Goal: Information Seeking & Learning: Check status

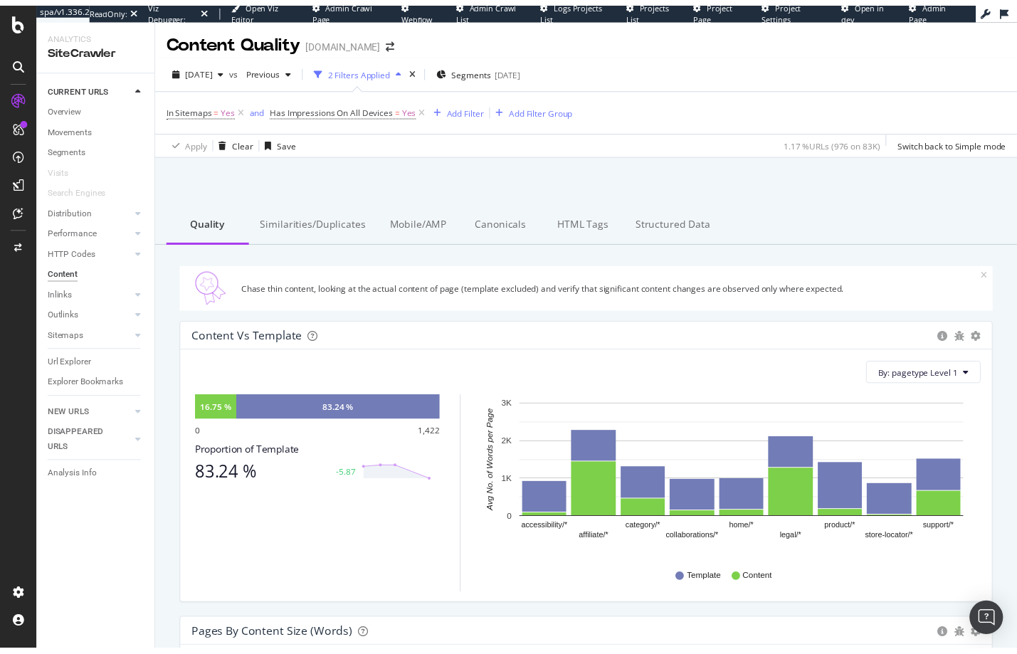
scroll to position [876, 0]
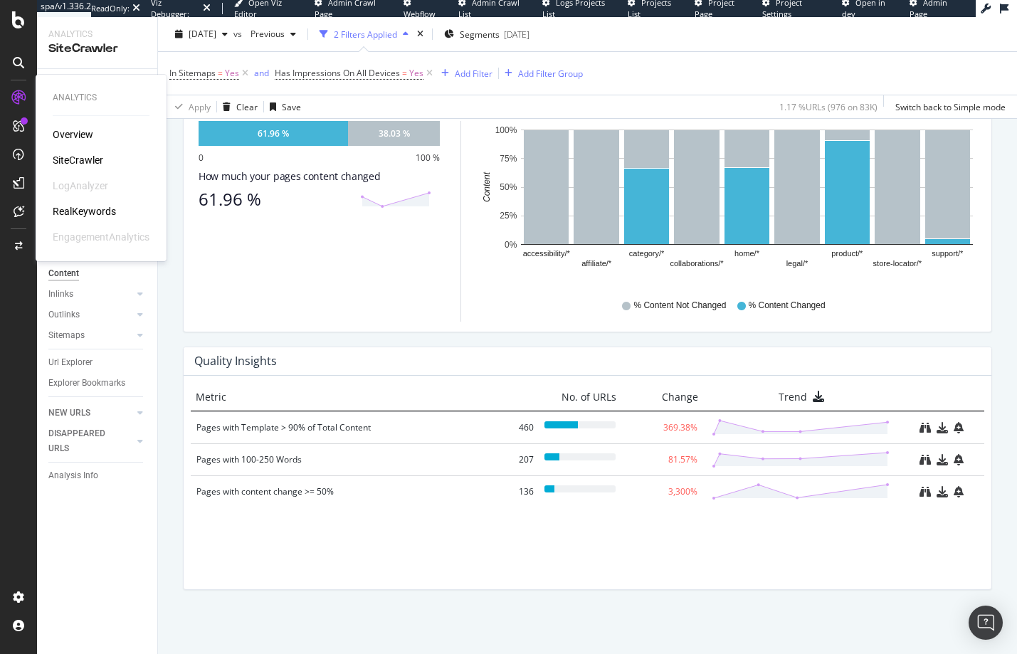
click at [71, 159] on div "SiteCrawler" at bounding box center [78, 160] width 51 height 14
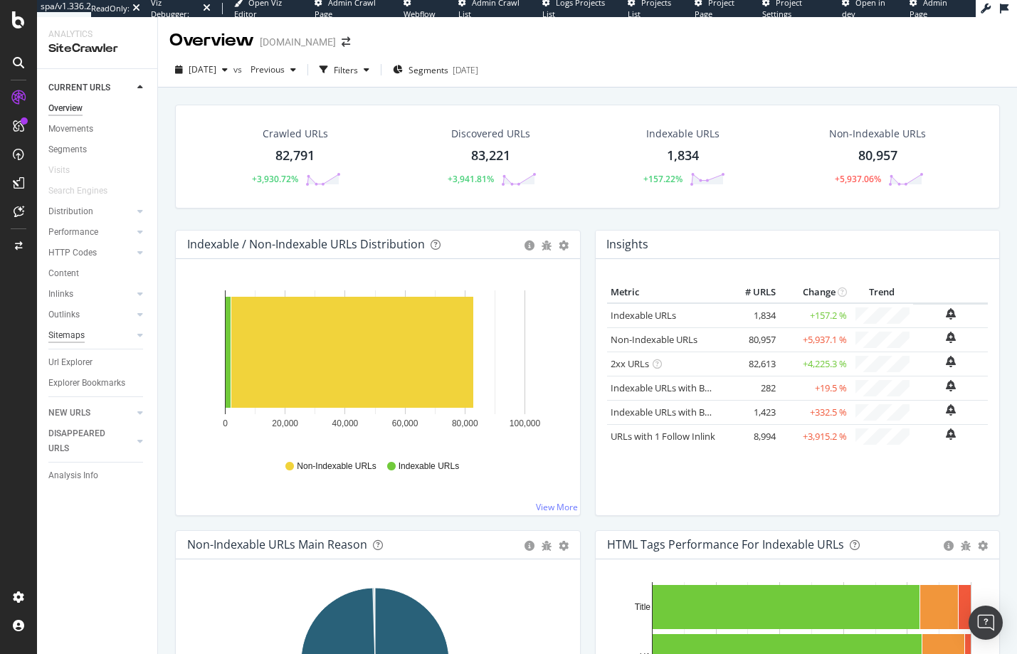
click at [63, 332] on div "Sitemaps" at bounding box center [66, 335] width 36 height 15
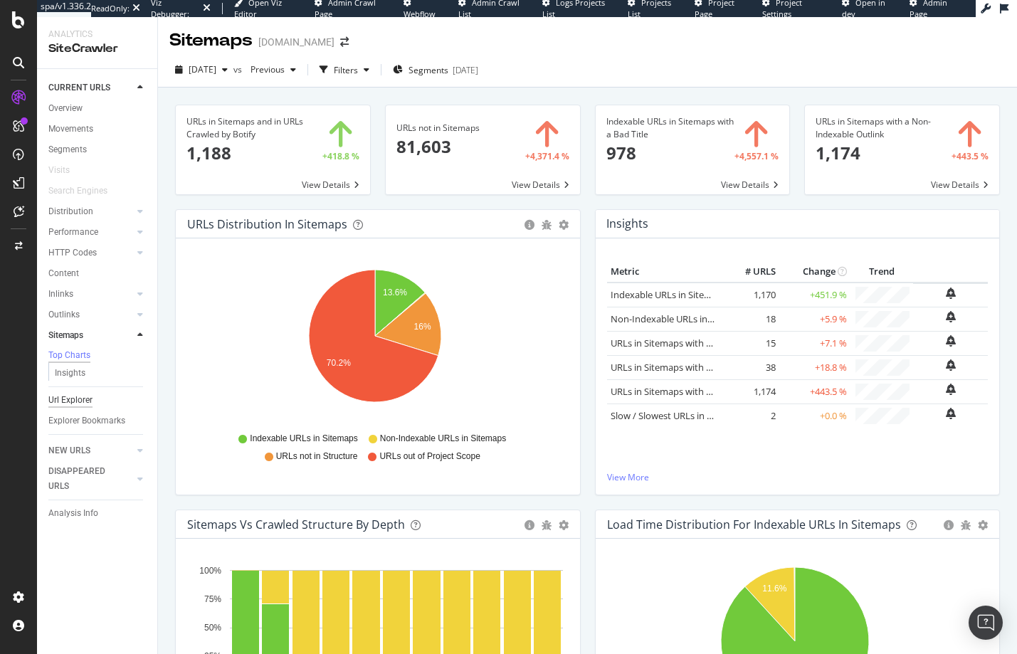
click at [70, 403] on div "Url Explorer" at bounding box center [70, 400] width 44 height 15
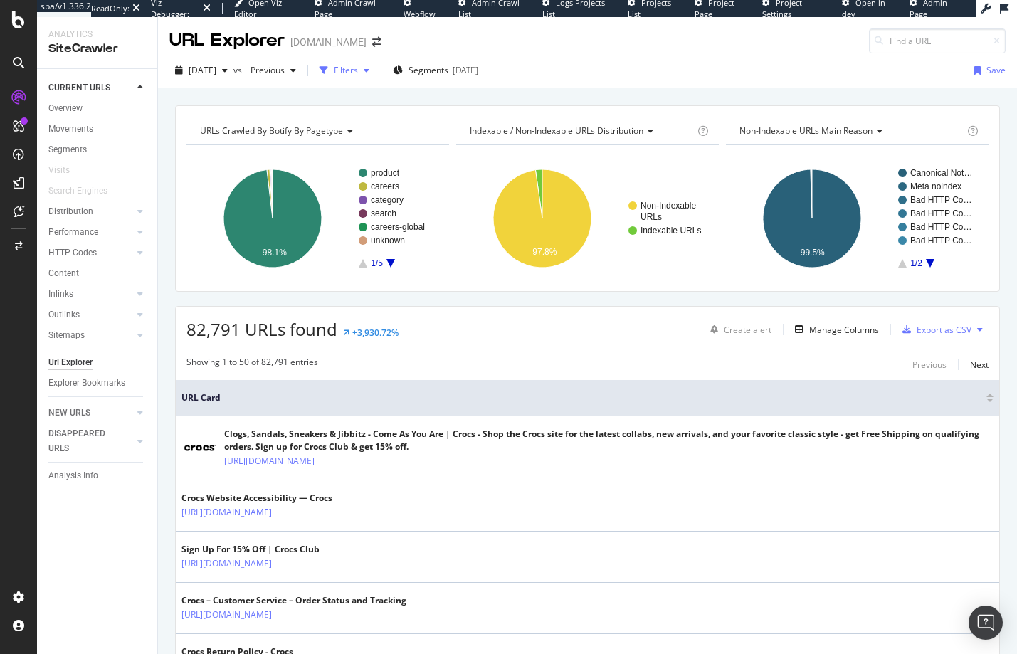
click at [358, 68] on div "Filters" at bounding box center [346, 70] width 24 height 12
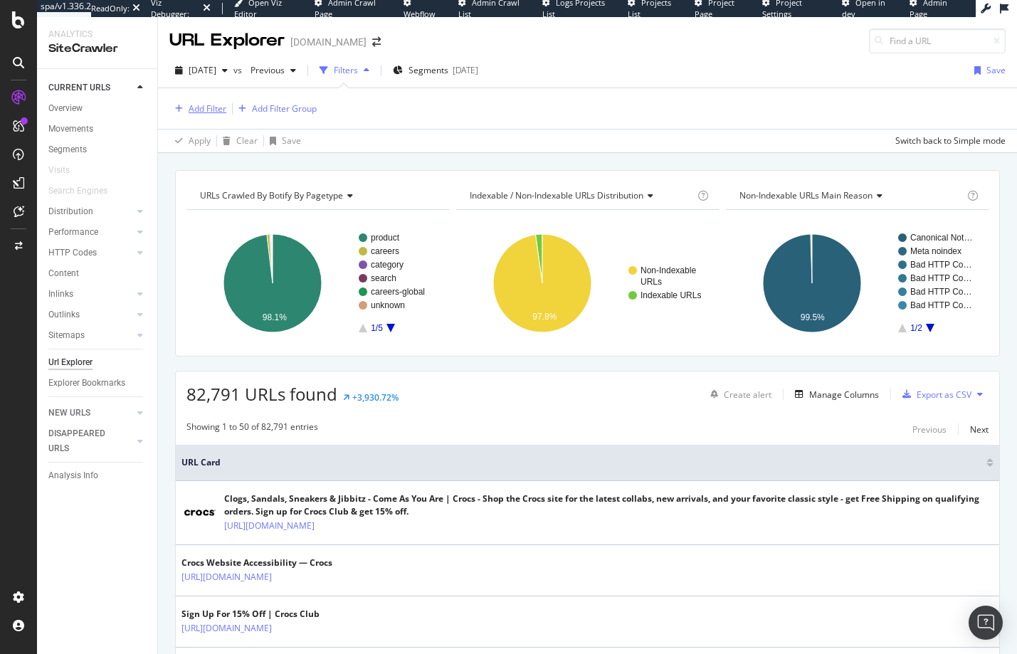
click at [191, 105] on div "Add Filter" at bounding box center [208, 108] width 38 height 12
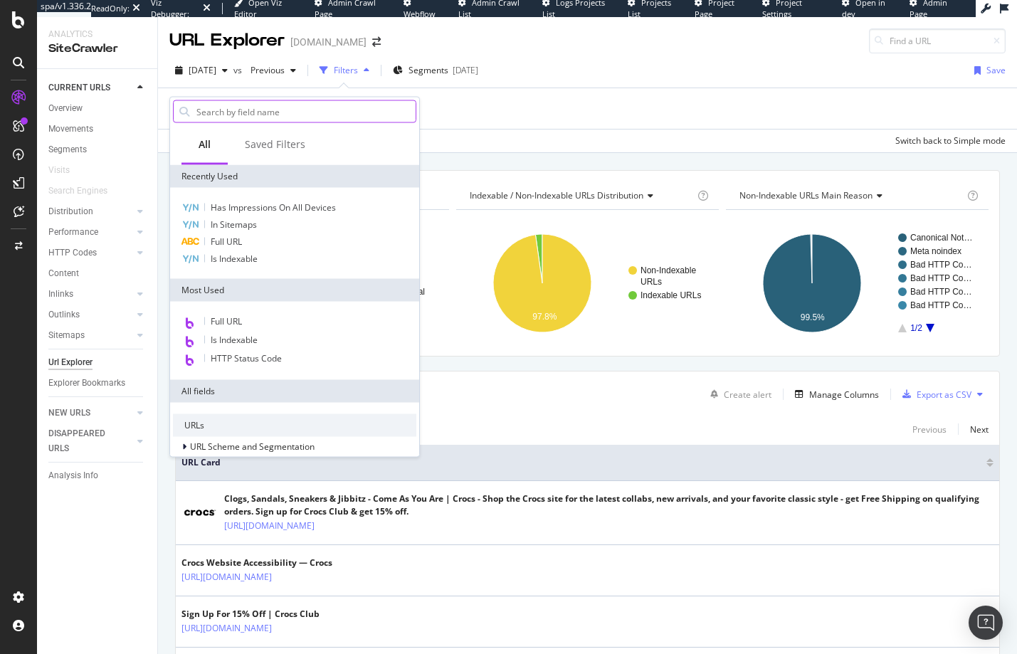
click at [230, 106] on input "text" at bounding box center [305, 111] width 221 height 21
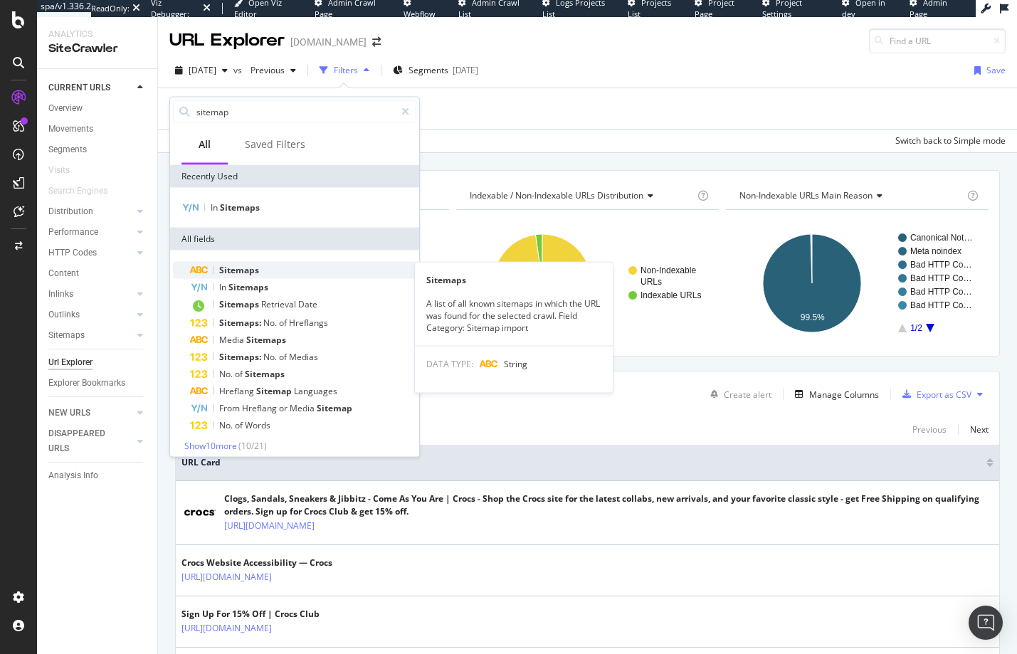
type input "sitemap"
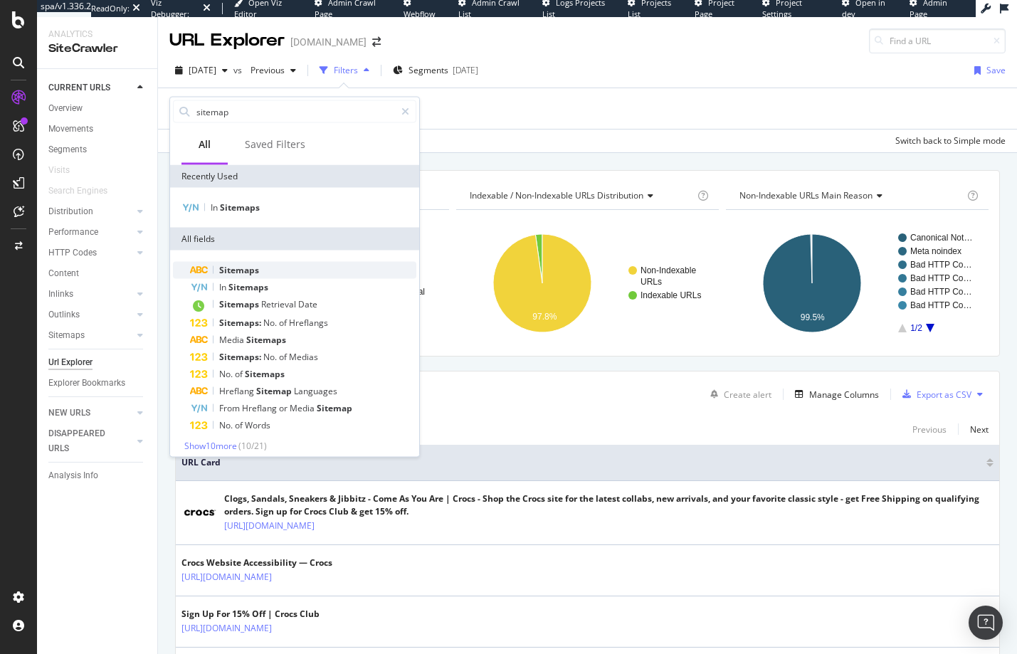
click at [236, 273] on span "Sitemaps" at bounding box center [239, 270] width 40 height 12
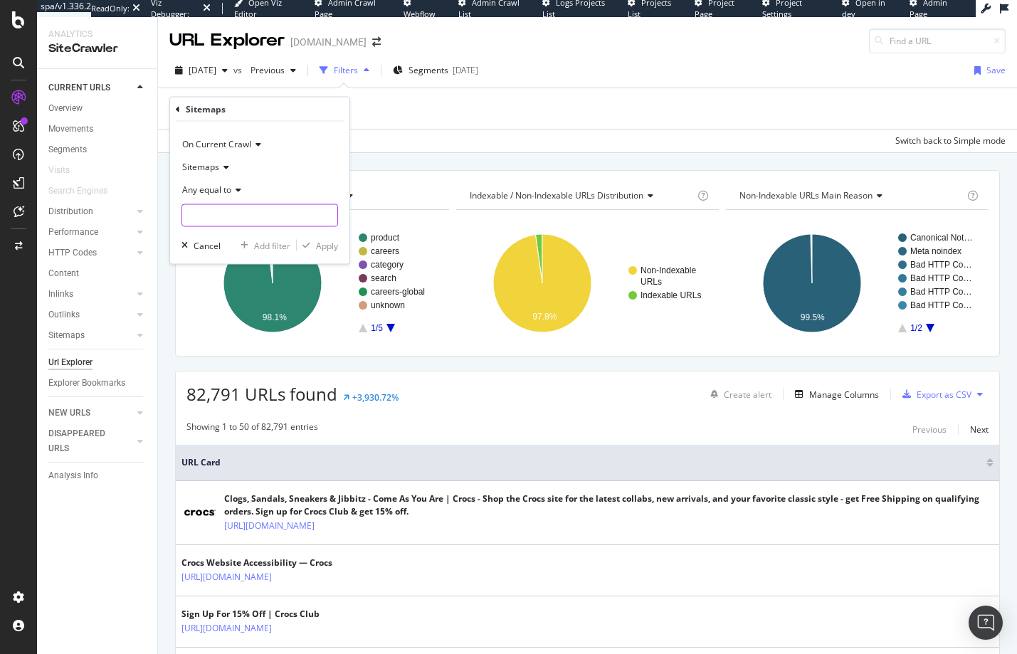
click at [231, 220] on input "text" at bounding box center [259, 215] width 155 height 23
paste input "[URL][DOMAIN_NAME]"
type input "[URL][DOMAIN_NAME]"
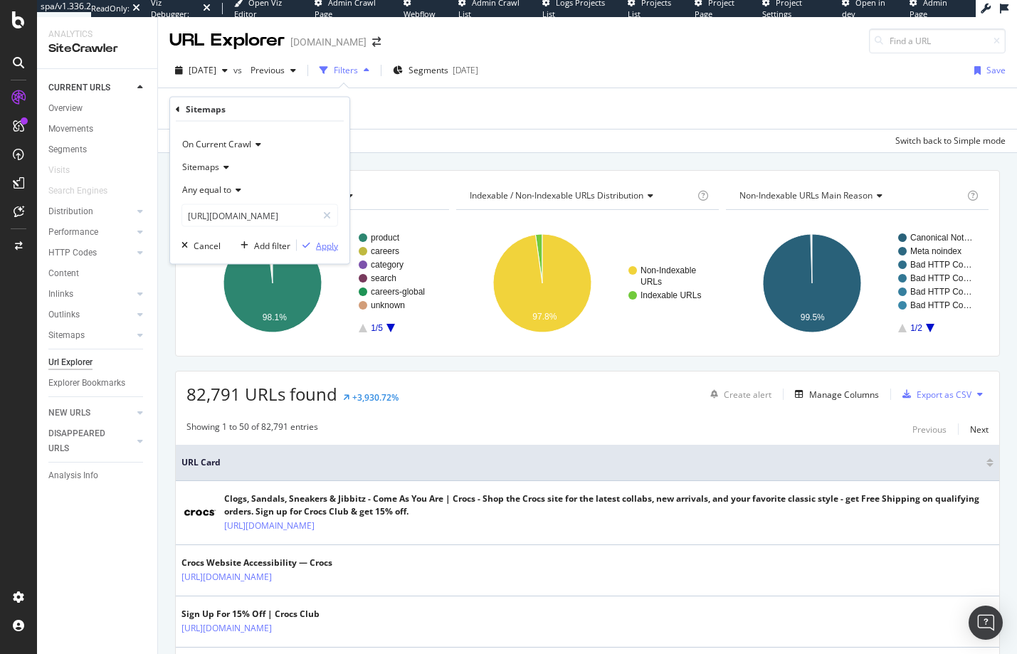
click at [326, 249] on div "Apply" at bounding box center [327, 245] width 22 height 12
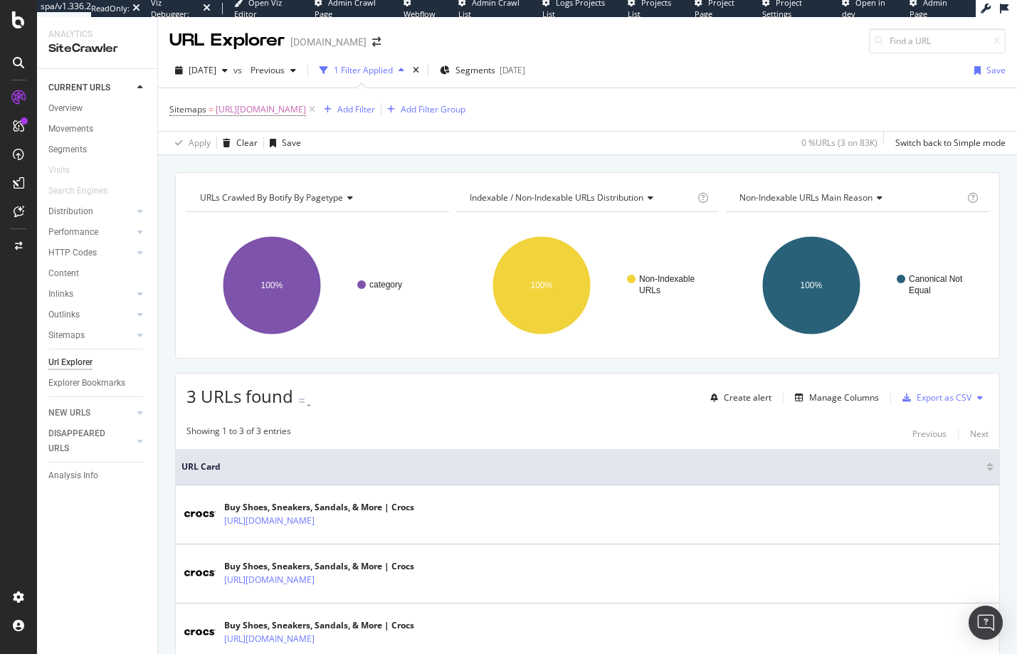
click at [393, 66] on div "1 Filter Applied" at bounding box center [363, 70] width 59 height 12
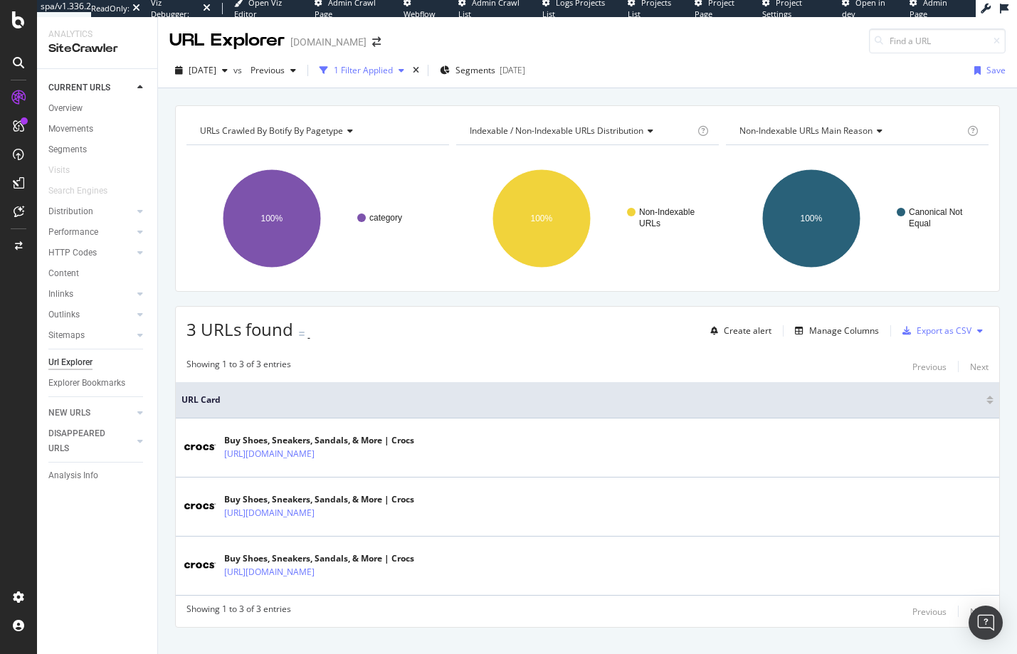
click at [393, 66] on div "1 Filter Applied" at bounding box center [363, 70] width 59 height 12
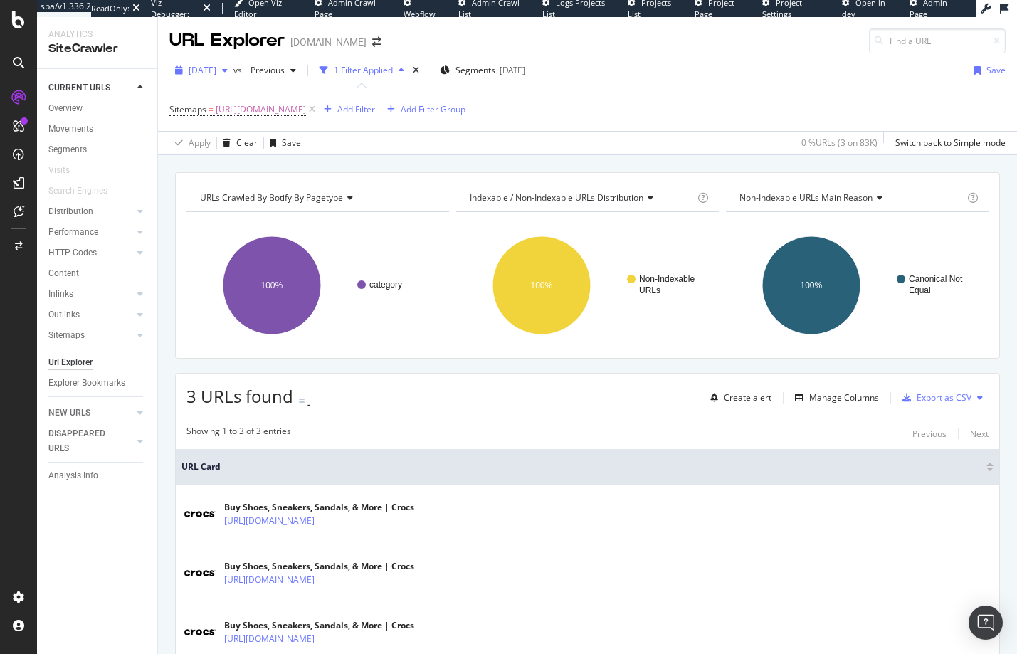
click at [233, 78] on div "[DATE]" at bounding box center [201, 70] width 64 height 21
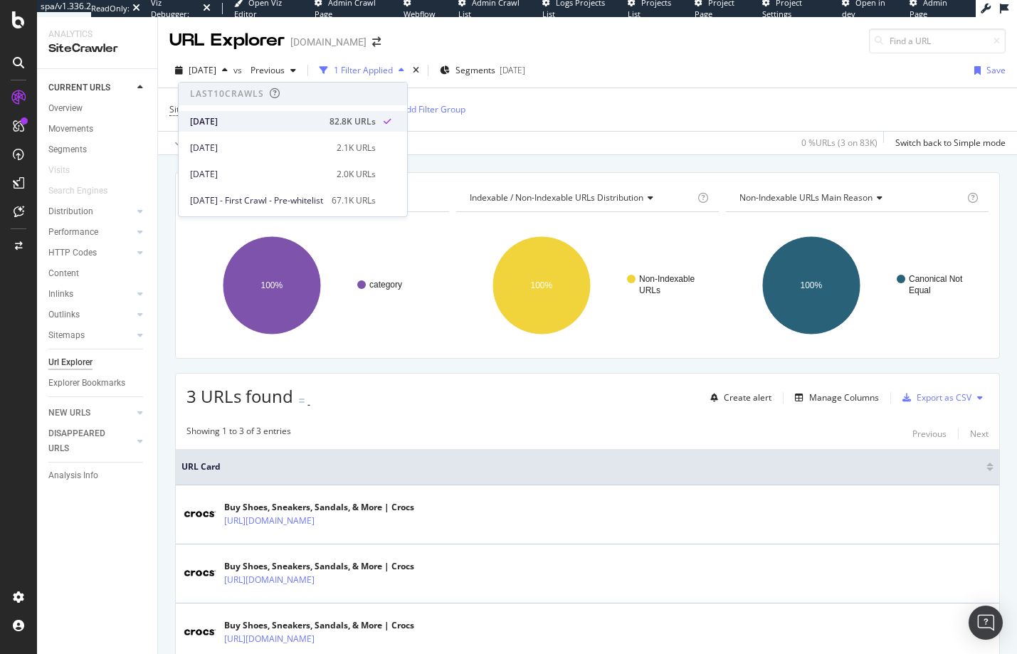
click at [219, 119] on div "[DATE]" at bounding box center [255, 121] width 131 height 13
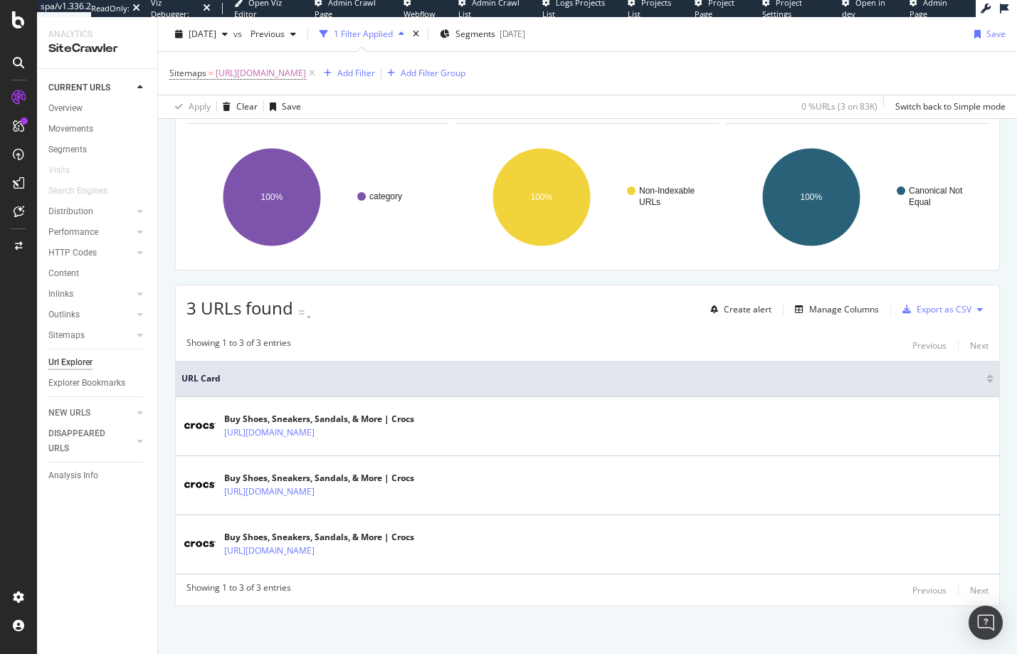
scroll to position [89, 0]
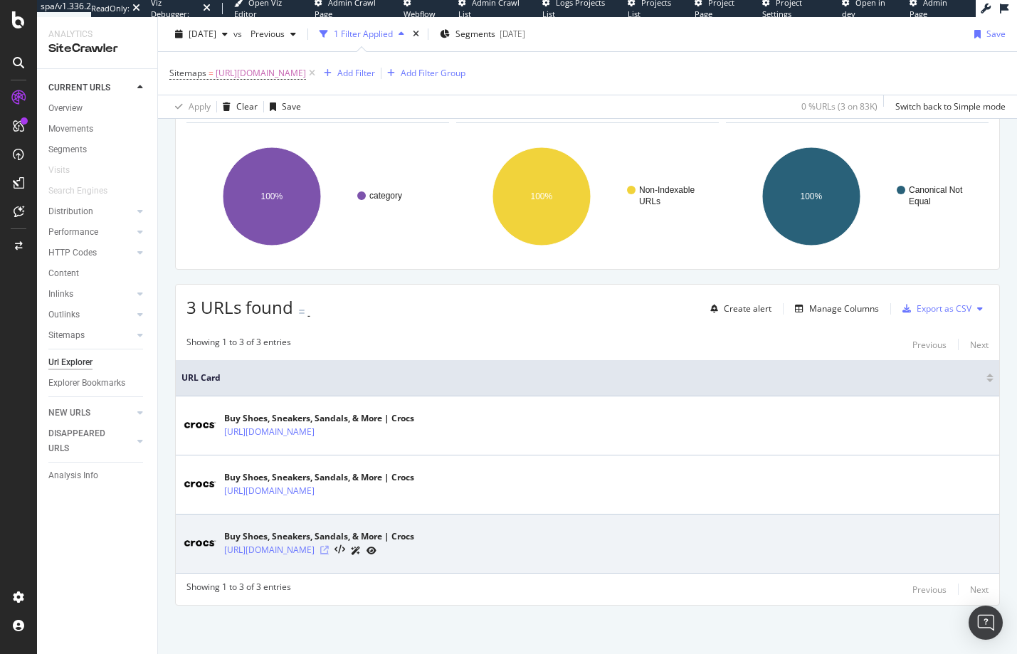
click at [329, 551] on icon at bounding box center [324, 550] width 9 height 9
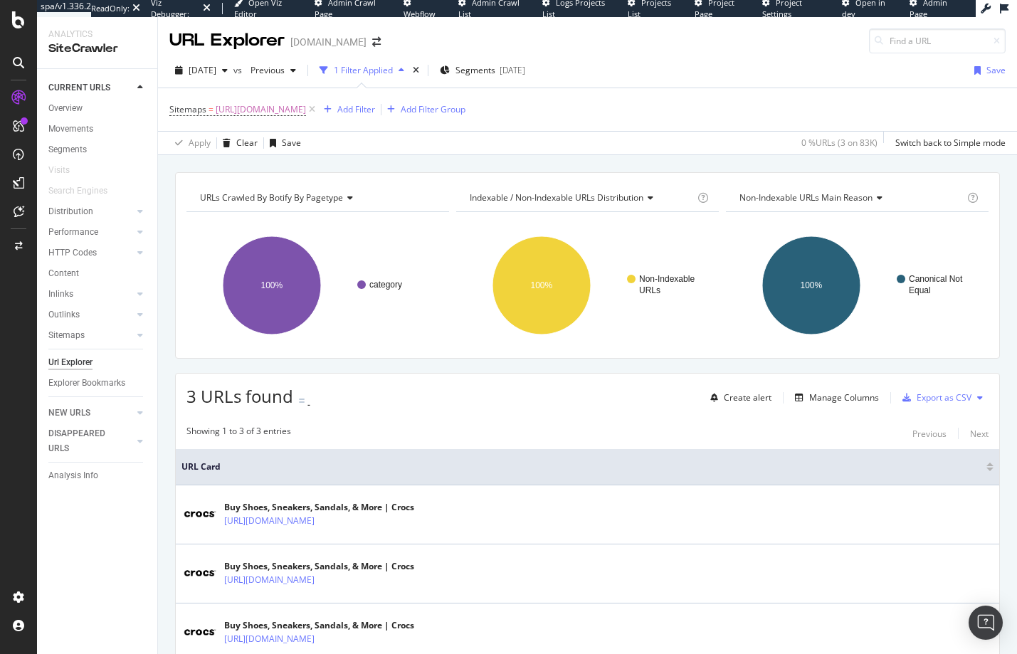
scroll to position [0, 0]
click at [306, 109] on span "[URL][DOMAIN_NAME]" at bounding box center [261, 110] width 90 height 20
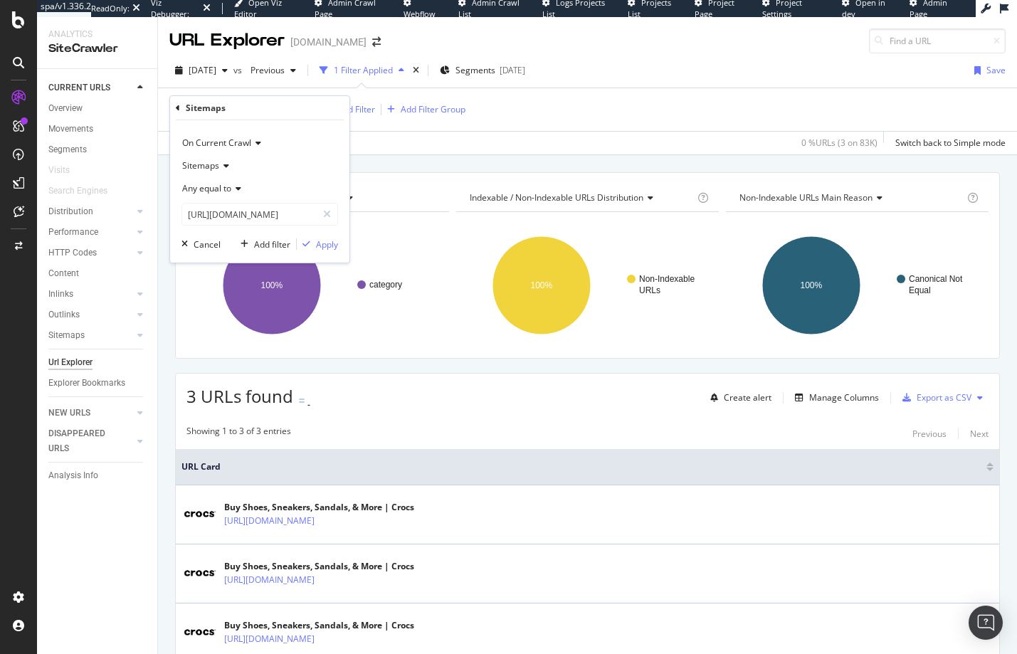
click at [215, 198] on div "Any equal to" at bounding box center [259, 188] width 157 height 23
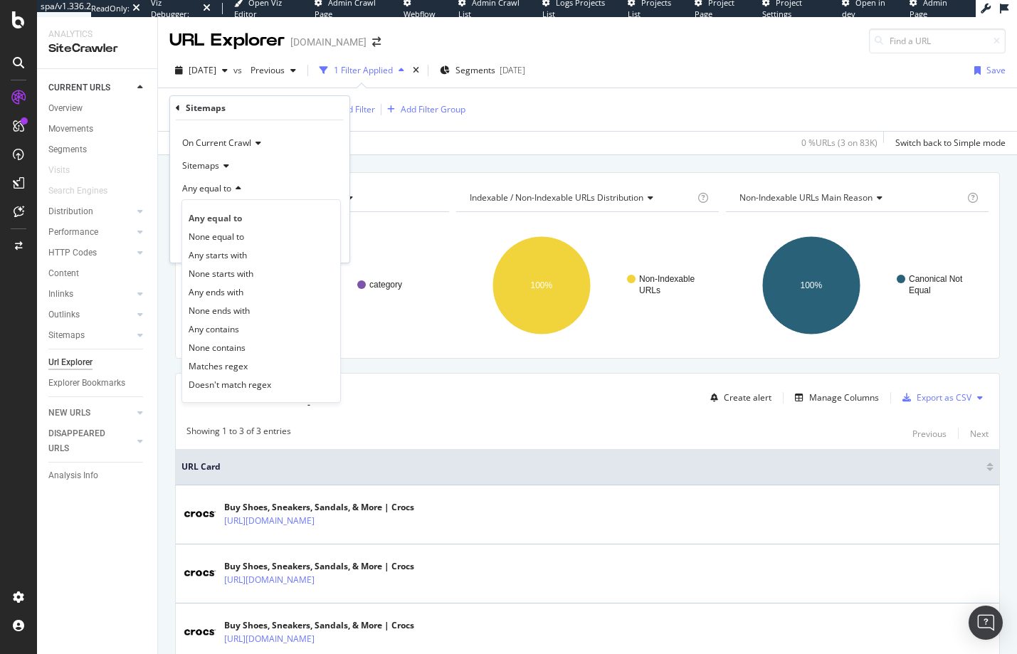
click at [298, 184] on div "Any equal to" at bounding box center [259, 188] width 157 height 23
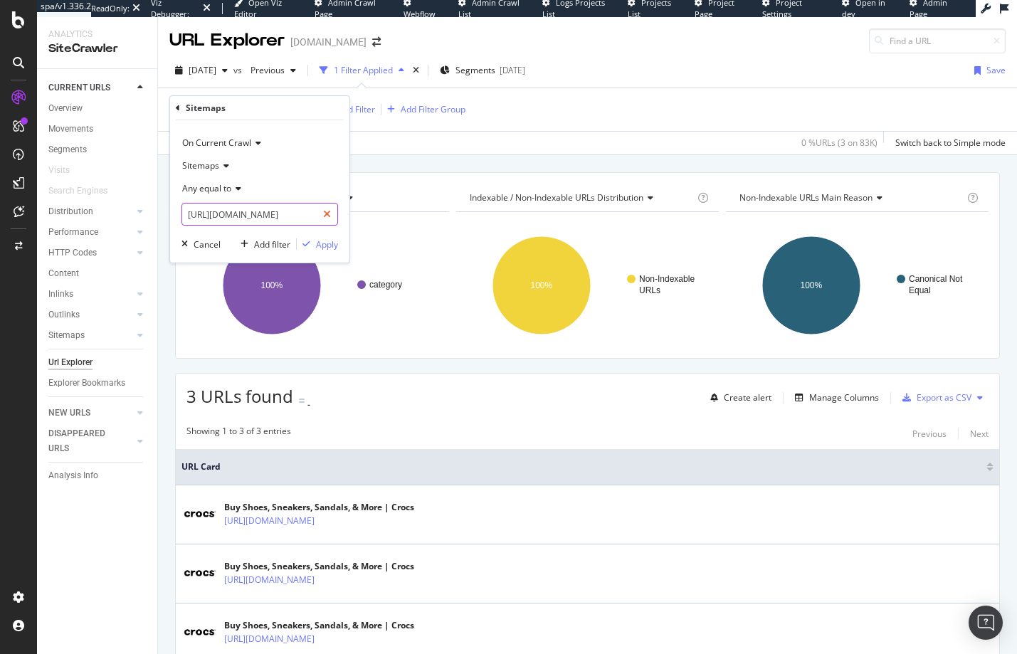
click at [327, 214] on icon at bounding box center [327, 214] width 8 height 10
click at [226, 164] on icon at bounding box center [224, 165] width 10 height 9
click at [228, 191] on span "Any equal to" at bounding box center [206, 188] width 49 height 12
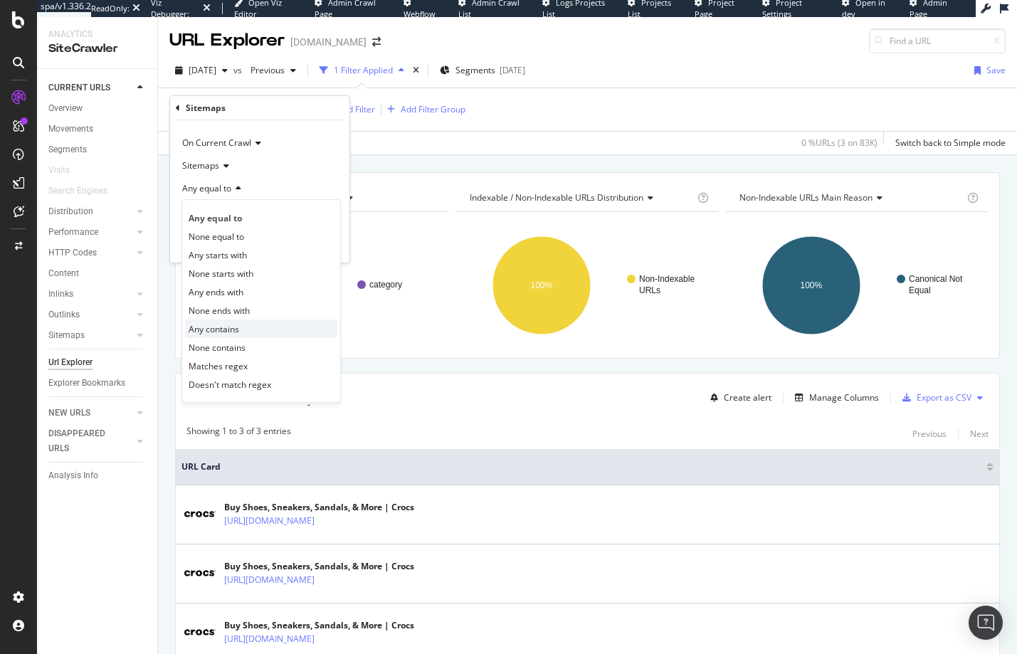
click at [233, 323] on span "Any contains" at bounding box center [214, 329] width 51 height 12
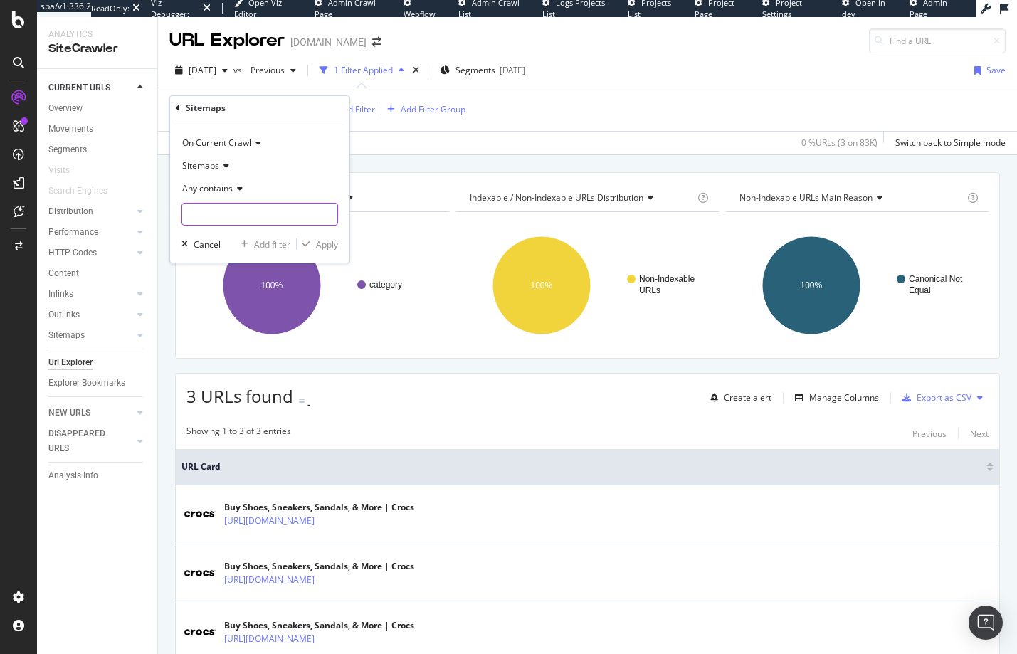
click at [240, 217] on input "text" at bounding box center [259, 214] width 155 height 23
paste input "[URL][DOMAIN_NAME]"
type input "[URL][DOMAIN_NAME]"
paste input "[URL][DOMAIN_NAME]"
drag, startPoint x: 292, startPoint y: 214, endPoint x: 238, endPoint y: 212, distance: 54.8
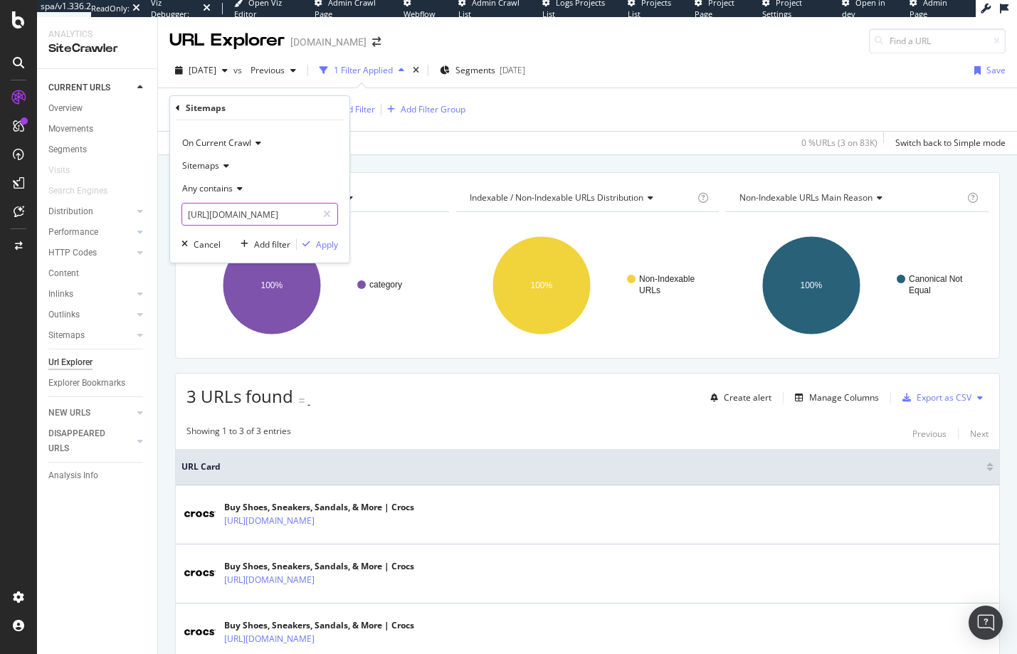
click at [238, 212] on input "[URL][DOMAIN_NAME]" at bounding box center [249, 214] width 134 height 23
click at [284, 216] on input "[URL][DOMAIN_NAME]" at bounding box center [249, 214] width 134 height 23
drag, startPoint x: 283, startPoint y: 216, endPoint x: 168, endPoint y: 195, distance: 117.1
click at [168, 195] on body "spa/v1.336.2 ReadOnly: Viz Debugger: Open Viz Editor Admin Crawl Page Webflow A…" at bounding box center [508, 327] width 1017 height 654
click at [216, 212] on input "[URL][DOMAIN_NAME]" at bounding box center [249, 214] width 134 height 23
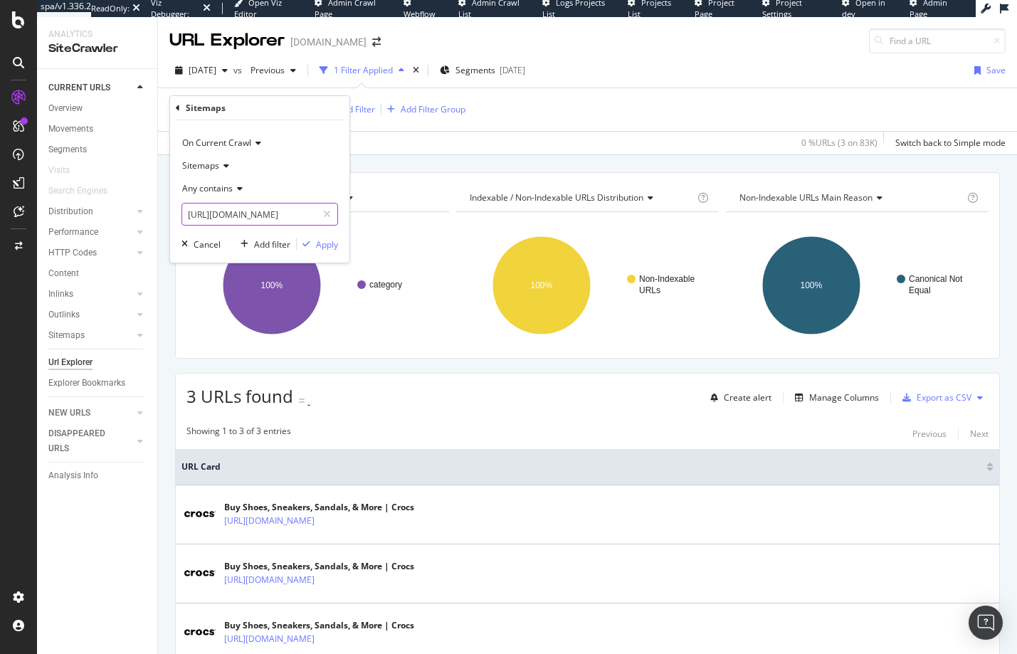
click at [216, 212] on input "[URL][DOMAIN_NAME]" at bounding box center [249, 214] width 134 height 23
type input "[URL][DOMAIN_NAME]"
click at [327, 214] on icon at bounding box center [327, 214] width 8 height 10
click at [255, 215] on input "[URL][DOMAIN_NAME]" at bounding box center [259, 214] width 155 height 23
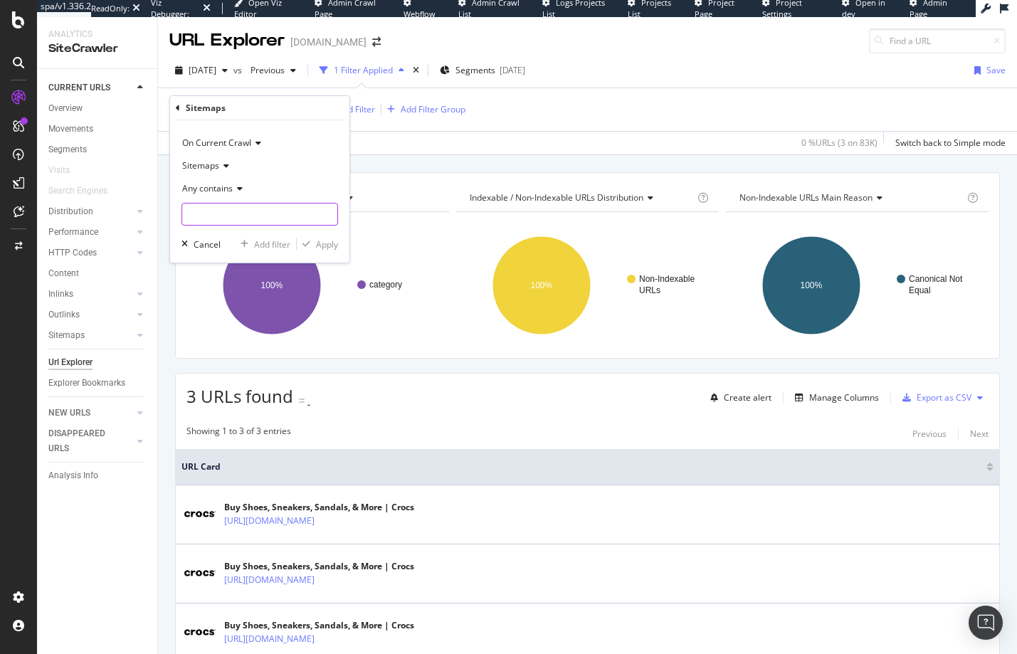
paste input "[URL][DOMAIN_NAME]"
click at [228, 215] on input "[URL][DOMAIN_NAME]" at bounding box center [249, 214] width 134 height 23
drag, startPoint x: 191, startPoint y: 216, endPoint x: 252, endPoint y: 218, distance: 60.5
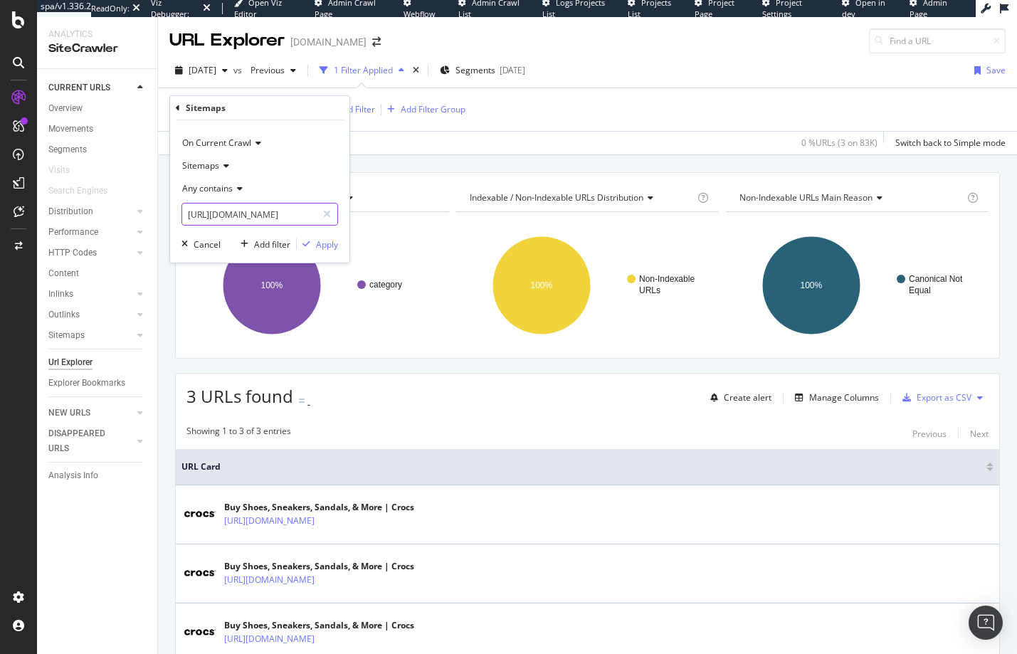
click at [252, 218] on input "[URL][DOMAIN_NAME]" at bounding box center [249, 214] width 134 height 23
click at [297, 211] on input "[URL][DOMAIN_NAME]" at bounding box center [249, 214] width 134 height 23
drag, startPoint x: 283, startPoint y: 215, endPoint x: 191, endPoint y: 206, distance: 92.2
click at [191, 206] on input "[URL][DOMAIN_NAME]" at bounding box center [249, 214] width 134 height 23
type input "sitemap-faceted-page-sitemap-us-updated.xml"
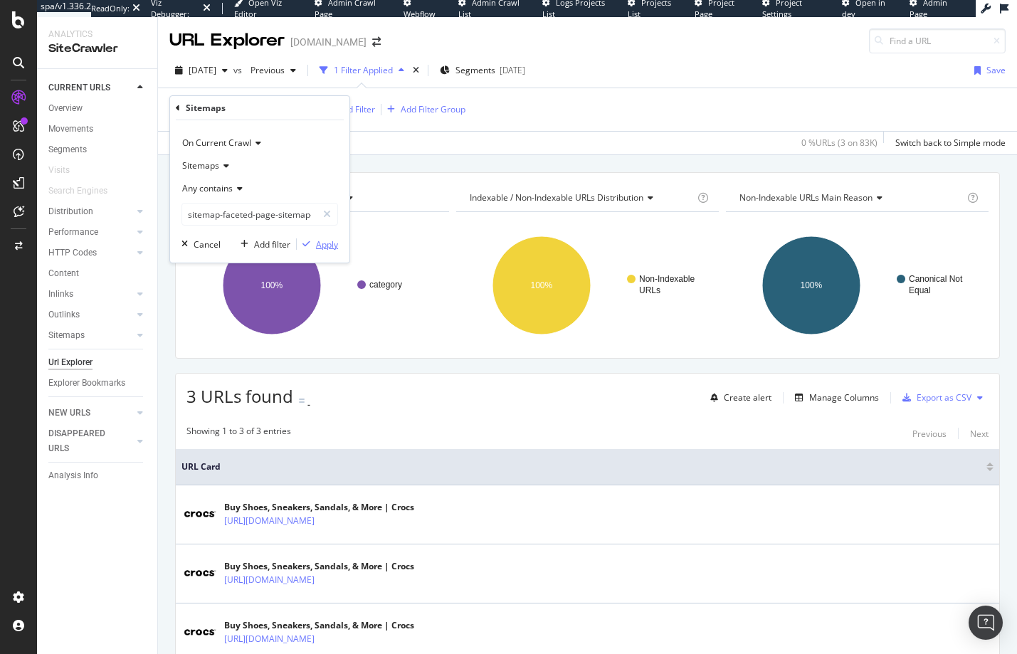
click at [324, 245] on div "Apply" at bounding box center [327, 244] width 22 height 12
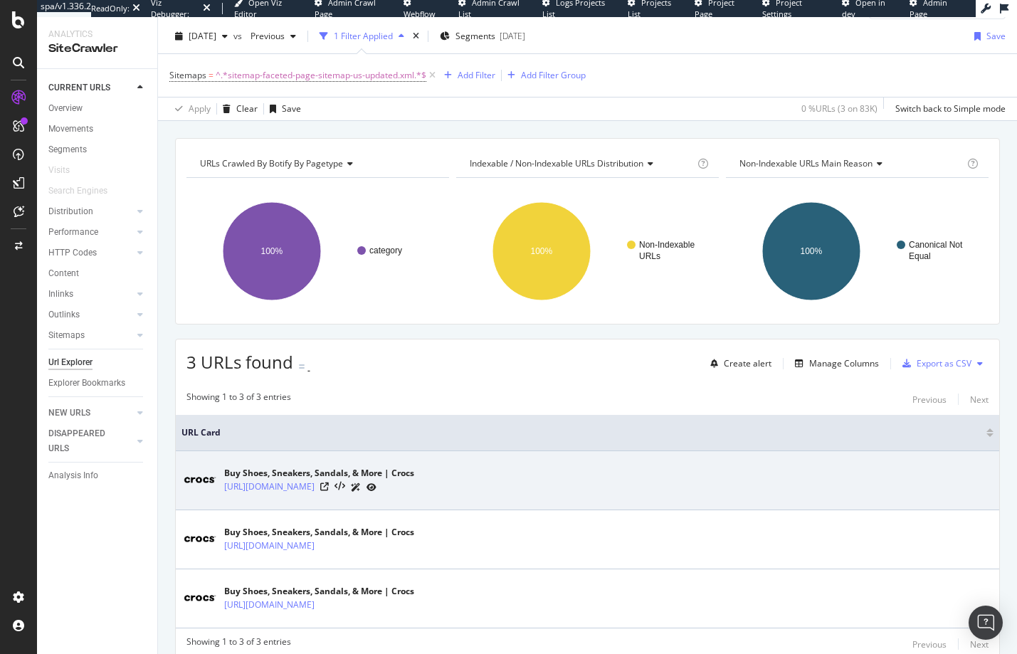
scroll to position [89, 0]
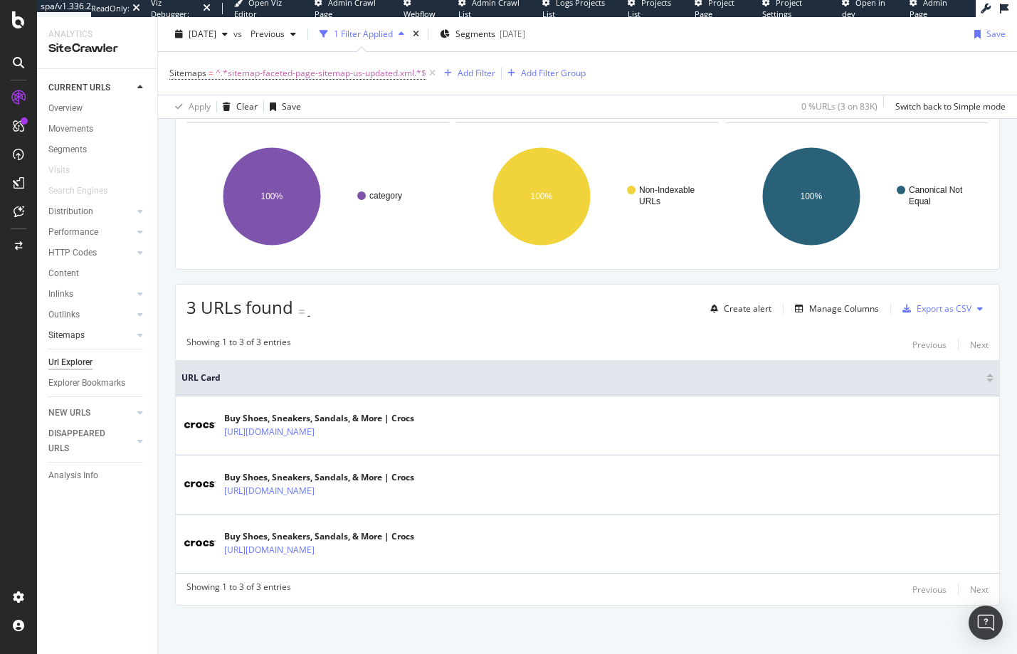
click at [112, 330] on link "Sitemaps" at bounding box center [90, 335] width 85 height 15
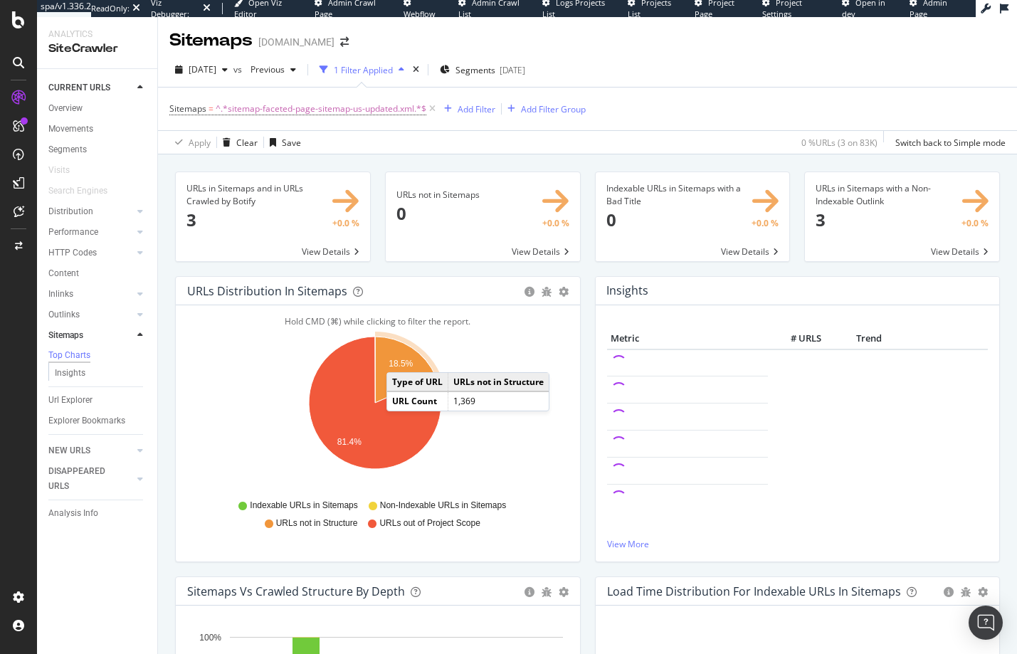
click at [401, 359] on text "18.5%" at bounding box center [400, 364] width 24 height 10
click at [398, 358] on icon "A chart." at bounding box center [405, 370] width 60 height 66
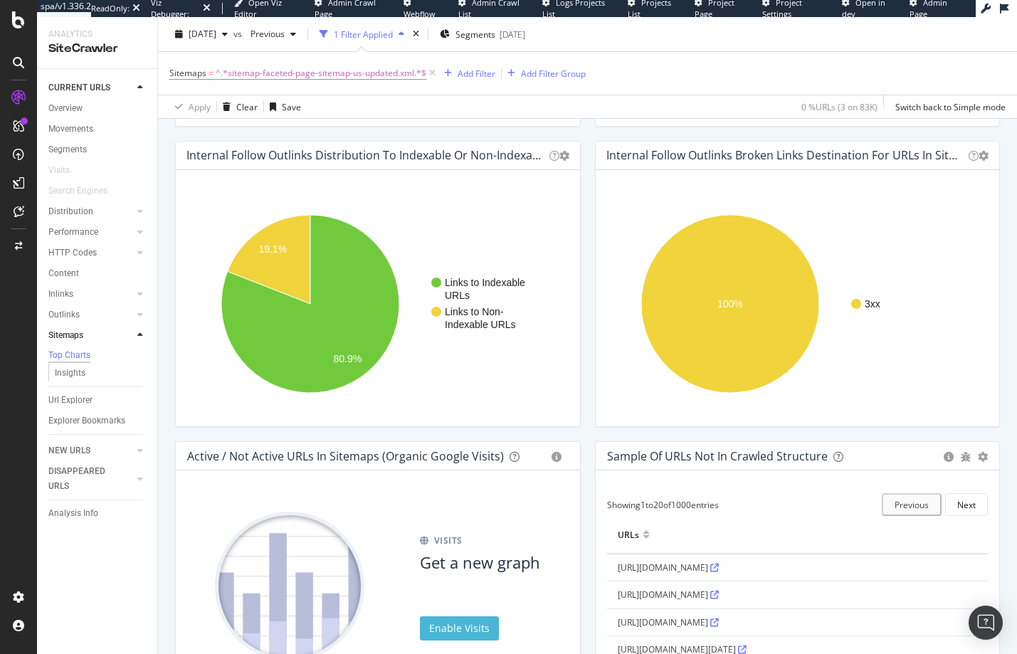
scroll to position [1174, 0]
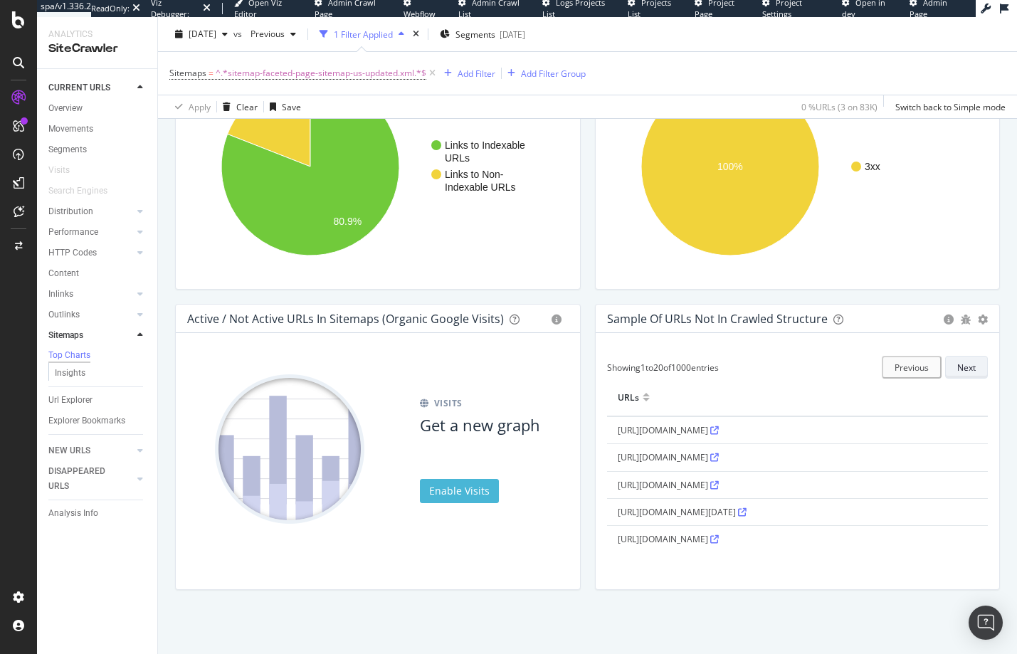
click at [966, 364] on button "Next" at bounding box center [966, 367] width 43 height 23
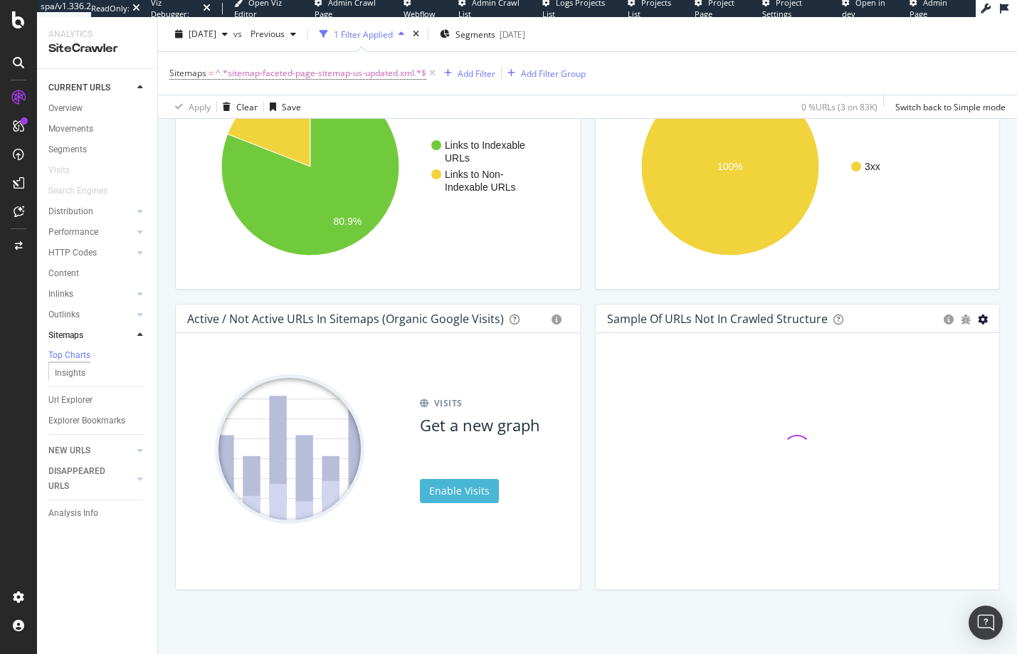
click at [978, 322] on icon "gear" at bounding box center [983, 319] width 10 height 10
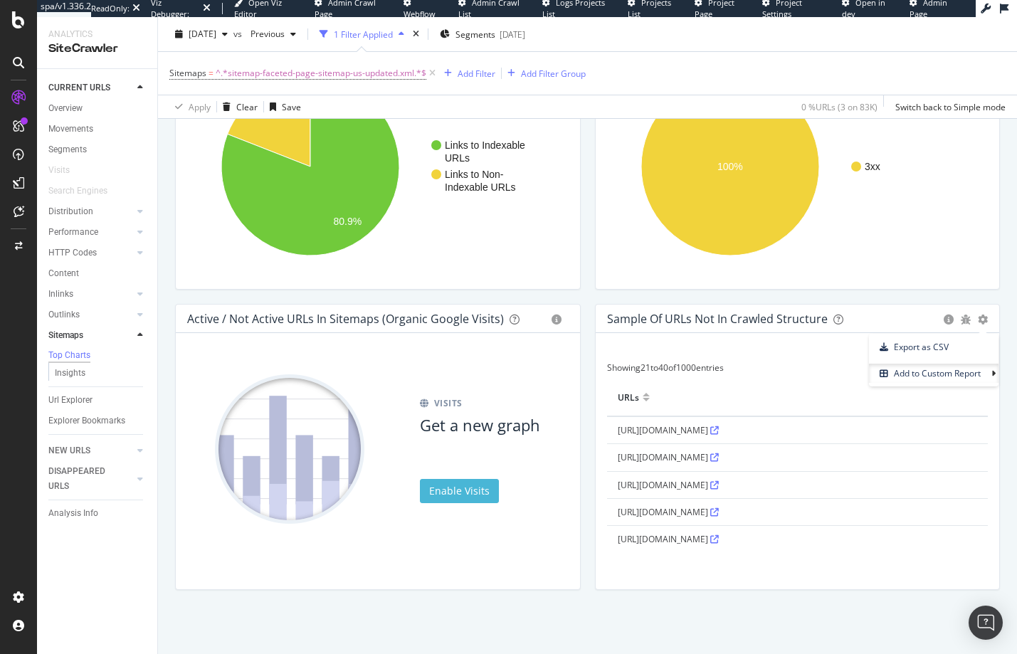
click at [916, 290] on div "Internal Follow Outlinks Broken Links Destination for URLs in Sitemaps Chart (b…" at bounding box center [798, 154] width 420 height 300
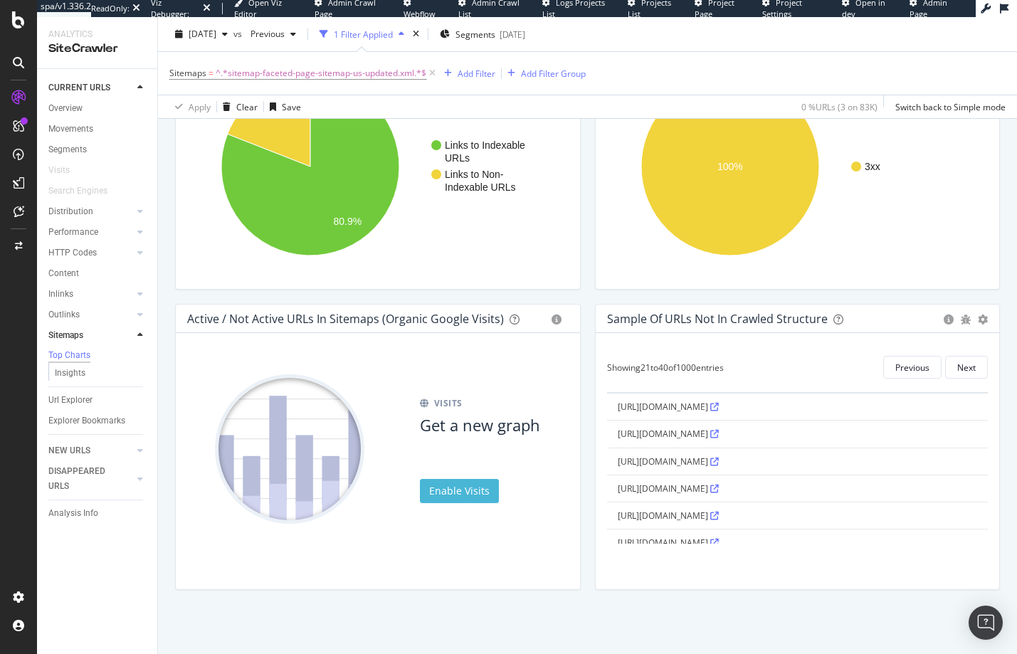
scroll to position [45, 0]
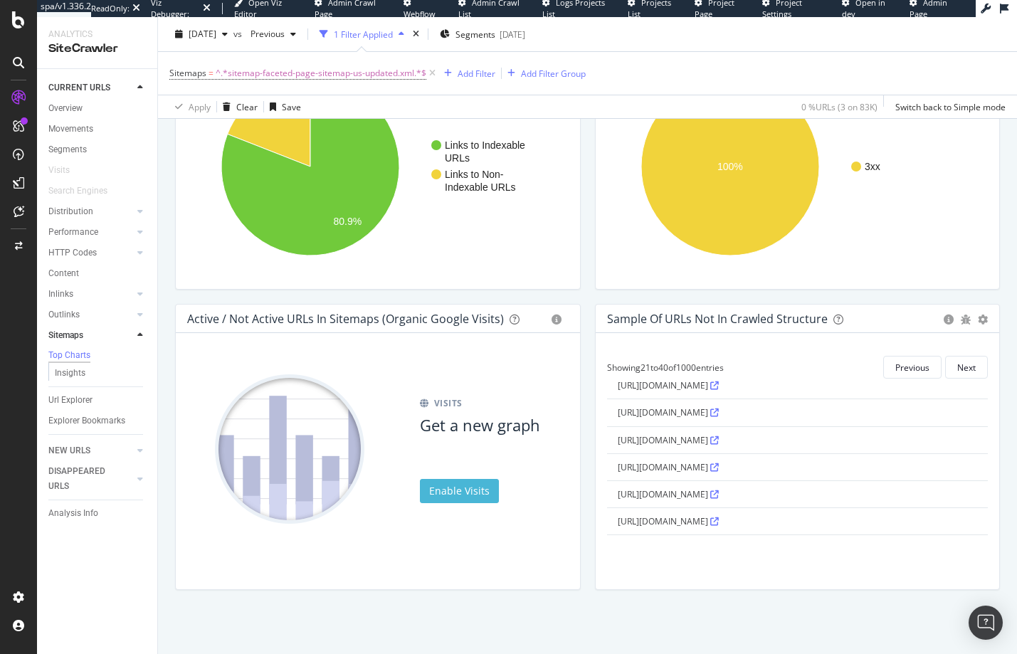
click at [719, 437] on icon at bounding box center [714, 440] width 9 height 9
click at [660, 426] on td "[URL][DOMAIN_NAME]" at bounding box center [797, 439] width 381 height 27
click at [658, 418] on td "[URL][DOMAIN_NAME]" at bounding box center [797, 412] width 381 height 27
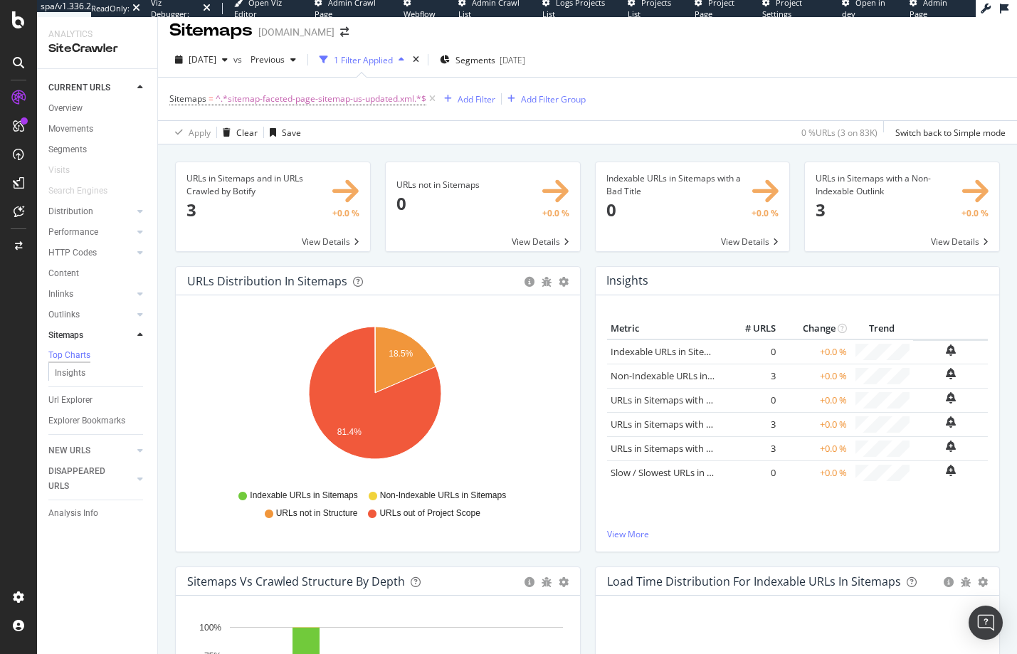
scroll to position [0, 0]
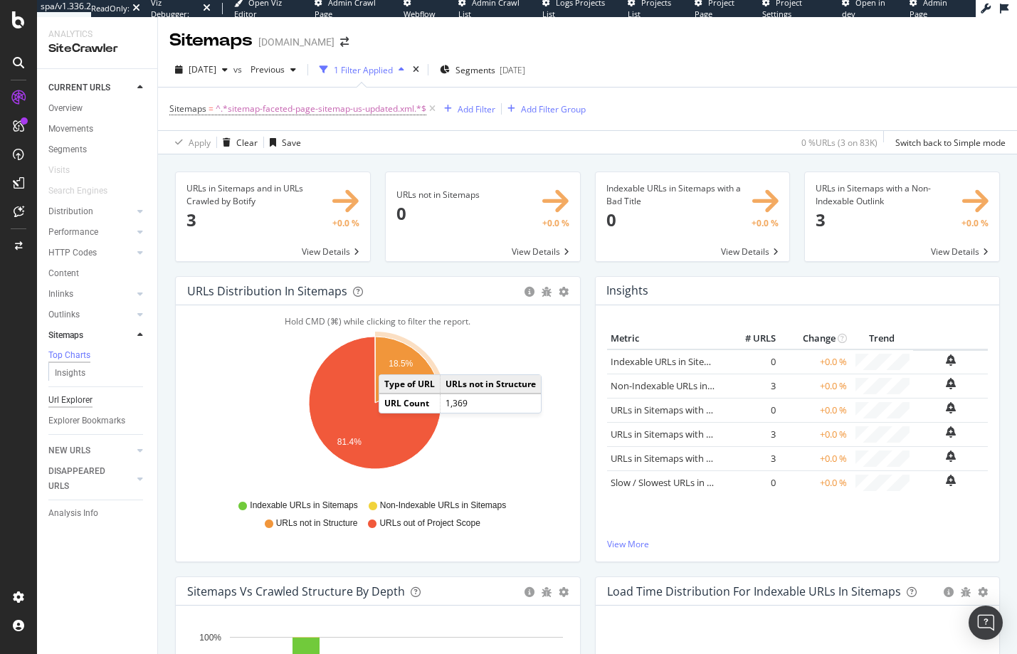
click at [80, 404] on div "Url Explorer" at bounding box center [70, 400] width 44 height 15
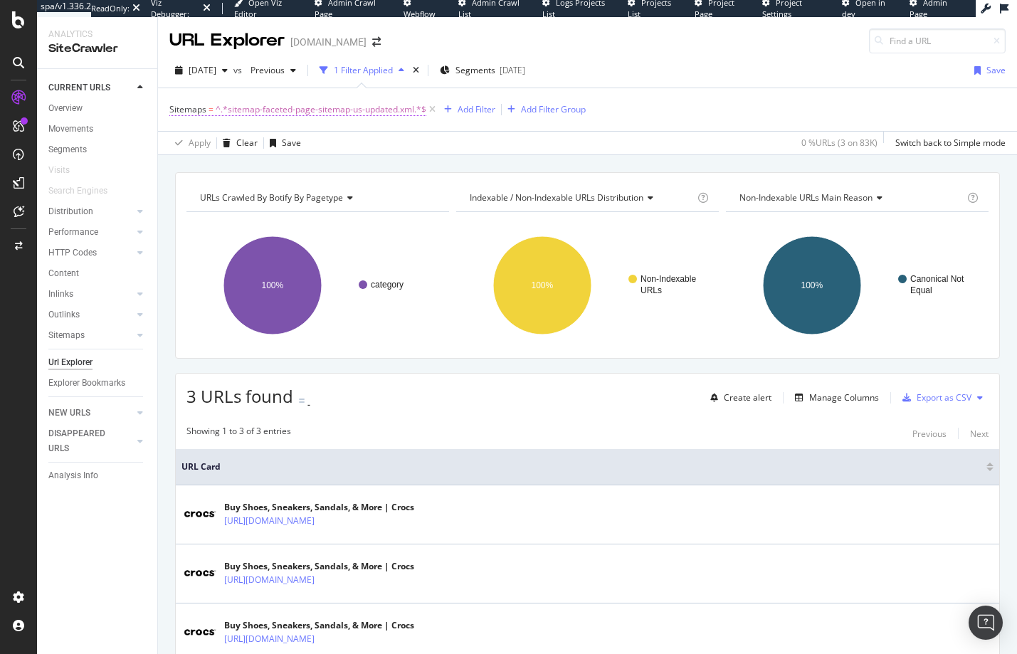
click at [371, 112] on span "^.*sitemap-faceted-page-sitemap-us-updated.xml.*$" at bounding box center [321, 110] width 211 height 20
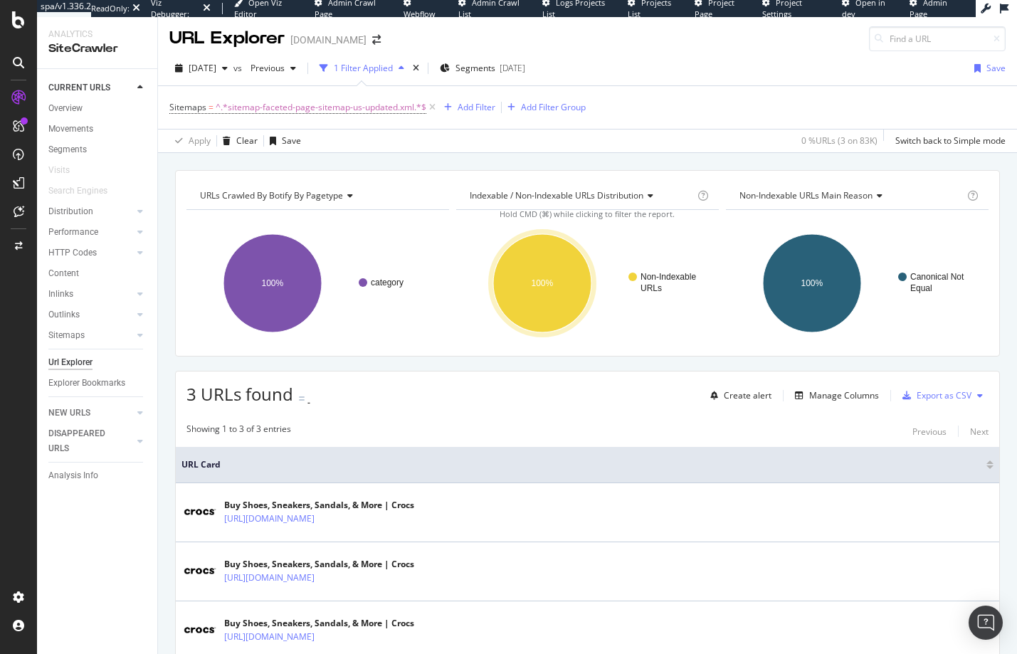
scroll to position [3, 0]
click at [67, 521] on div "CURRENT URLS Overview Movements Segments Visits Search Engines Distribution Top…" at bounding box center [97, 361] width 120 height 585
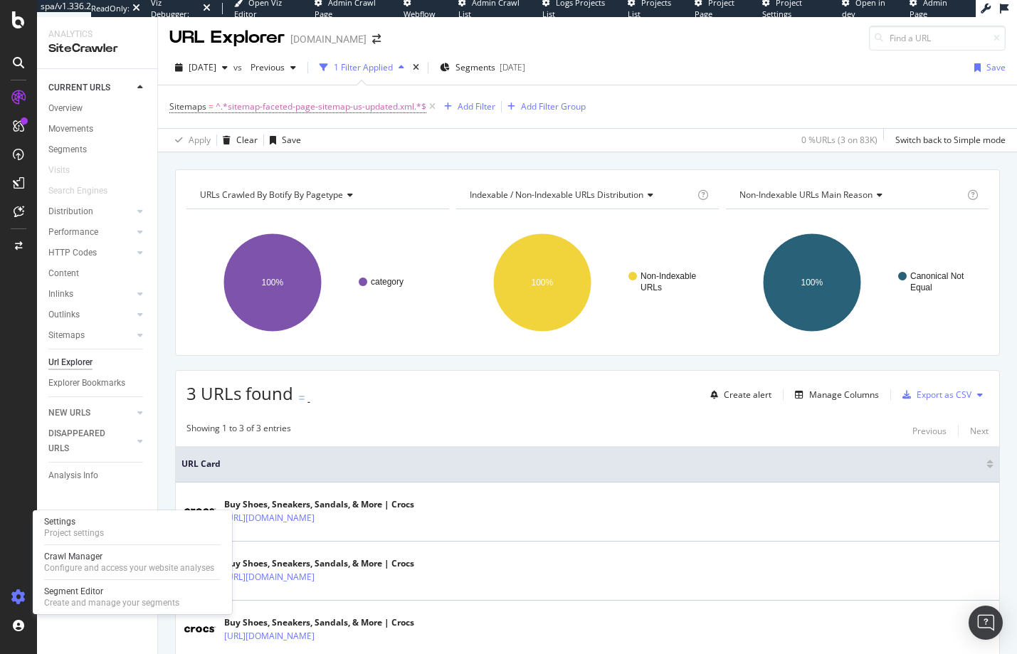
click at [17, 598] on icon at bounding box center [18, 597] width 14 height 14
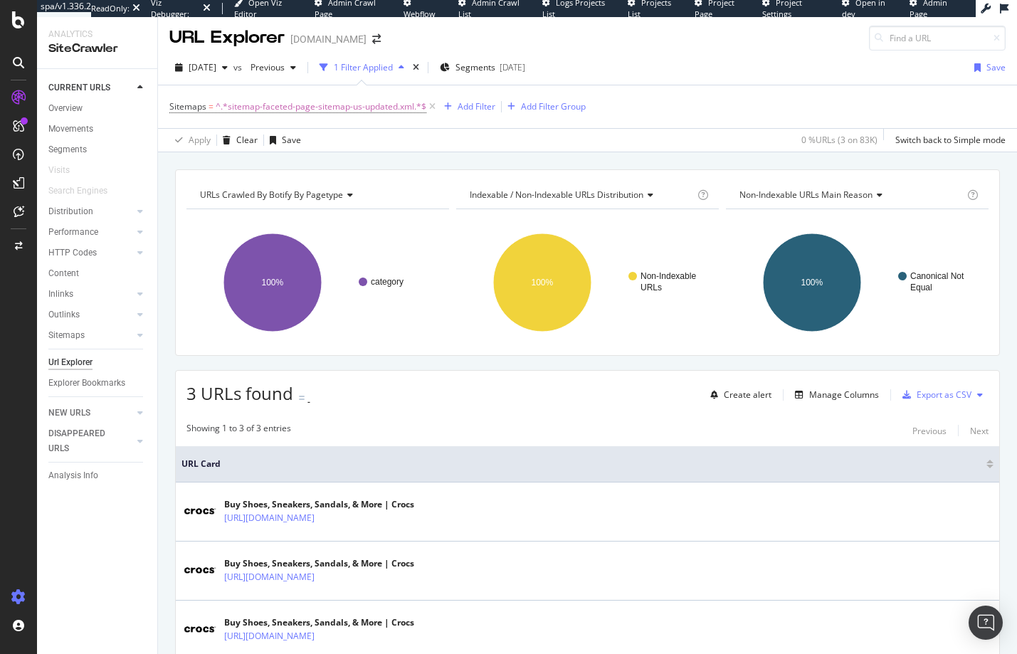
click at [17, 595] on icon at bounding box center [18, 597] width 14 height 14
click at [23, 598] on icon at bounding box center [18, 597] width 14 height 14
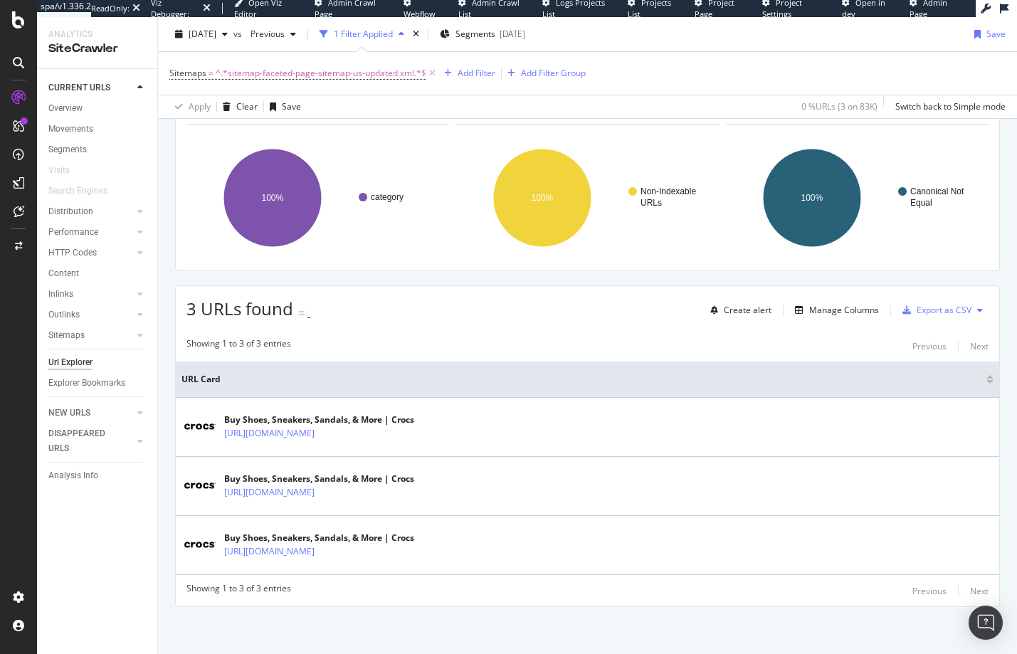
scroll to position [89, 0]
click at [75, 557] on div "CURRENT URLS Overview Movements Segments Visits Search Engines Distribution Top…" at bounding box center [97, 361] width 120 height 585
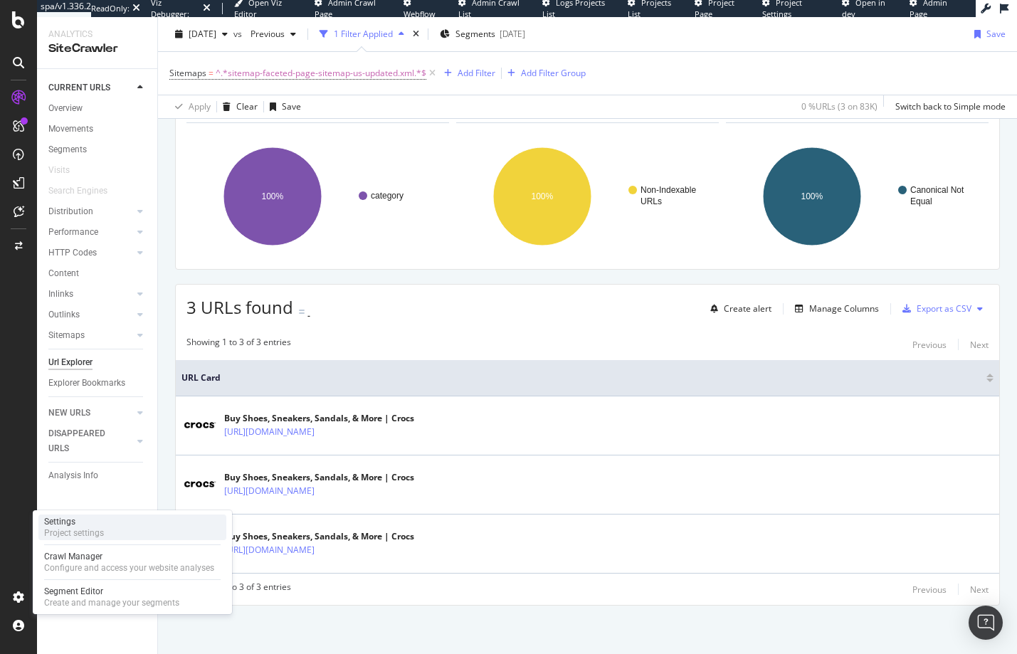
click at [78, 524] on div "Settings" at bounding box center [74, 521] width 60 height 11
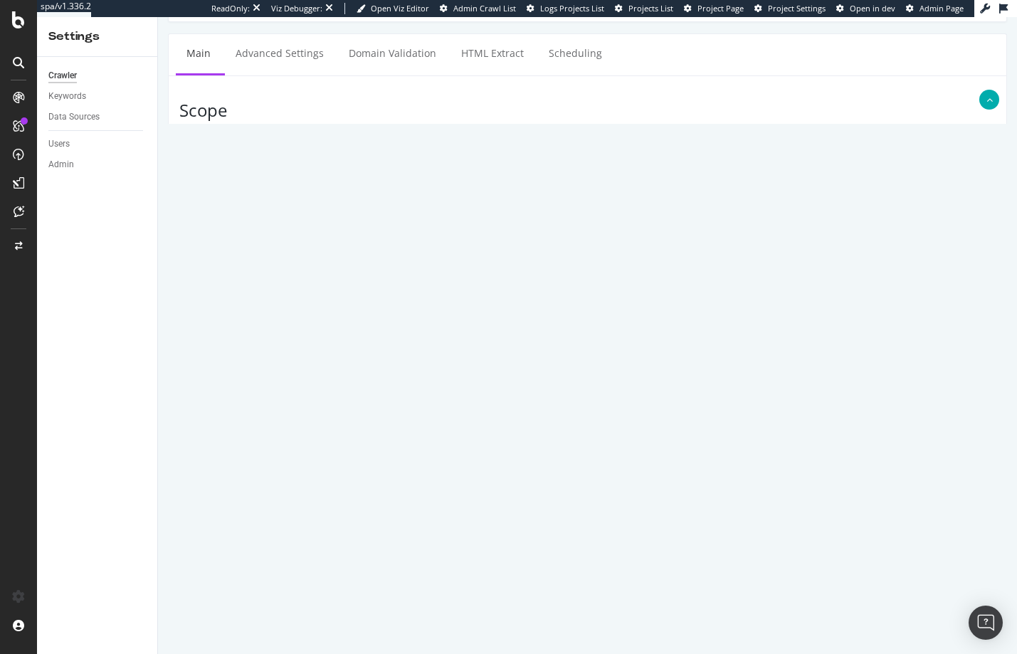
scroll to position [610, 0]
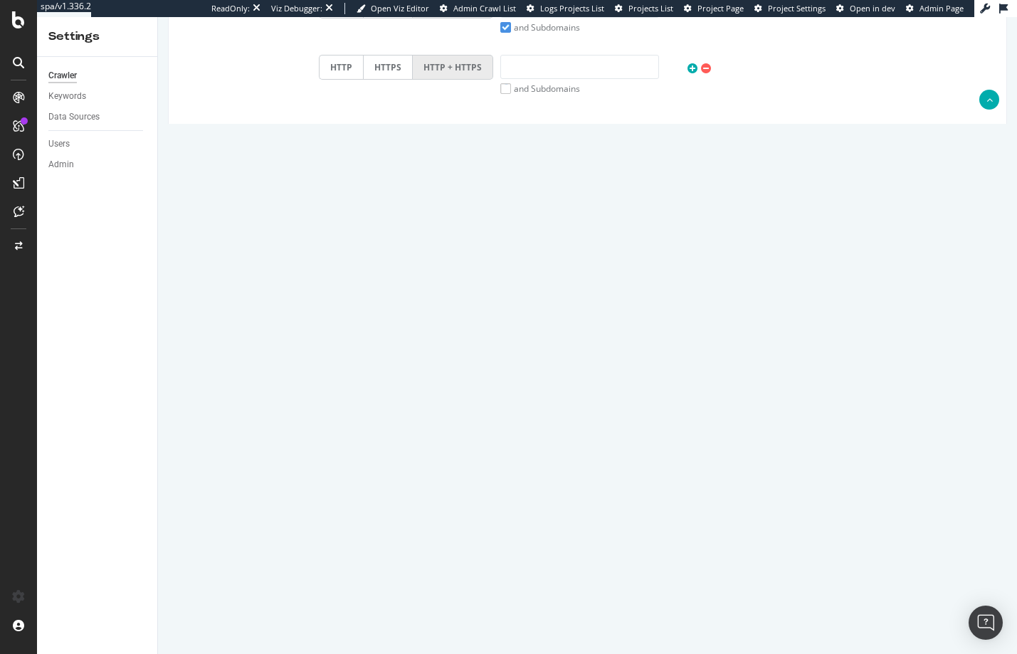
click at [335, 502] on textarea "[URL][DOMAIN_NAME]" at bounding box center [657, 488] width 677 height 71
click at [336, 556] on button "Automatically find sitemap(s)" at bounding box center [386, 544] width 134 height 21
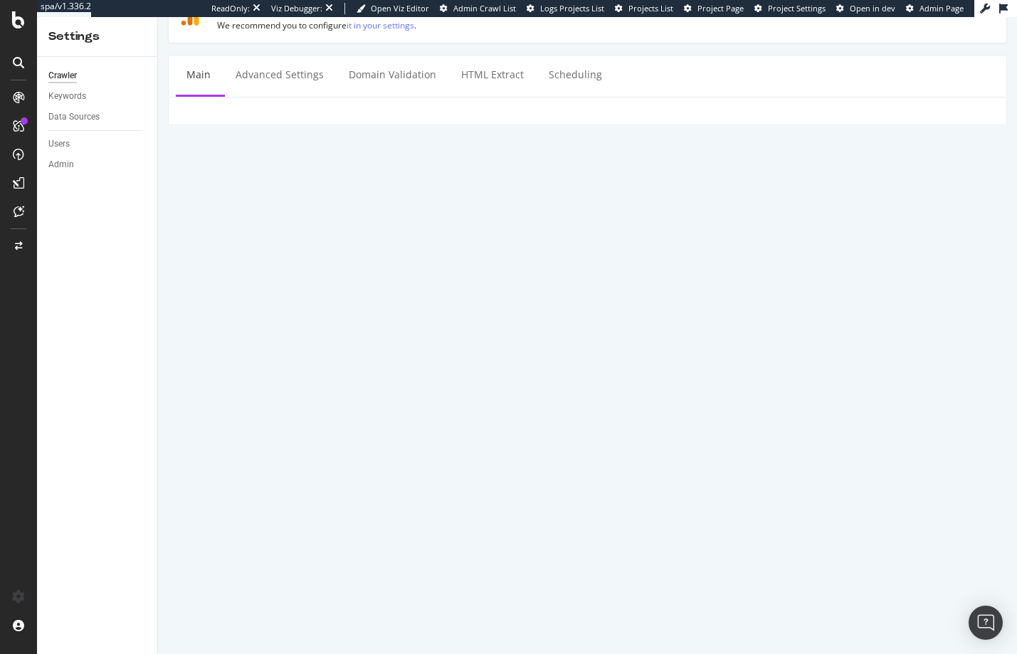
scroll to position [92, 0]
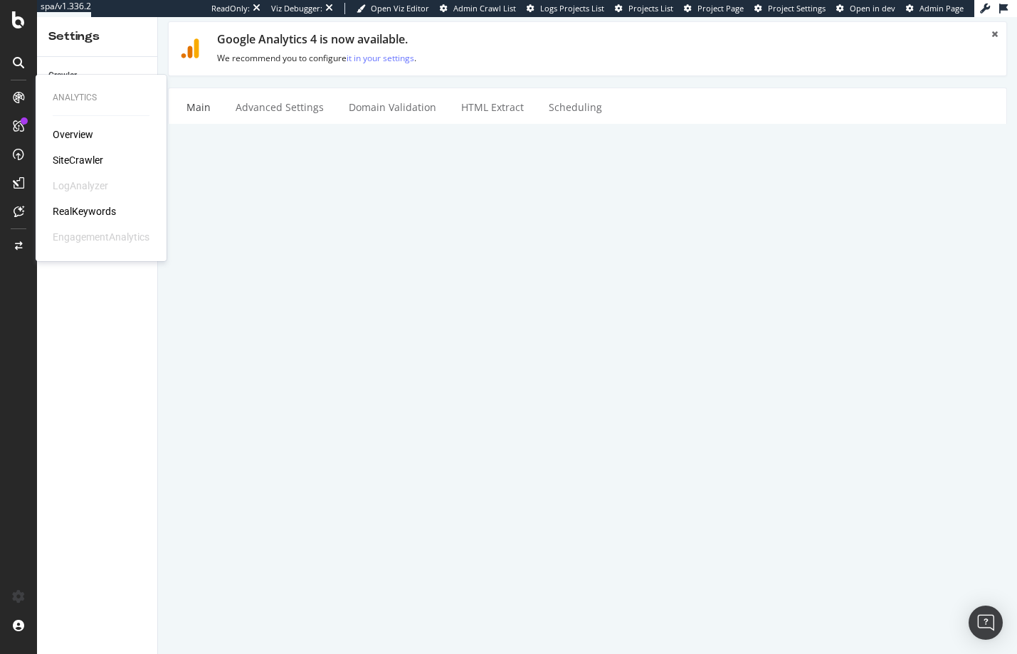
click at [82, 155] on div "SiteCrawler" at bounding box center [78, 160] width 51 height 14
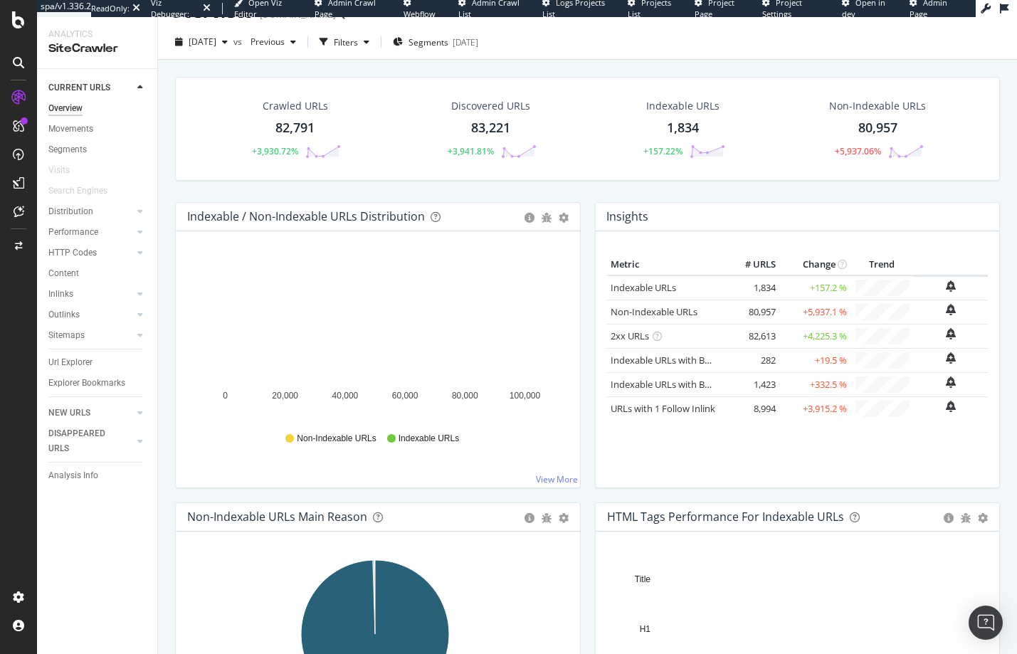
scroll to position [28, 0]
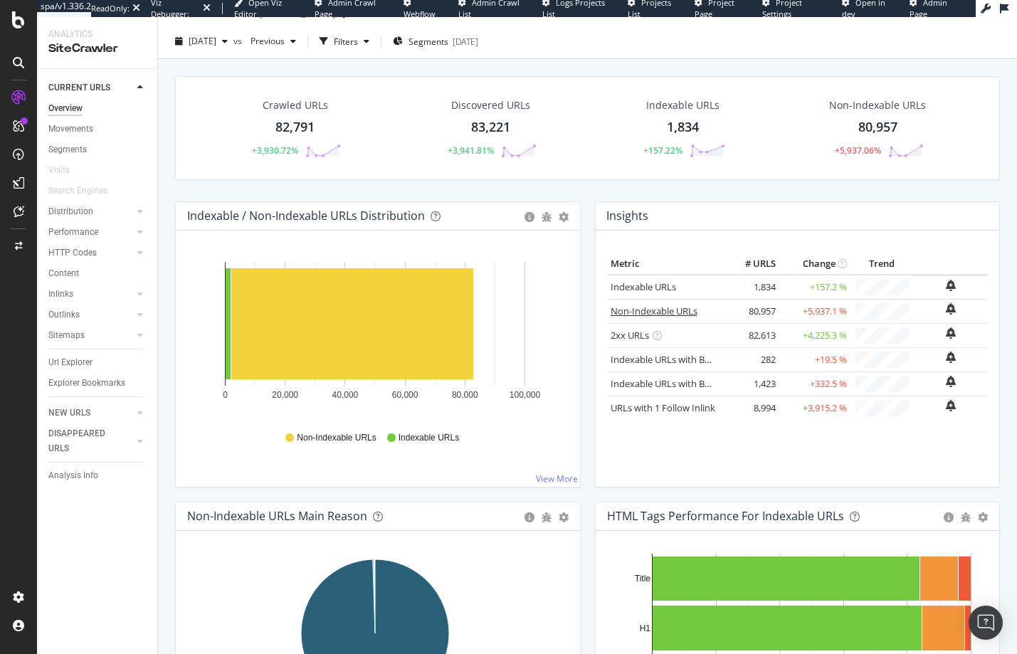
click at [661, 310] on link "Non-Indexable URLs" at bounding box center [653, 310] width 87 height 13
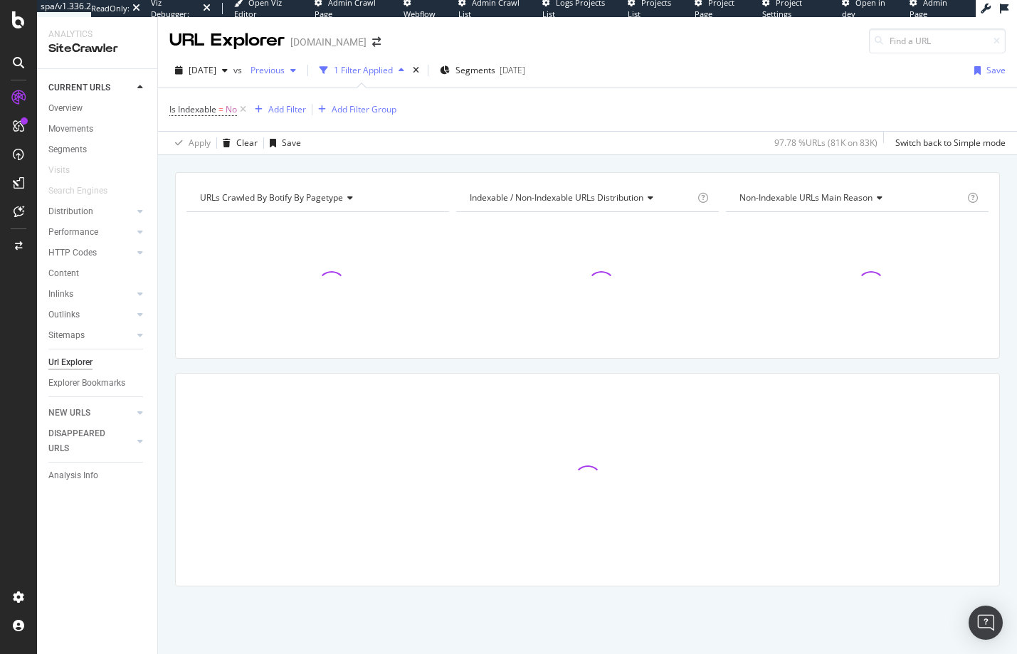
click at [285, 70] on span "Previous" at bounding box center [265, 70] width 40 height 12
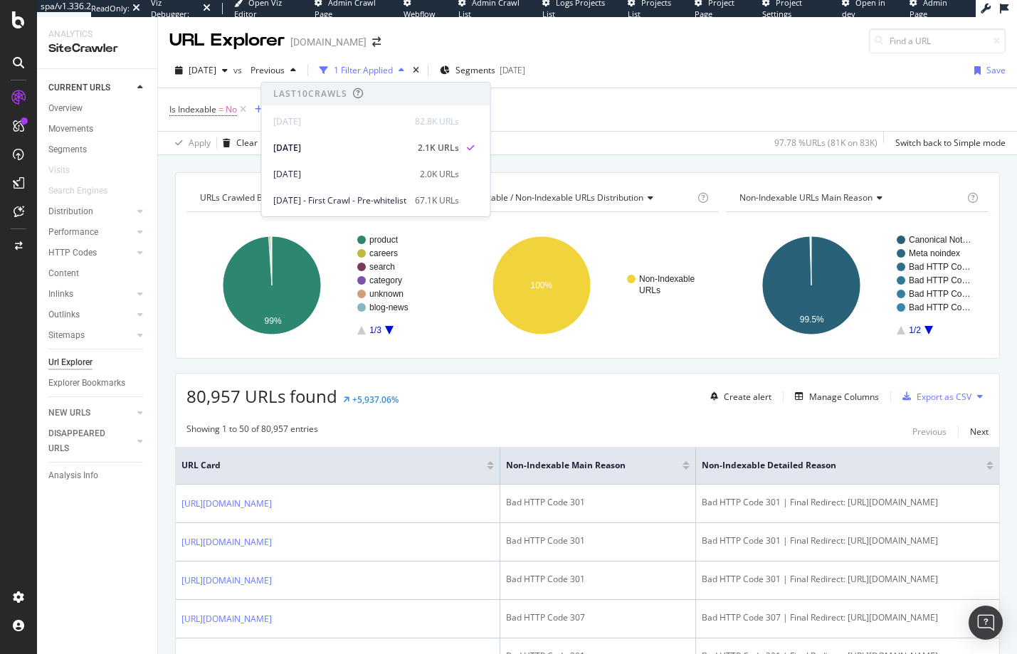
click at [734, 88] on div "Is Indexable = No Add Filter Add Filter Group Apply Clear Save 97.78 % URLs ( 8…" at bounding box center [587, 121] width 859 height 67
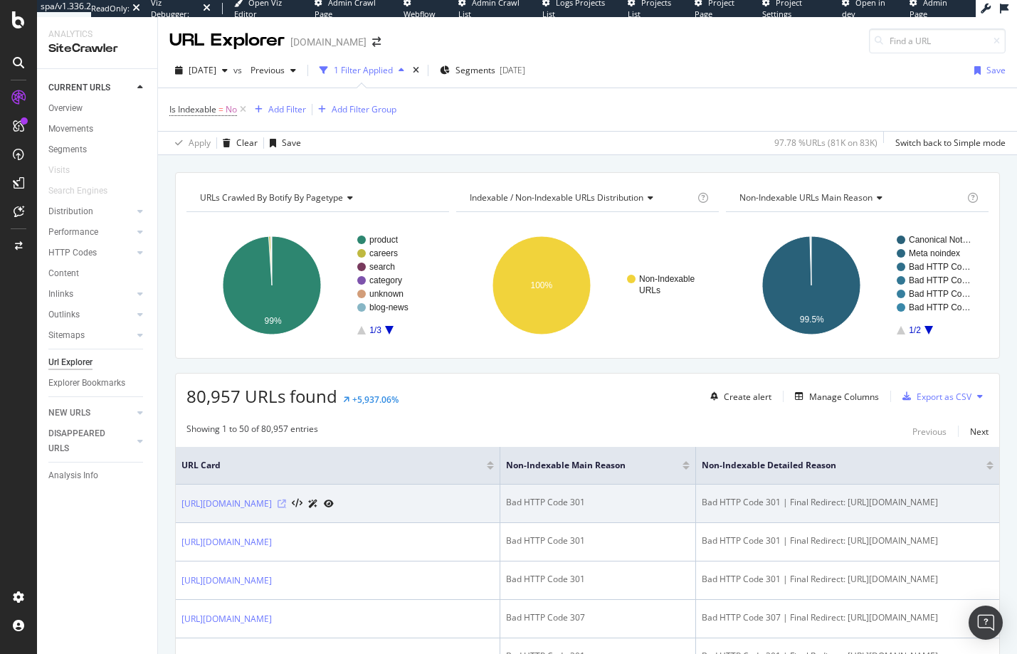
click at [286, 503] on icon at bounding box center [281, 503] width 9 height 9
click at [334, 502] on icon at bounding box center [329, 503] width 10 height 9
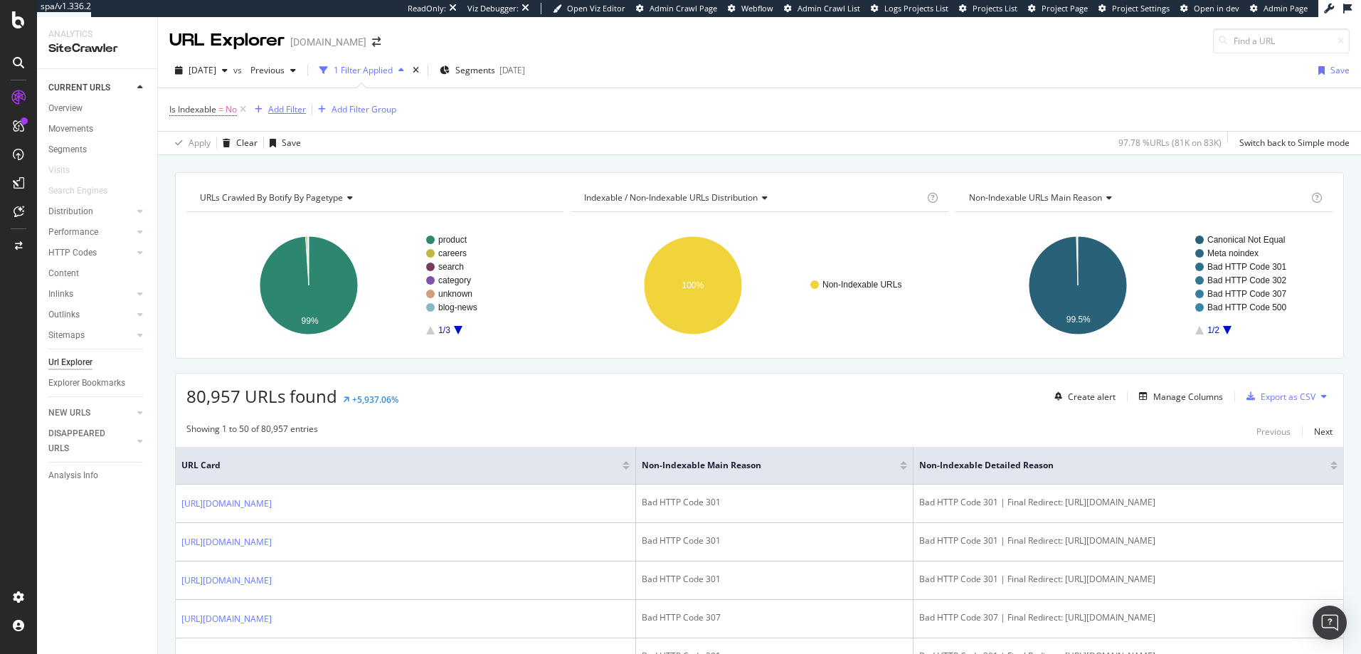
click at [286, 112] on div "Add Filter" at bounding box center [287, 109] width 38 height 12
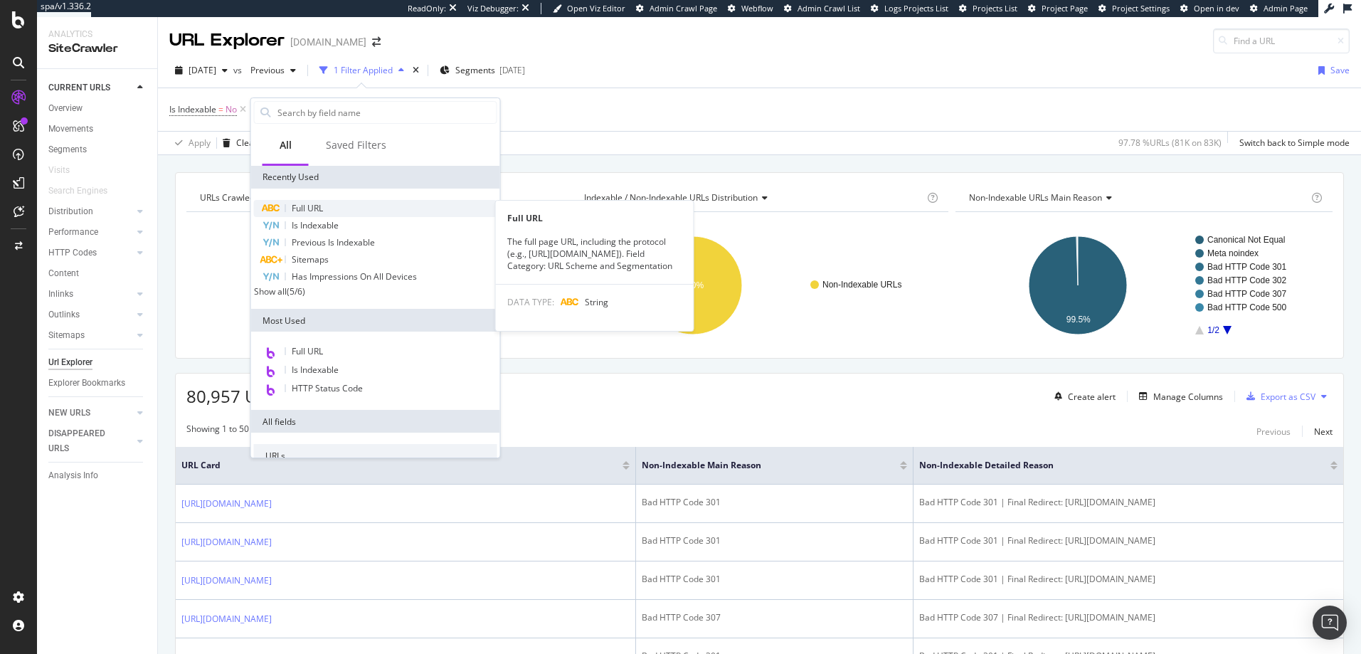
click at [312, 210] on span "Full URL" at bounding box center [307, 208] width 31 height 12
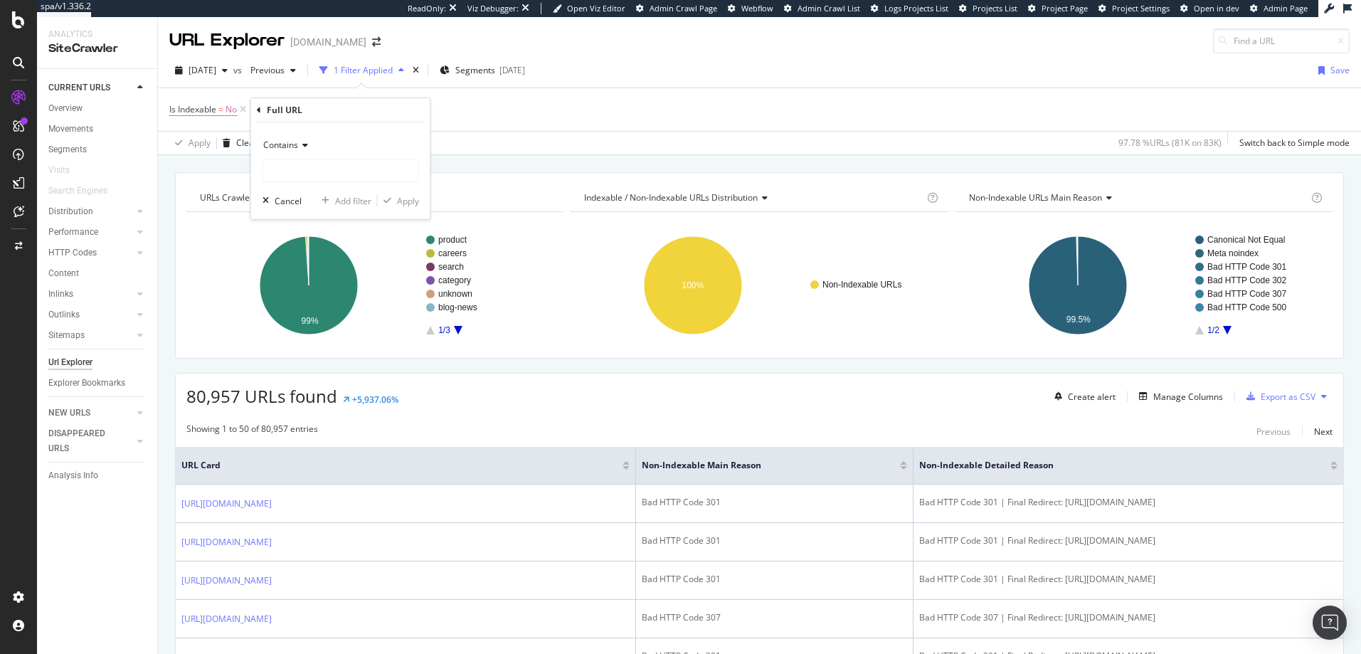
click at [292, 150] on span "Contains" at bounding box center [280, 145] width 35 height 12
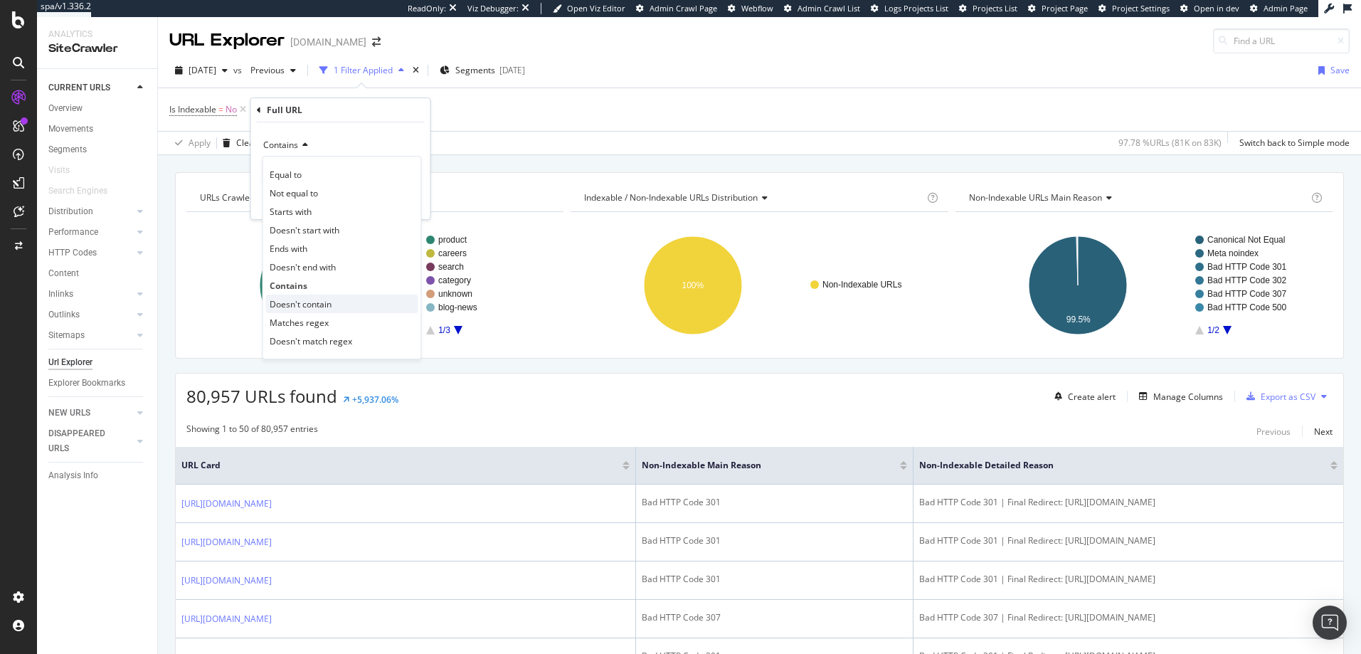
click at [308, 304] on span "Doesn't contain" at bounding box center [301, 304] width 62 height 12
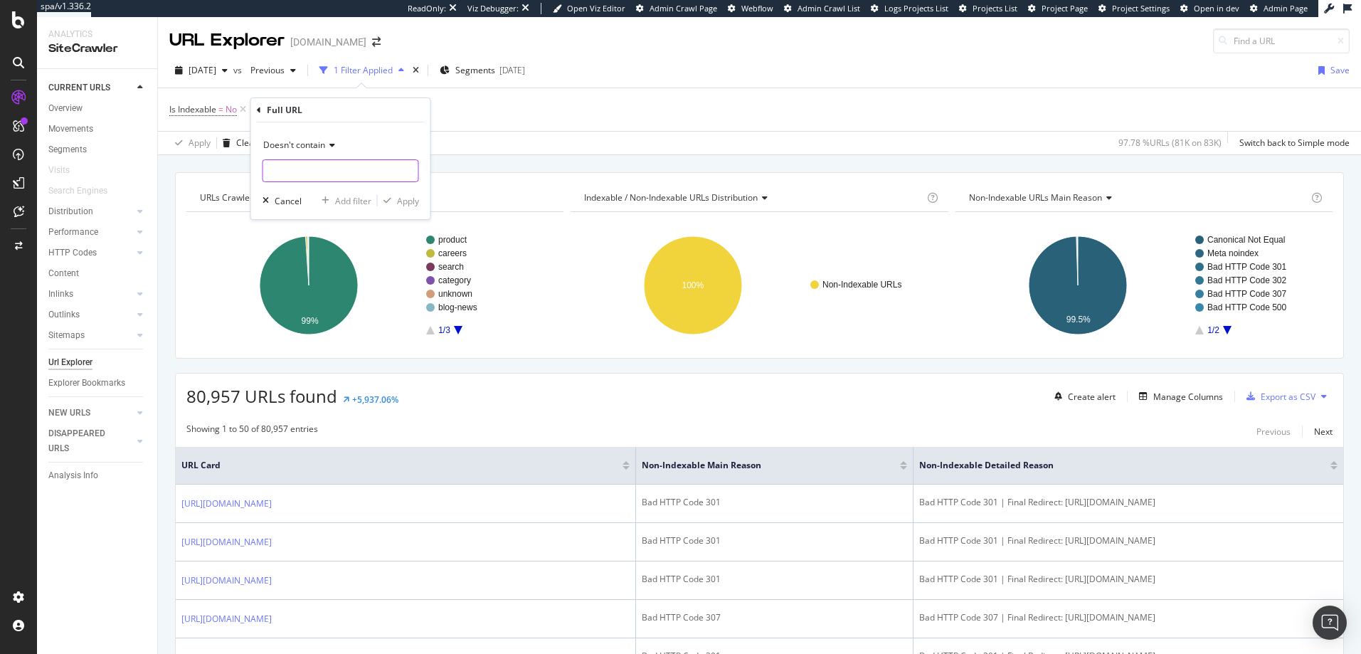
click at [306, 174] on input "text" at bounding box center [340, 170] width 155 height 23
type input "?"
click at [411, 201] on div "Apply" at bounding box center [408, 201] width 22 height 12
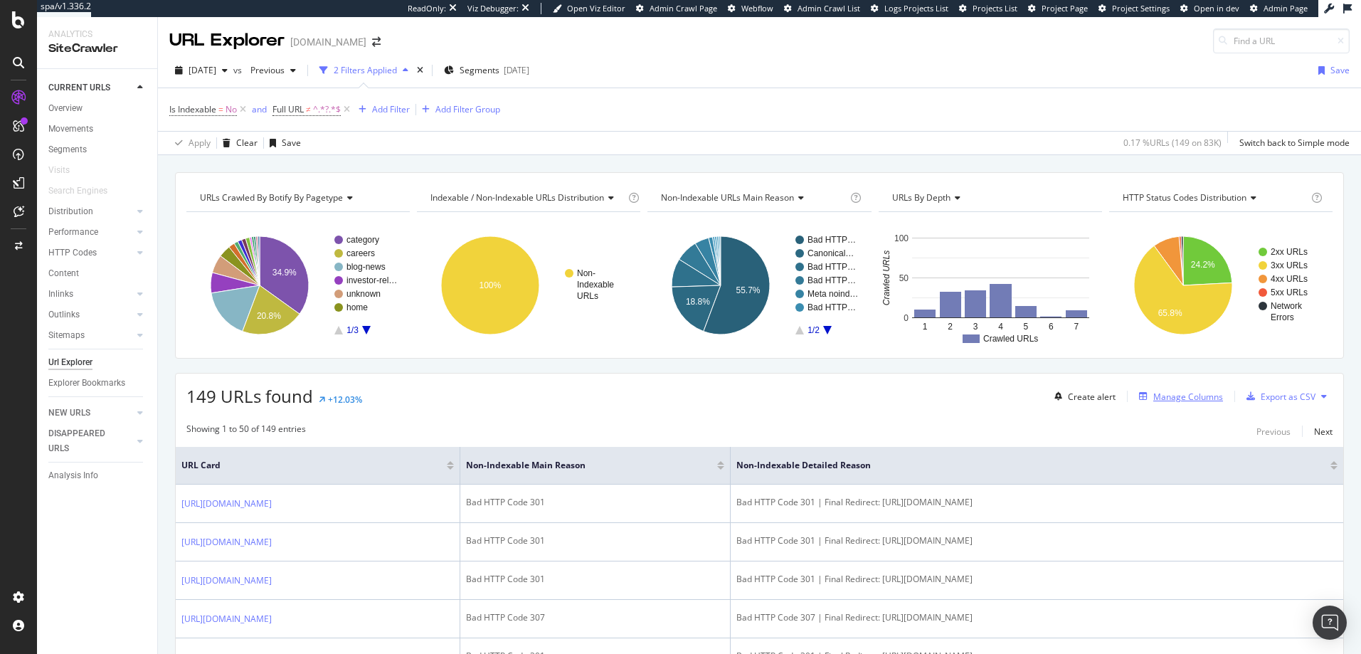
click at [1034, 394] on div "Manage Columns" at bounding box center [1188, 397] width 70 height 12
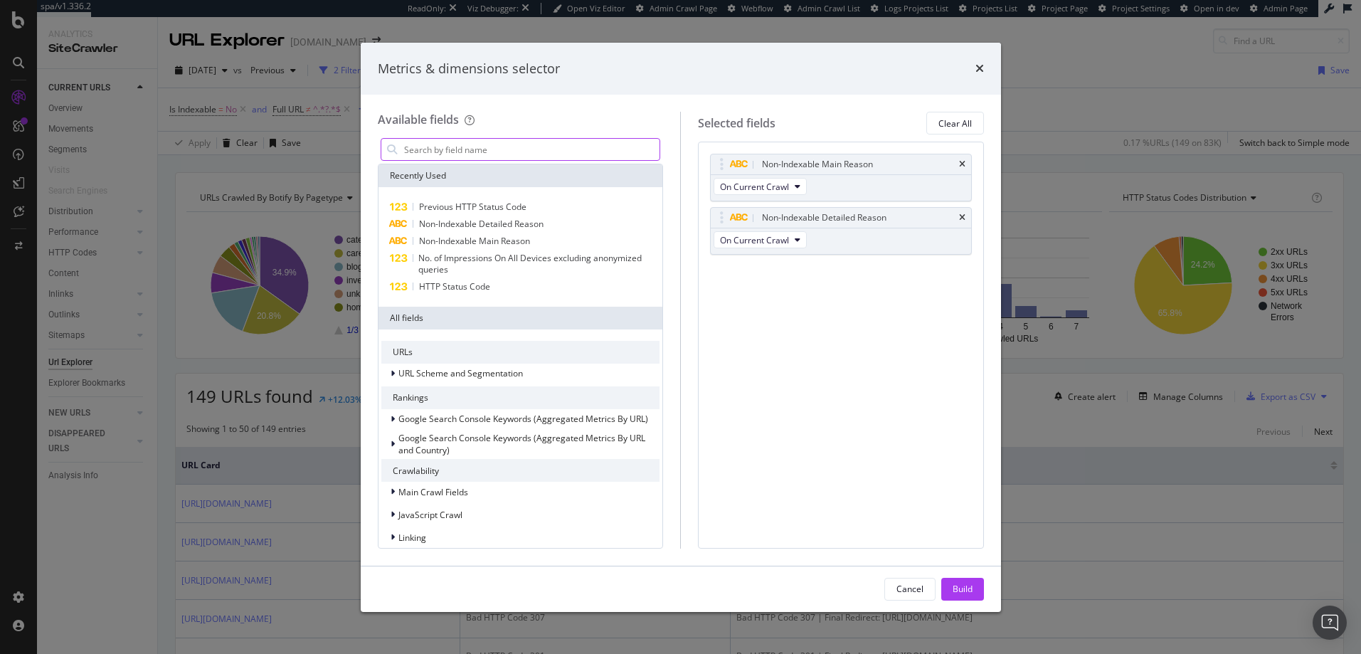
click at [440, 152] on input "modal" at bounding box center [532, 149] width 258 height 21
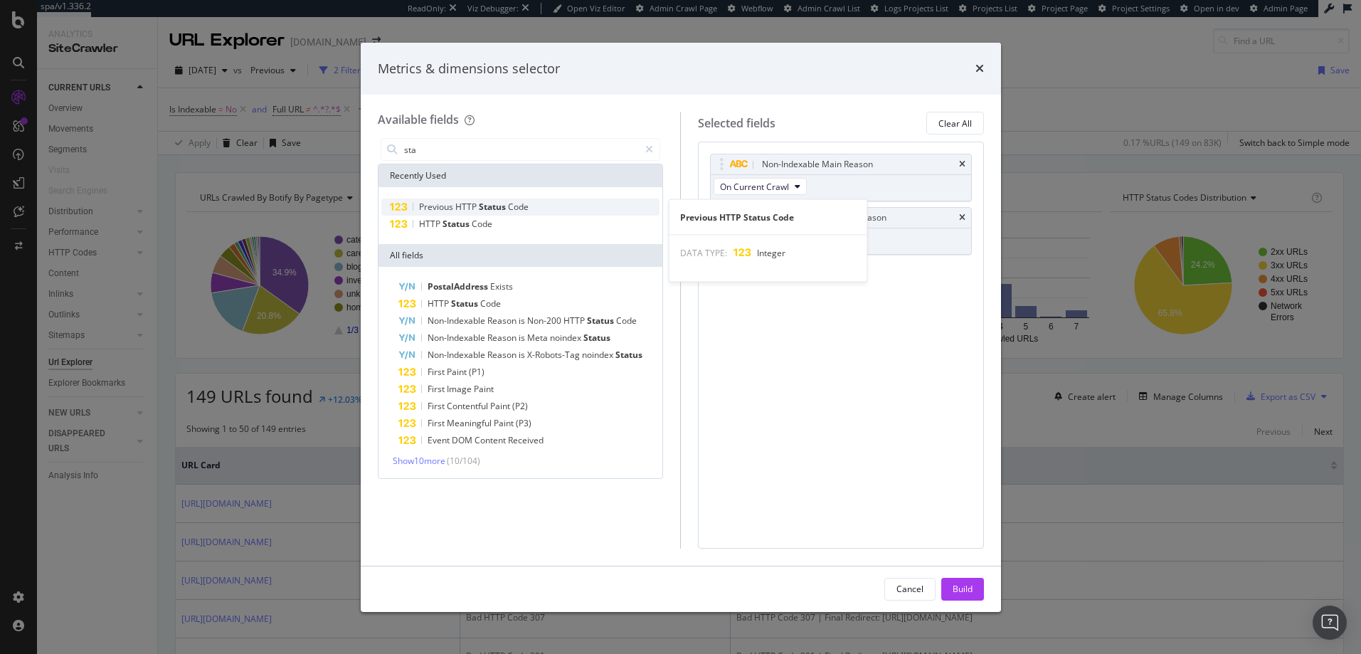
type input "sta"
click at [444, 205] on span "Previous" at bounding box center [437, 207] width 36 height 12
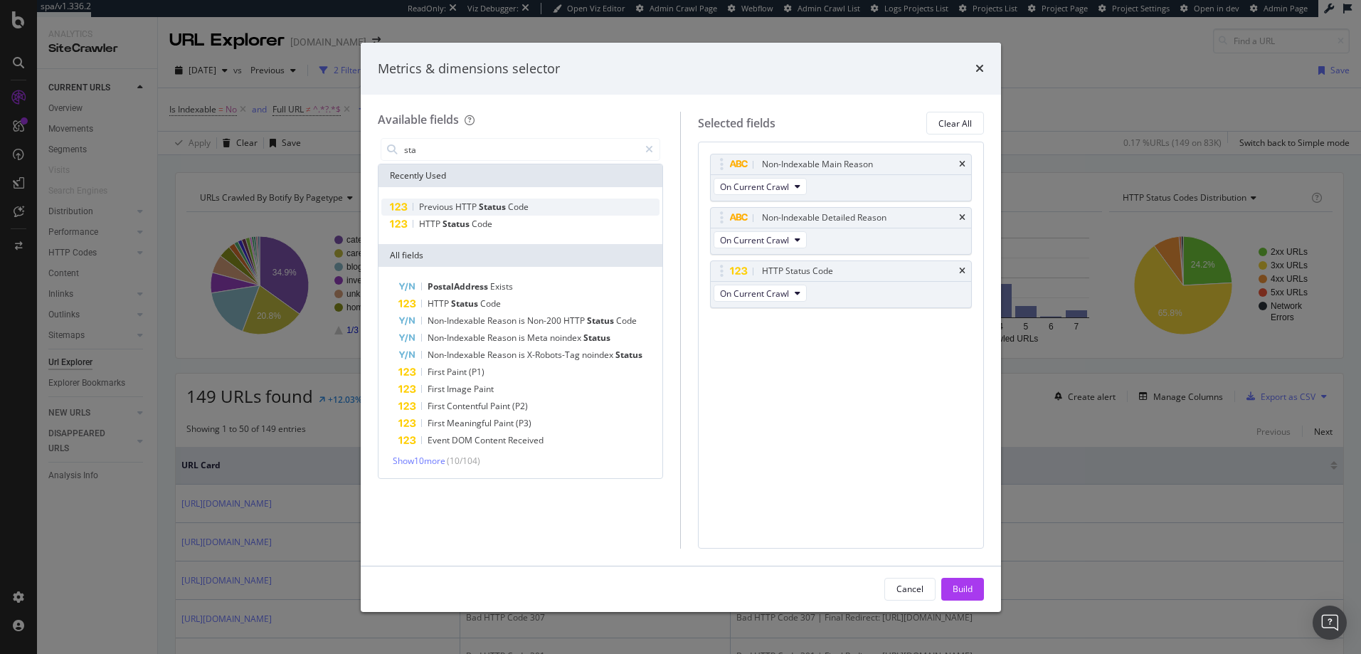
click at [450, 205] on span "Previous" at bounding box center [437, 207] width 36 height 12
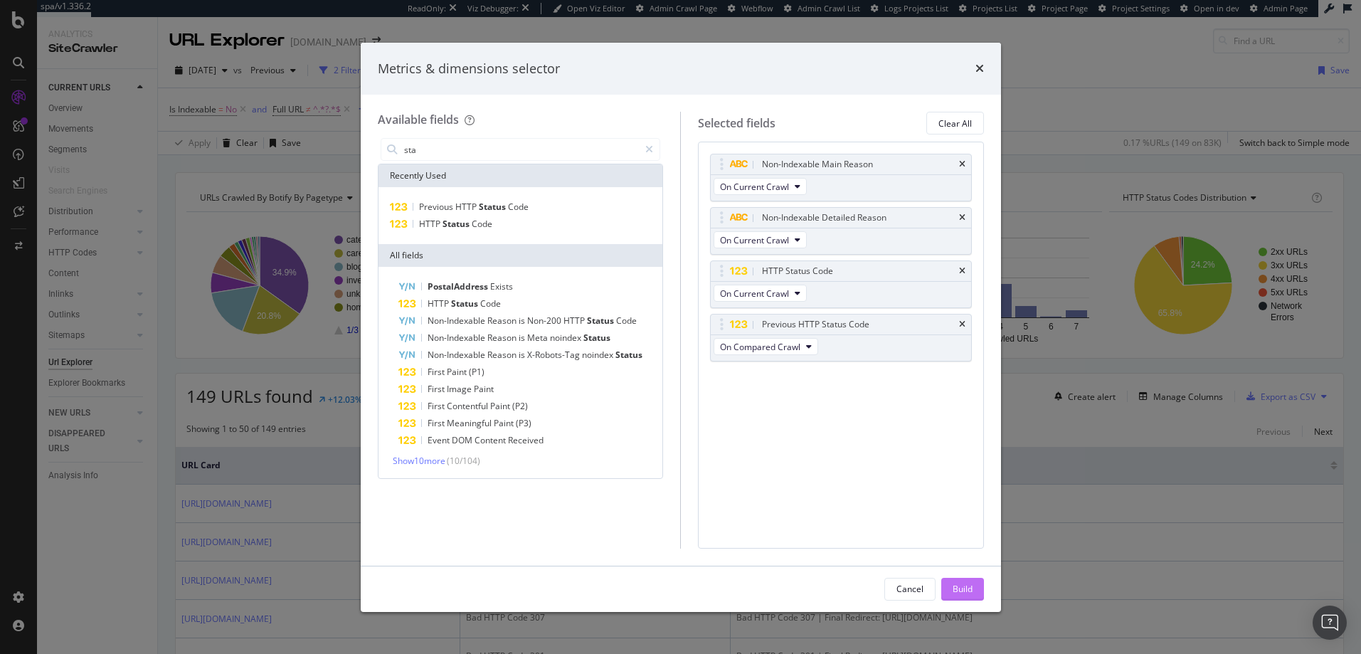
click at [968, 586] on div "Build" at bounding box center [963, 589] width 20 height 12
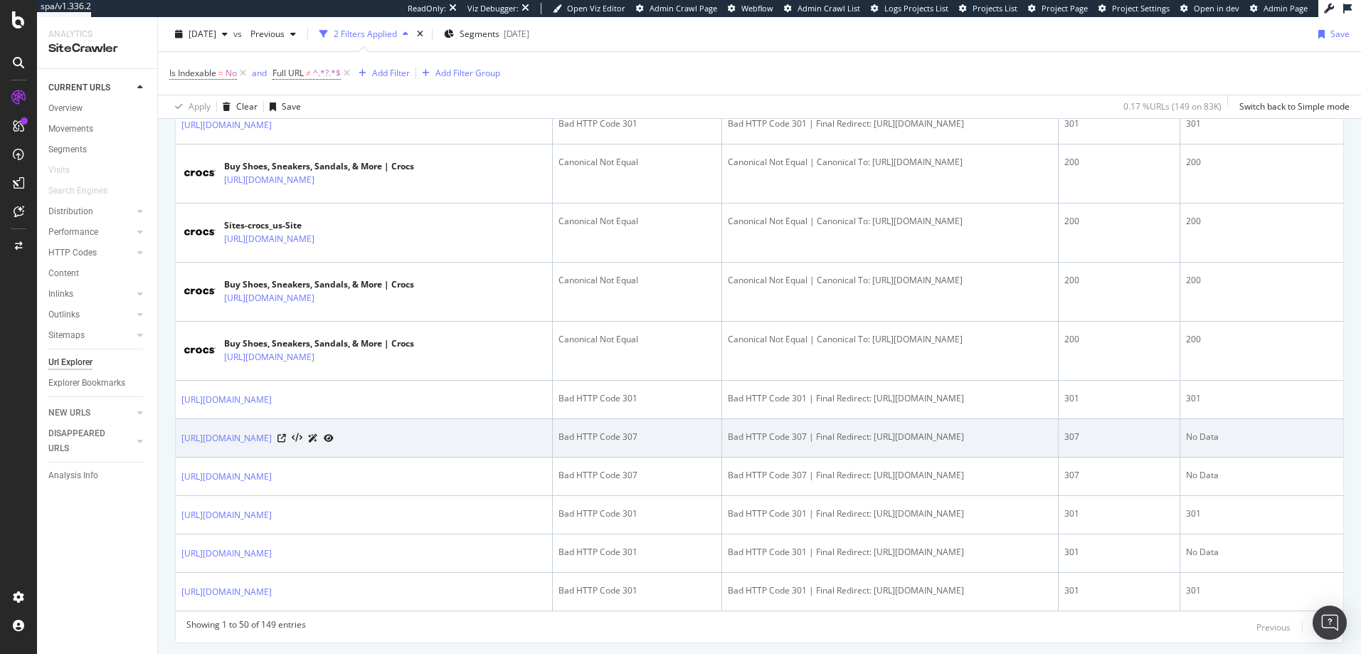
scroll to position [1921, 0]
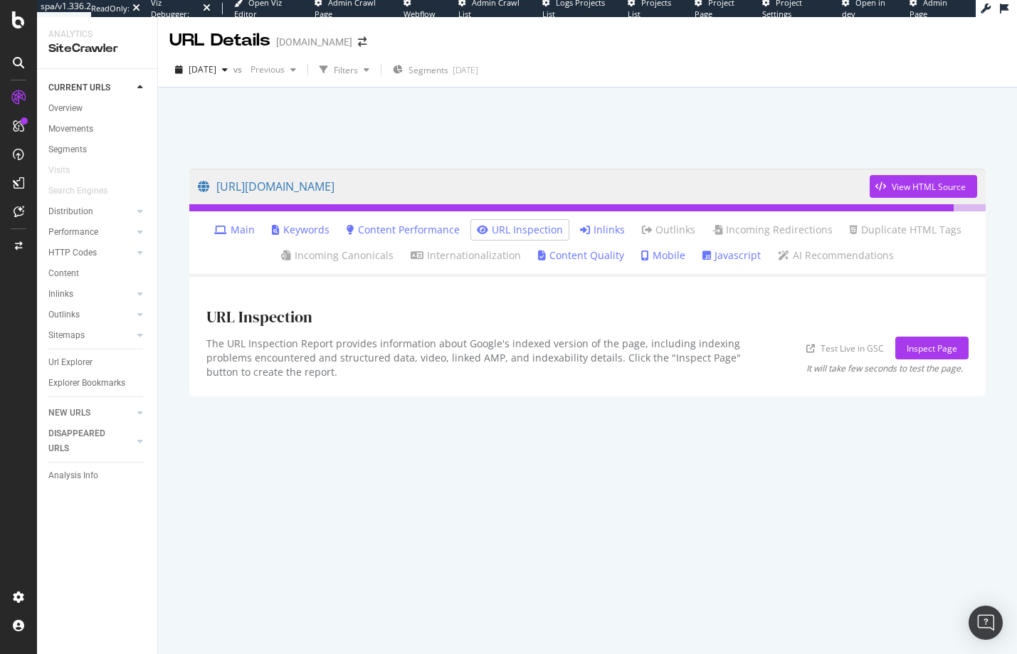
click at [241, 229] on link "Main" at bounding box center [234, 230] width 41 height 14
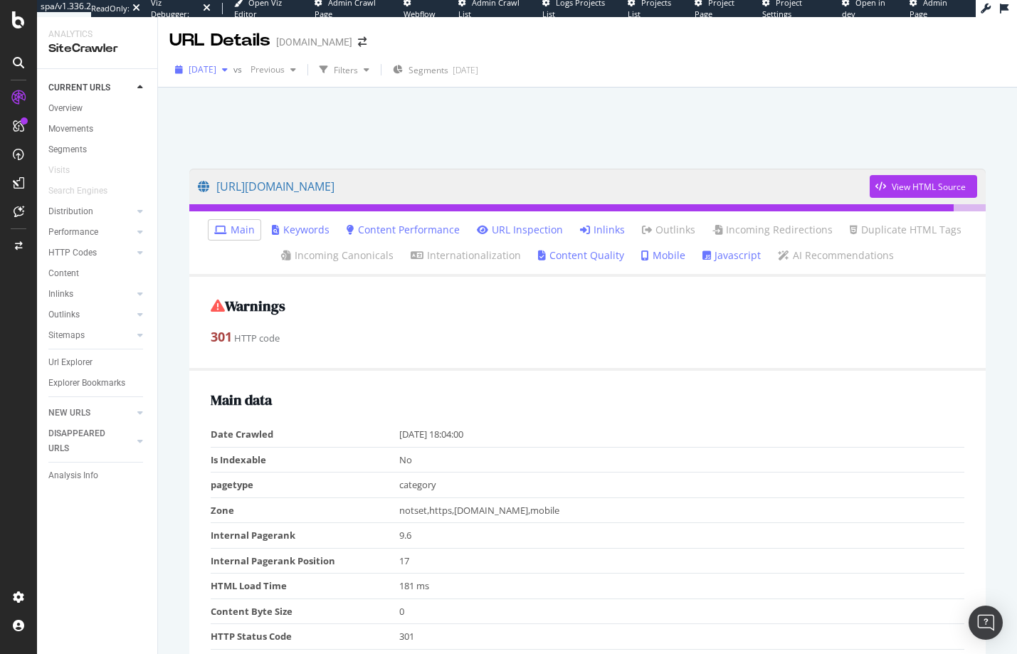
click at [216, 70] on span "[DATE]" at bounding box center [203, 69] width 28 height 12
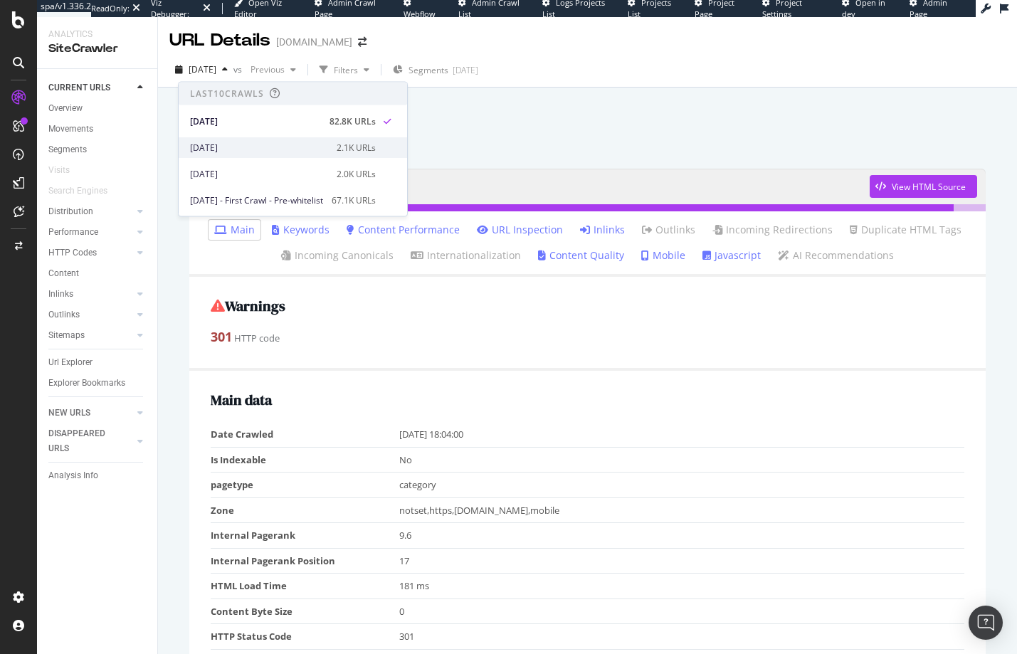
click at [233, 141] on div "[DATE]" at bounding box center [259, 147] width 138 height 13
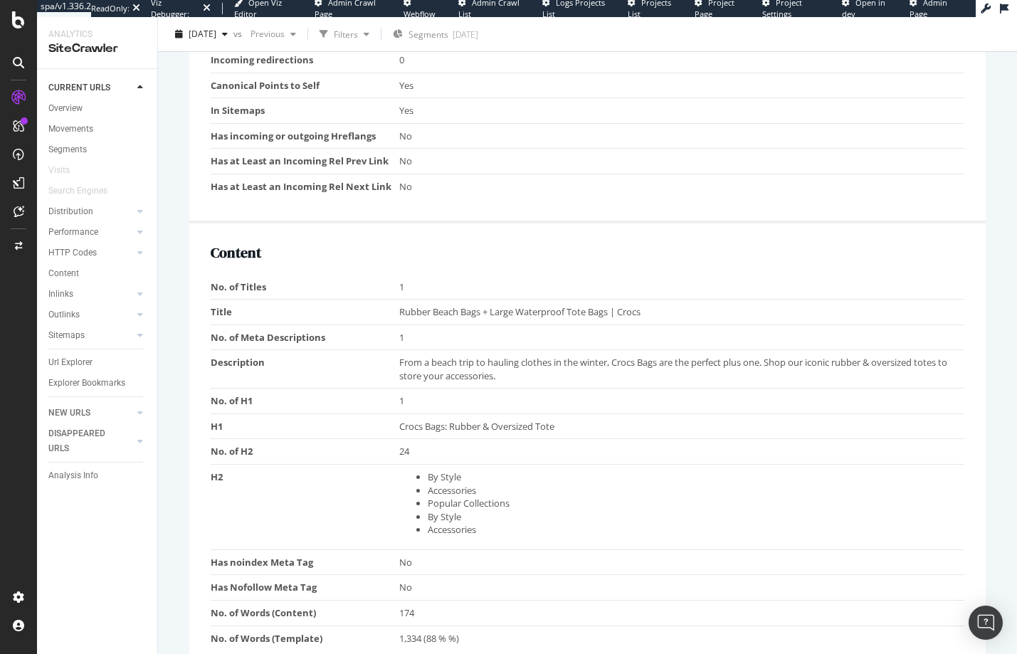
scroll to position [858, 0]
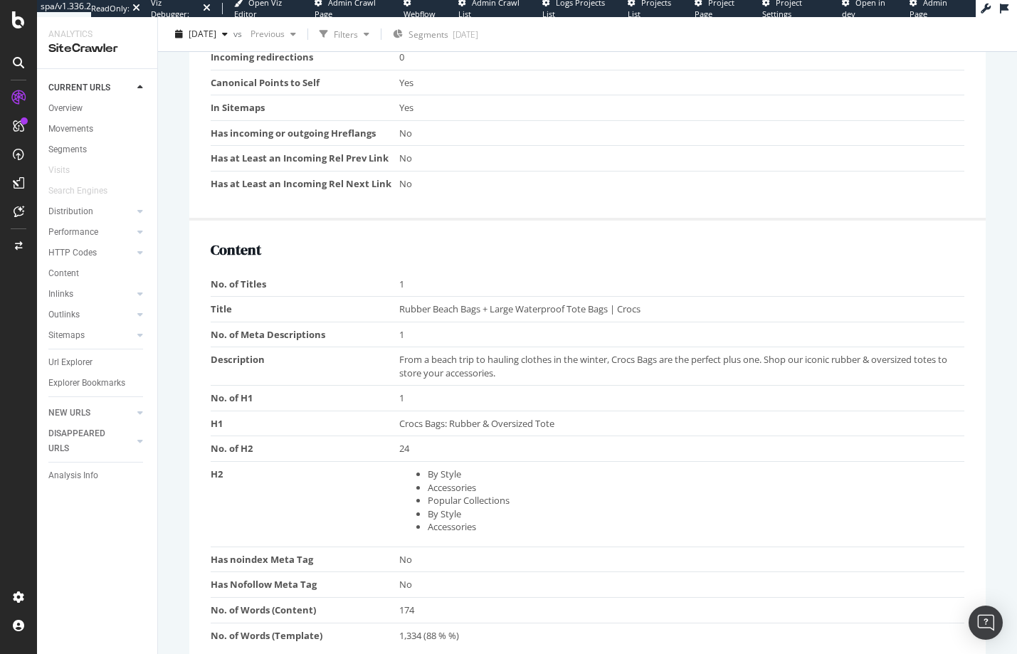
click at [481, 365] on span "From a beach trip to hauling clothes in the winter, Crocs Bags are the perfect …" at bounding box center [673, 366] width 548 height 26
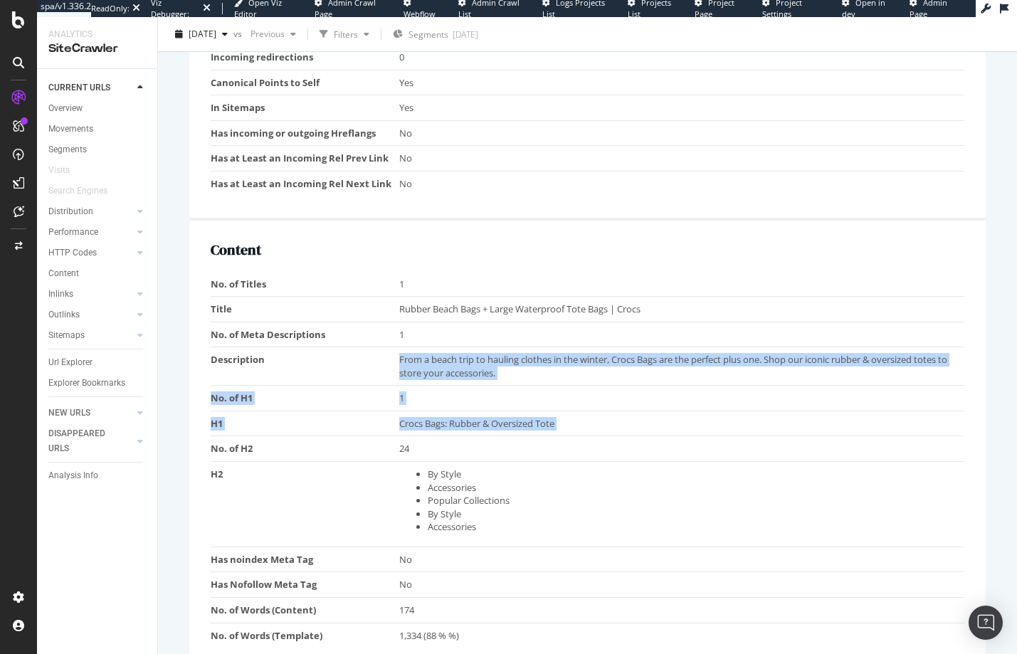
drag, startPoint x: 481, startPoint y: 365, endPoint x: 564, endPoint y: 420, distance: 100.0
click at [564, 420] on tbody "No. of Titles 1 Title Rubber Beach Bags + Large Waterproof Tote Bags | Crocs No…" at bounding box center [587, 460] width 753 height 376
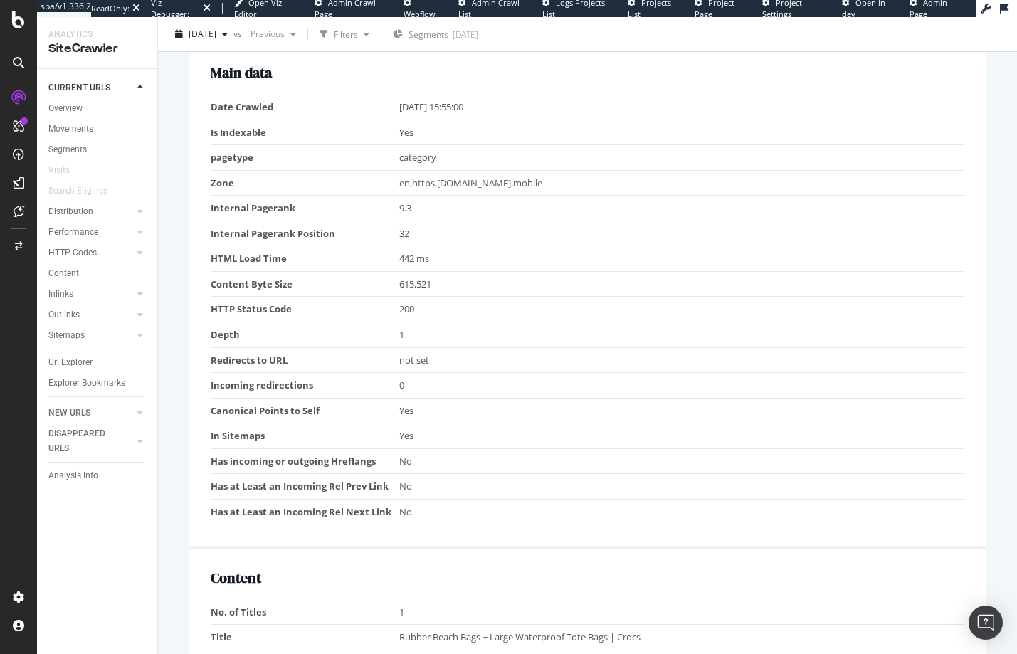
scroll to position [0, 0]
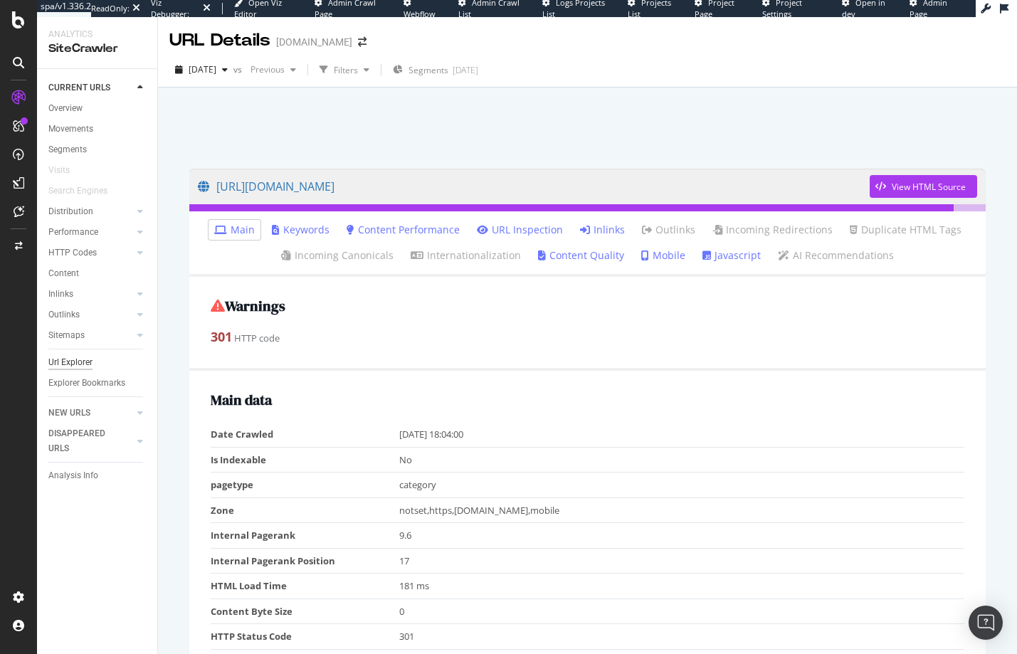
click at [73, 365] on div "Url Explorer" at bounding box center [70, 362] width 44 height 15
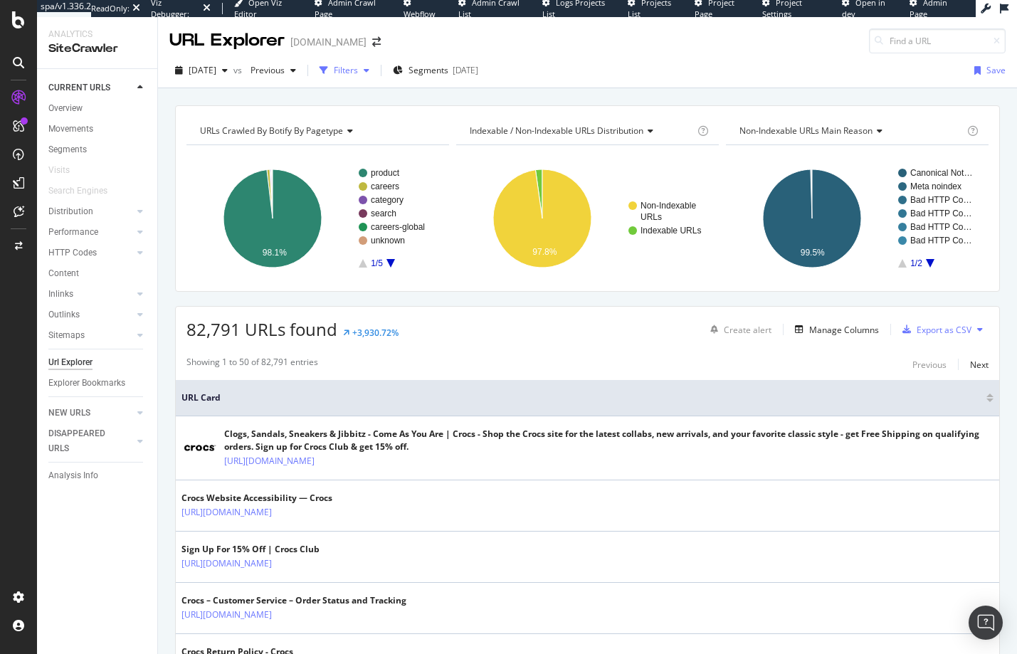
click at [358, 68] on div "Filters" at bounding box center [346, 70] width 24 height 12
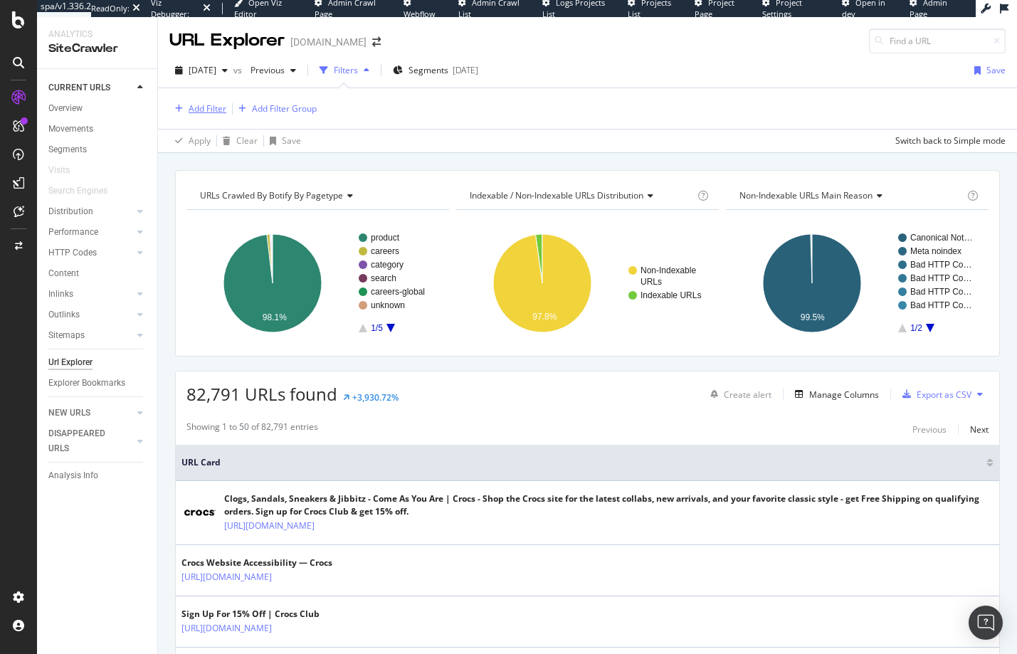
click at [196, 107] on div "Add Filter" at bounding box center [208, 108] width 38 height 12
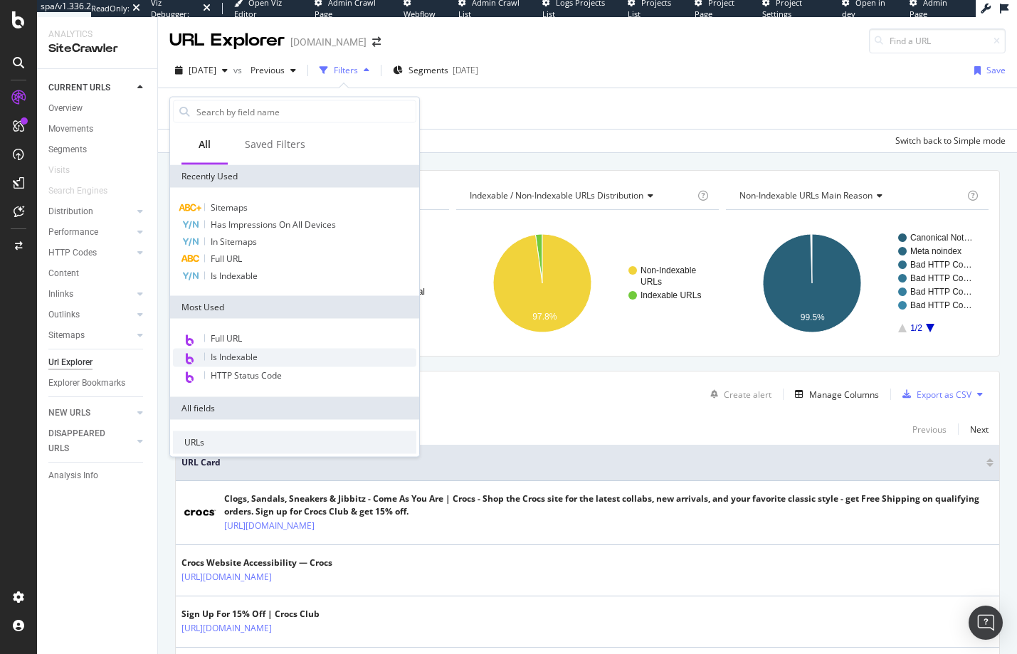
click at [241, 356] on span "Is Indexable" at bounding box center [234, 357] width 47 height 12
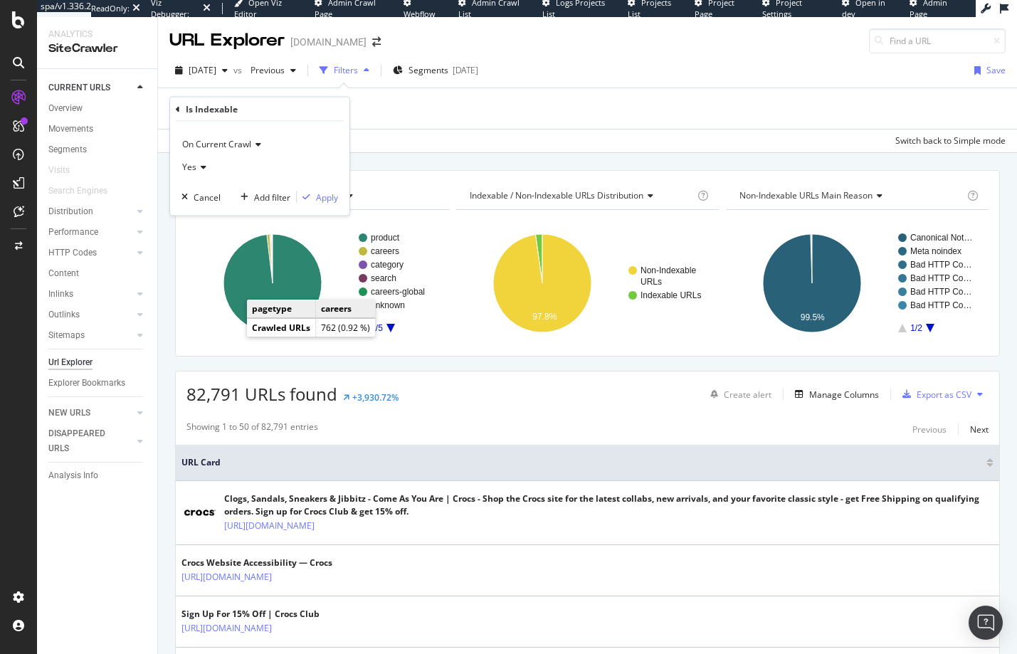
click at [198, 164] on icon at bounding box center [201, 167] width 10 height 9
click at [194, 212] on span "No" at bounding box center [194, 214] width 11 height 12
click at [325, 195] on div "Apply" at bounding box center [327, 197] width 22 height 12
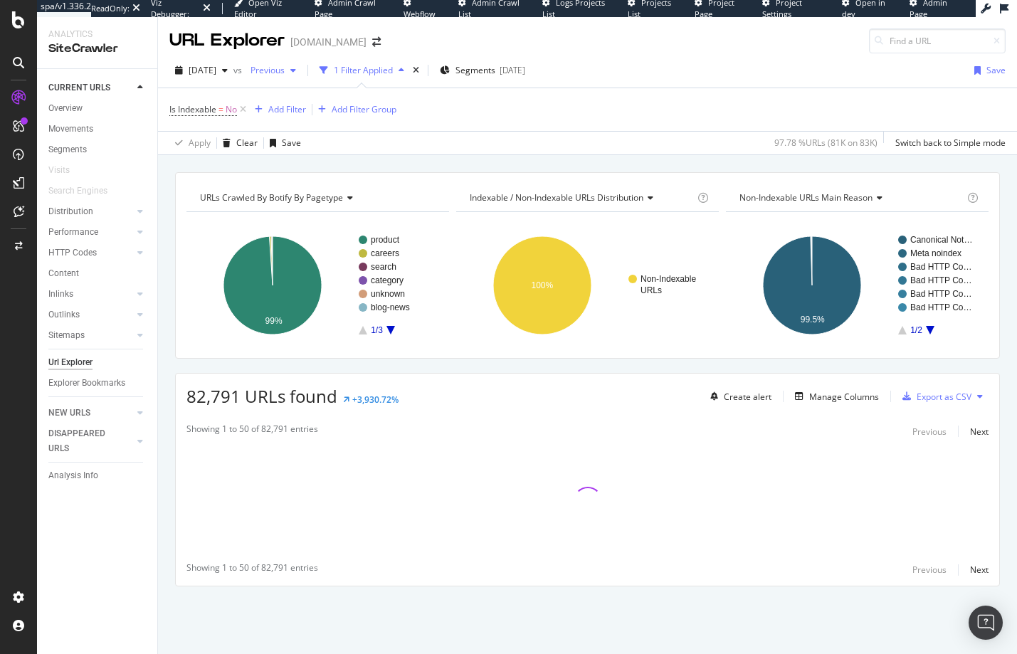
click at [285, 69] on span "Previous" at bounding box center [265, 70] width 40 height 12
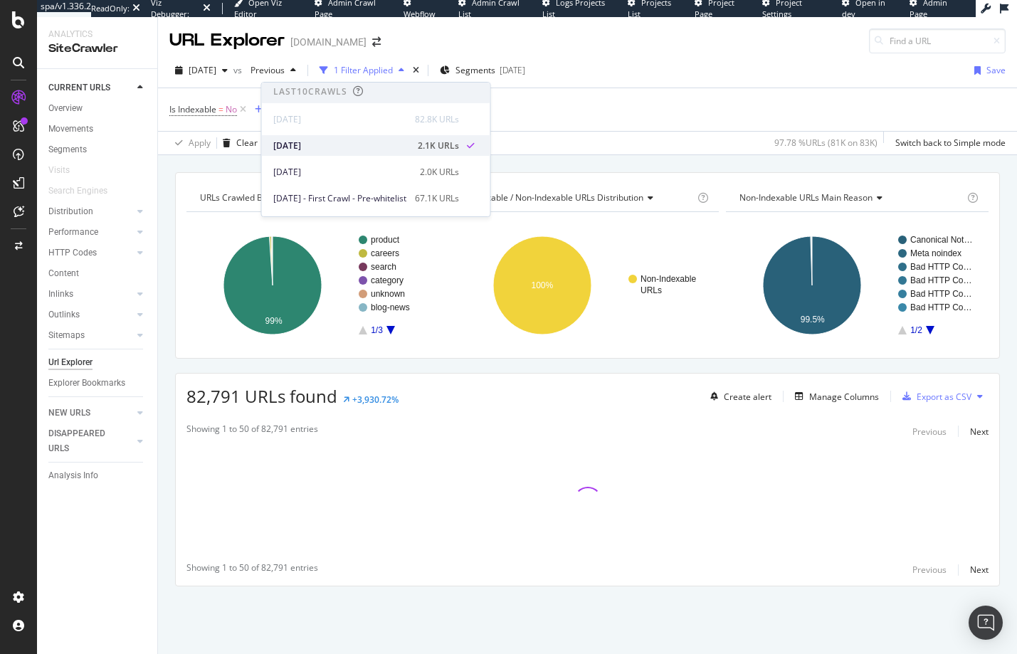
scroll to position [3, 0]
click at [351, 139] on div "[DATE]" at bounding box center [341, 145] width 136 height 13
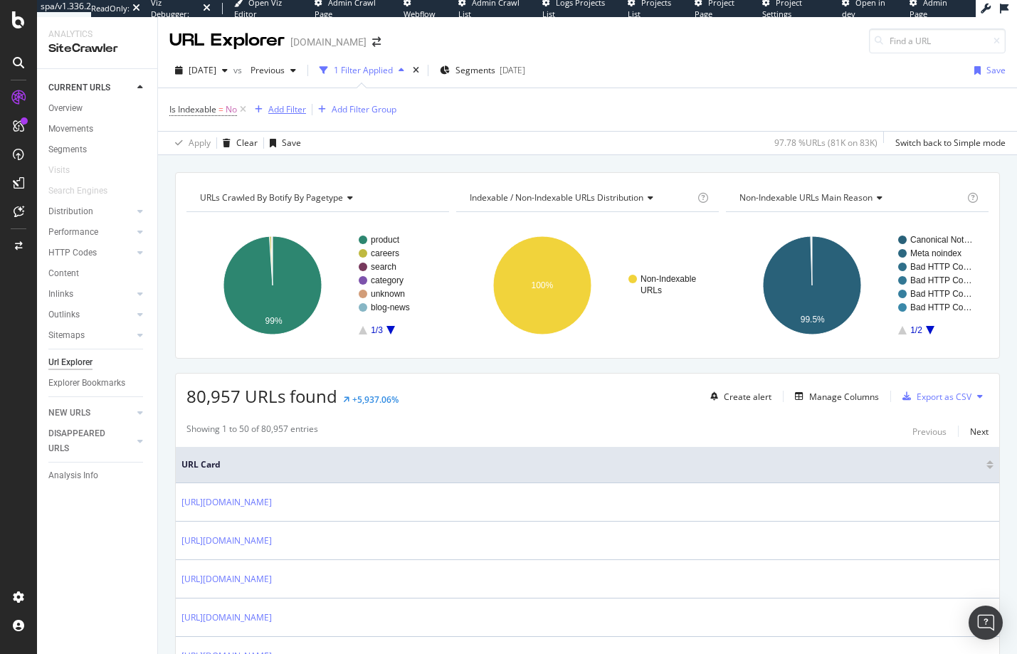
click at [273, 106] on div "Add Filter" at bounding box center [287, 109] width 38 height 12
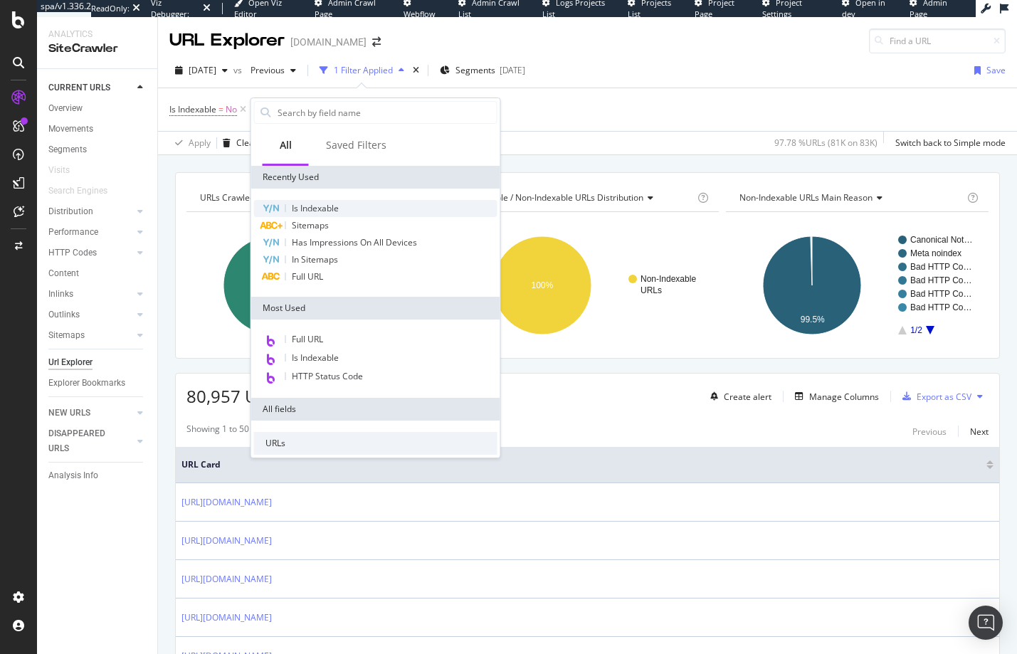
click at [311, 209] on span "Is Indexable" at bounding box center [315, 208] width 47 height 12
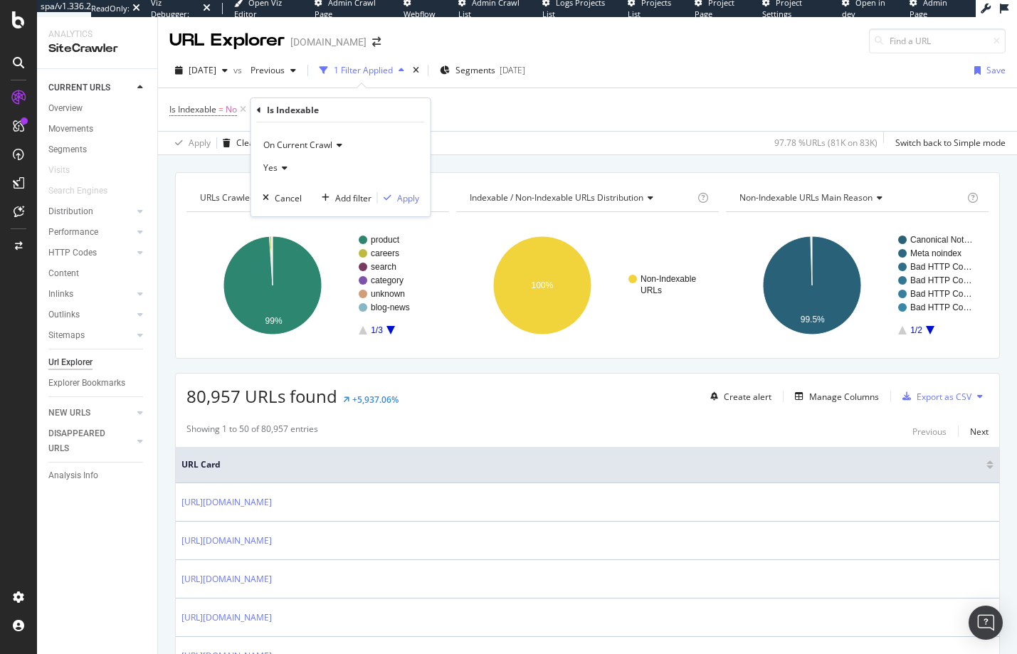
click at [298, 143] on span "On Current Crawl" at bounding box center [297, 145] width 69 height 12
click at [291, 193] on span "On Compared Crawl" at bounding box center [310, 193] width 80 height 12
click at [410, 201] on div "Apply" at bounding box center [408, 198] width 22 height 12
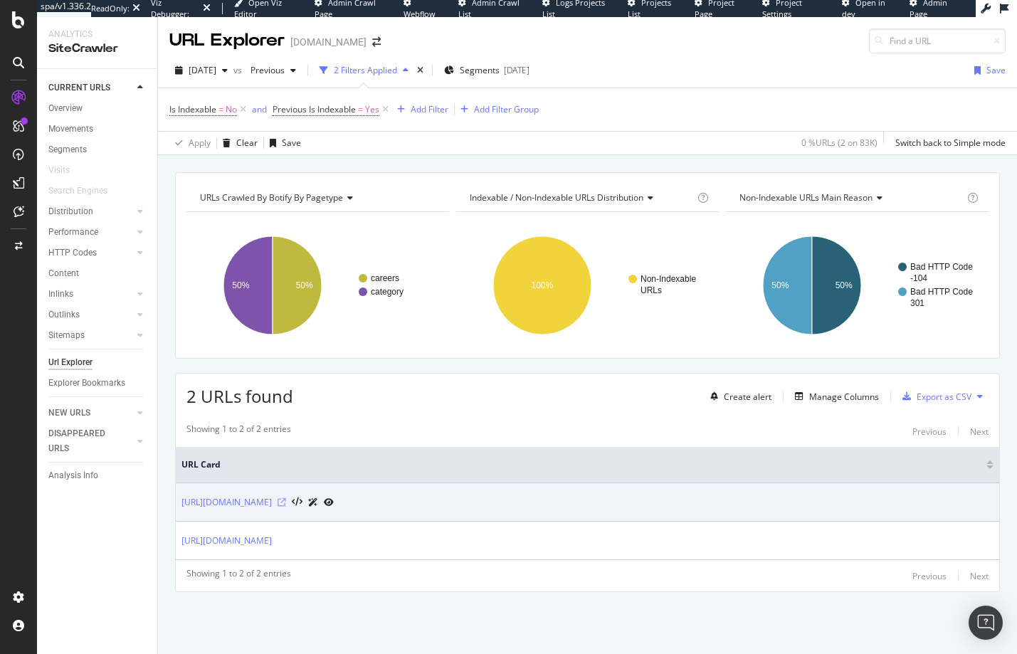
click at [286, 503] on icon at bounding box center [281, 502] width 9 height 9
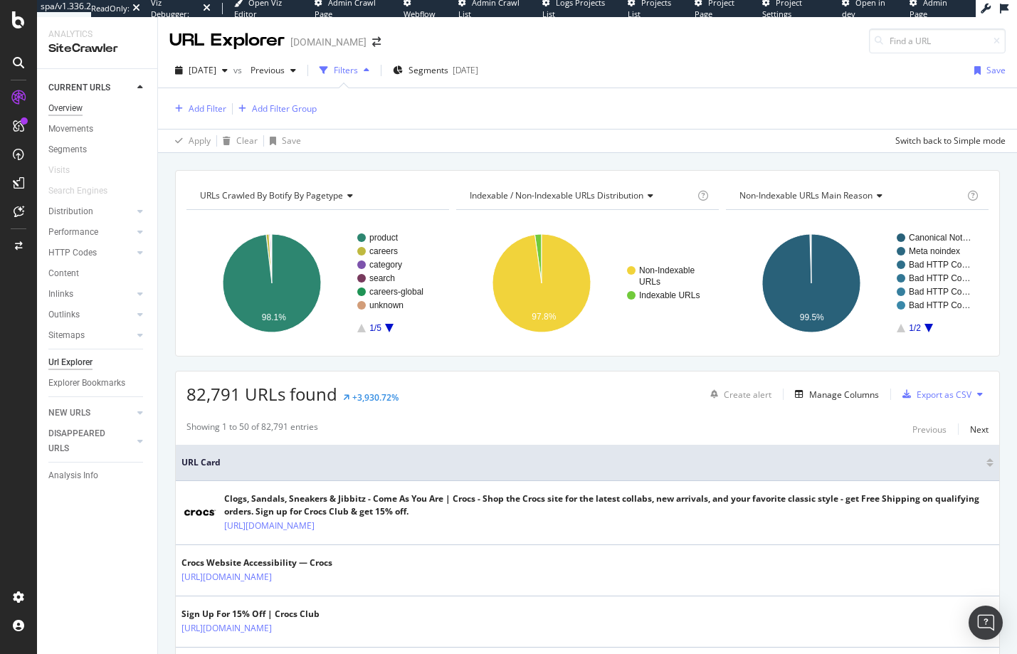
click at [68, 107] on div "Overview" at bounding box center [65, 108] width 34 height 15
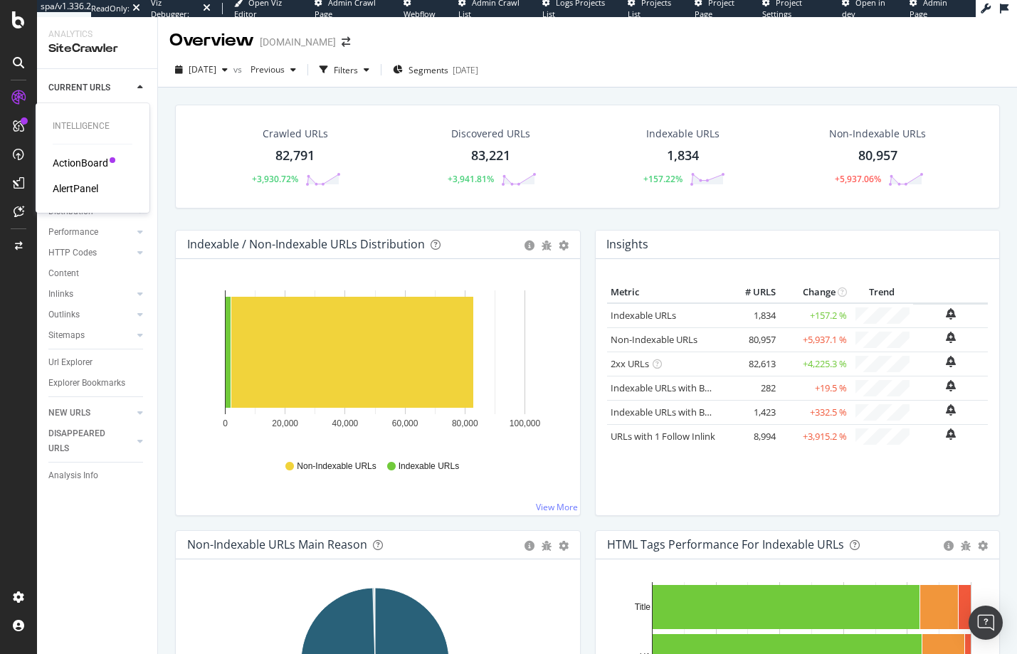
click at [99, 163] on div "ActionBoard" at bounding box center [80, 163] width 55 height 14
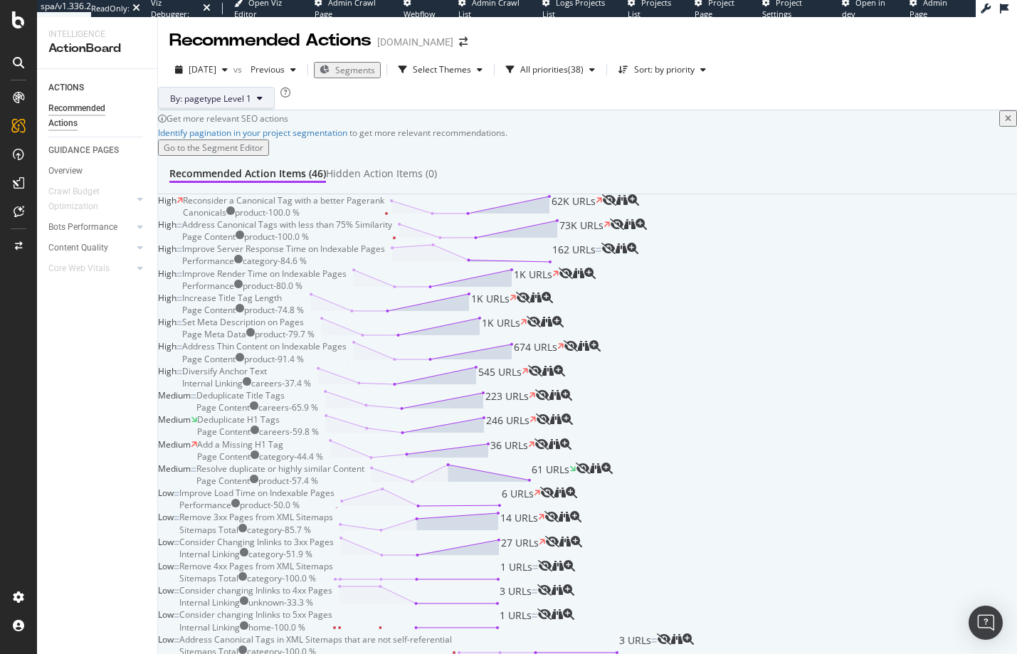
click at [251, 105] on span "By: pagetype Level 1" at bounding box center [210, 98] width 81 height 12
click at [337, 158] on span at bounding box center [332, 161] width 17 height 17
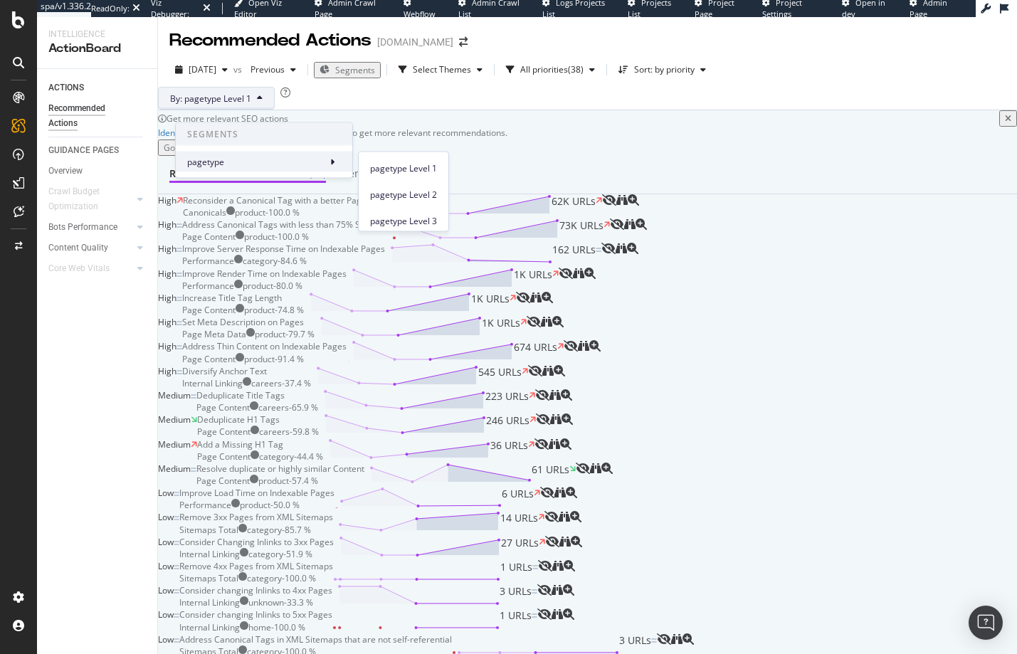
click at [337, 158] on span at bounding box center [332, 161] width 17 height 17
click at [396, 194] on span "pagetype Level 2" at bounding box center [403, 194] width 67 height 13
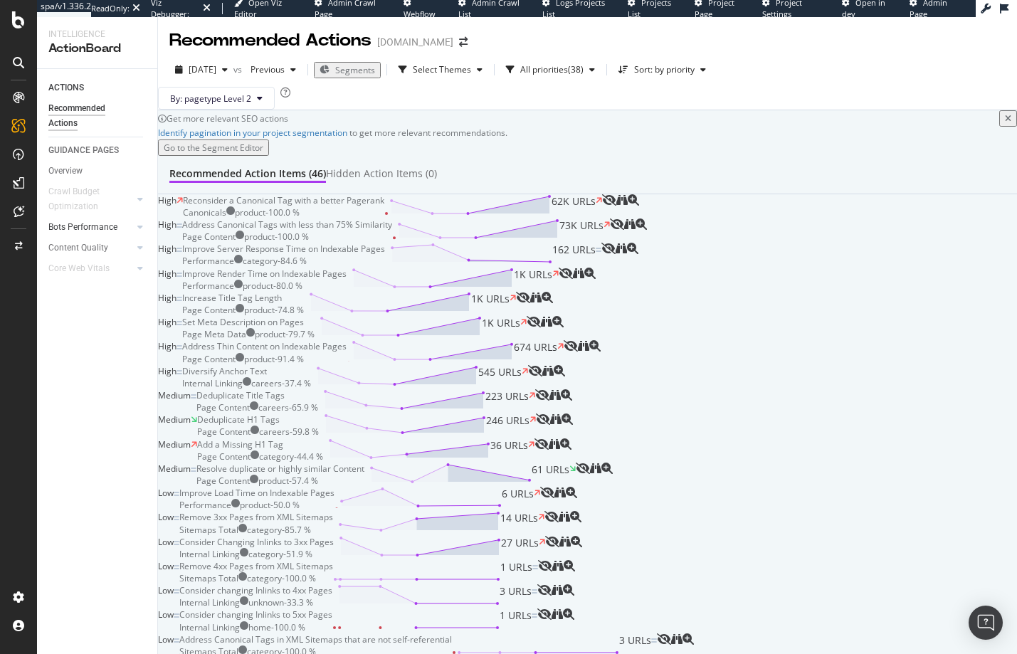
click at [123, 227] on div at bounding box center [126, 227] width 14 height 14
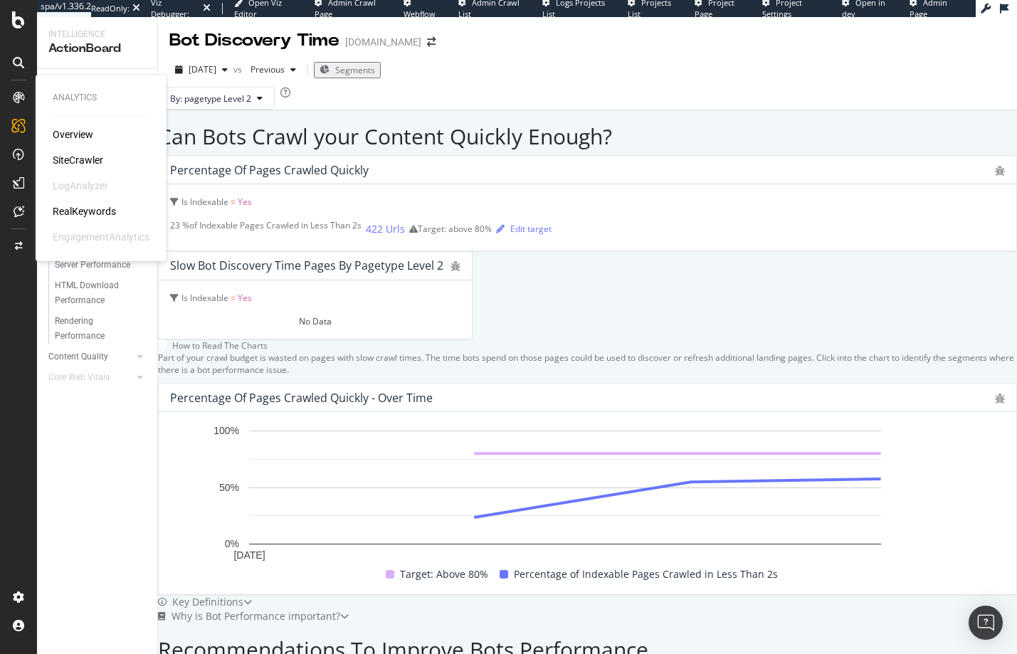
click at [73, 132] on div "Overview" at bounding box center [73, 134] width 41 height 14
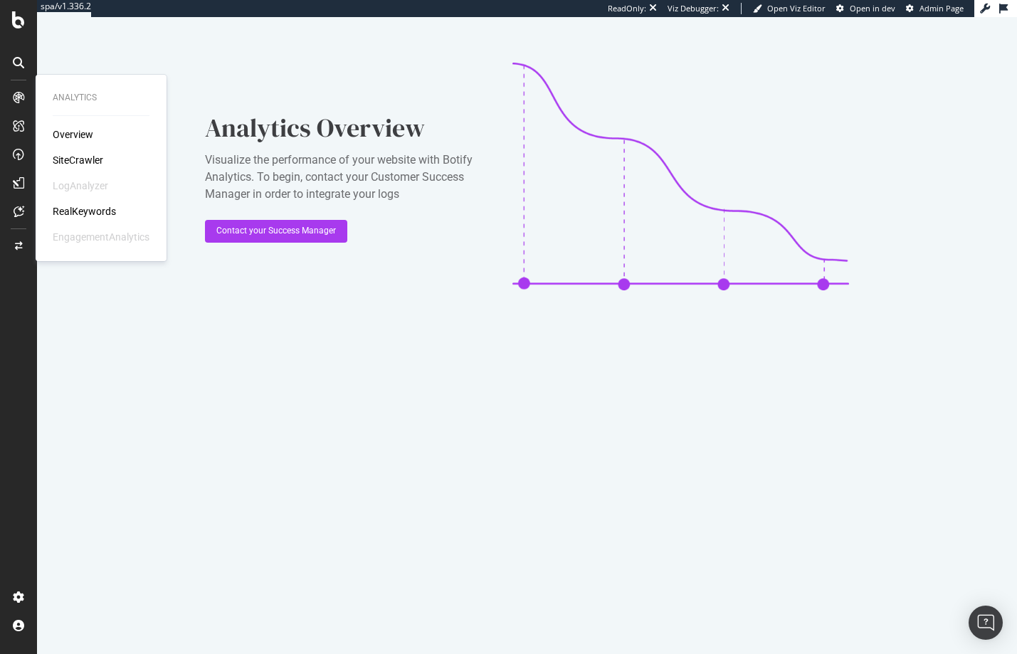
click at [81, 161] on div "SiteCrawler" at bounding box center [78, 160] width 51 height 14
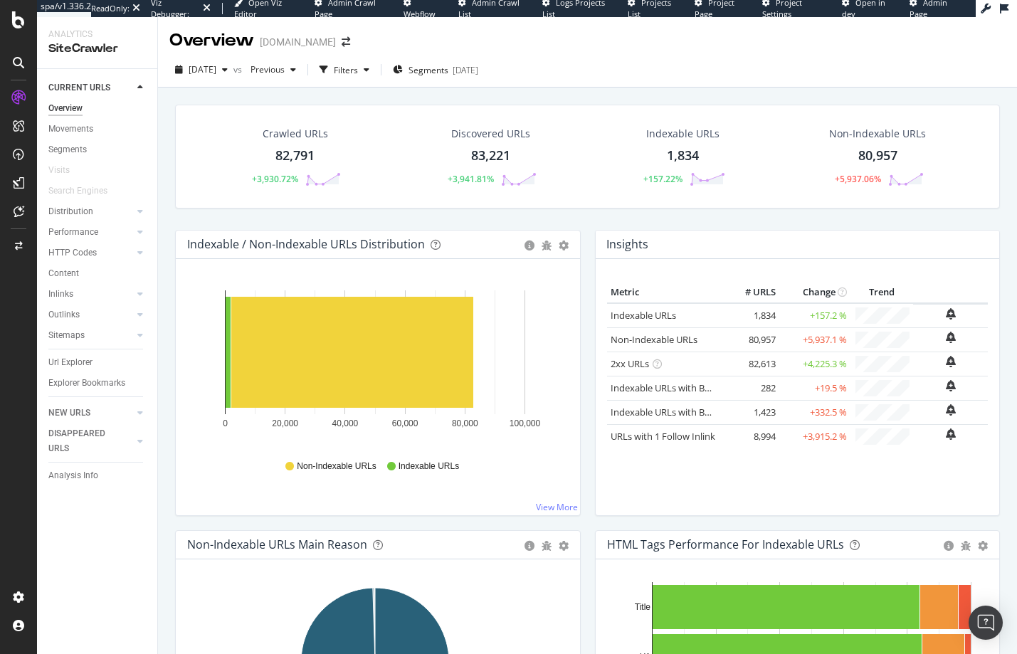
click at [859, 159] on div "80,957" at bounding box center [877, 156] width 39 height 18
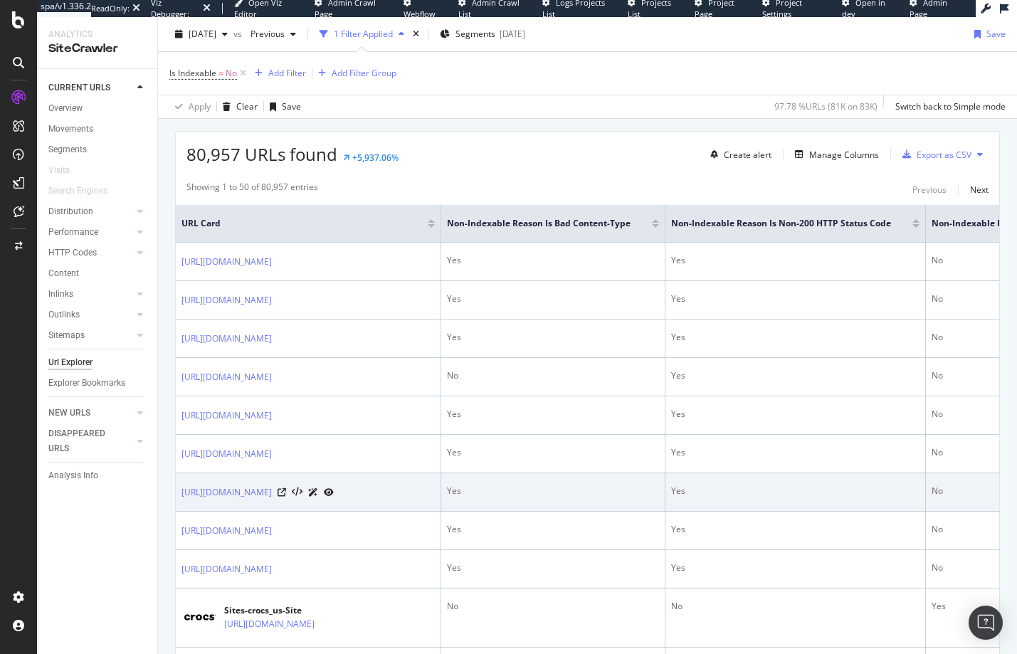
scroll to position [263, 0]
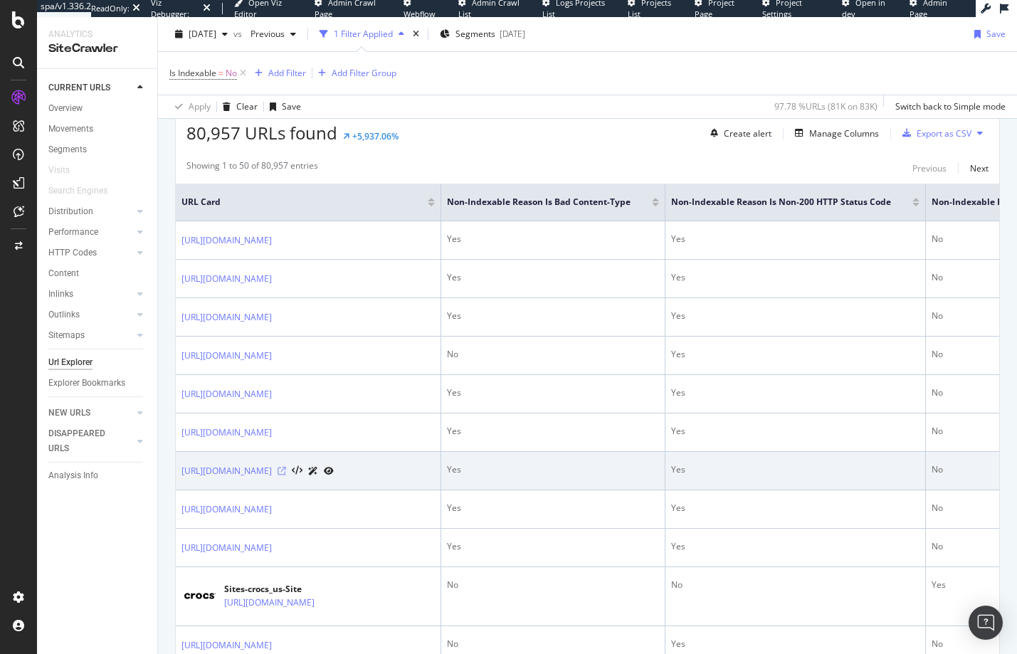
click at [286, 471] on icon at bounding box center [281, 471] width 9 height 9
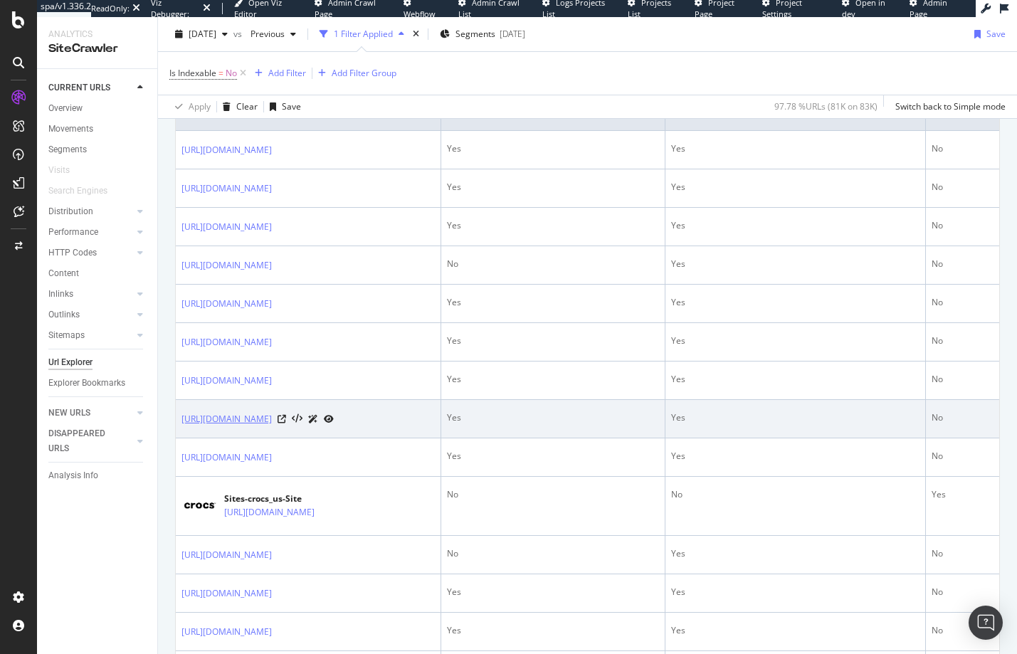
scroll to position [354, 0]
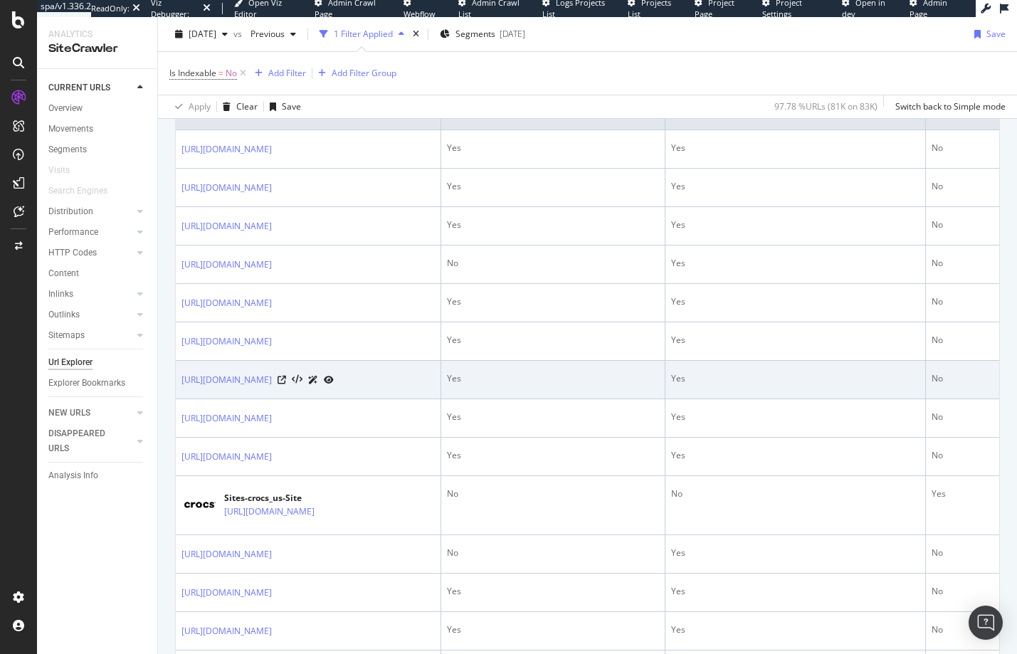
click at [334, 381] on icon at bounding box center [329, 380] width 10 height 9
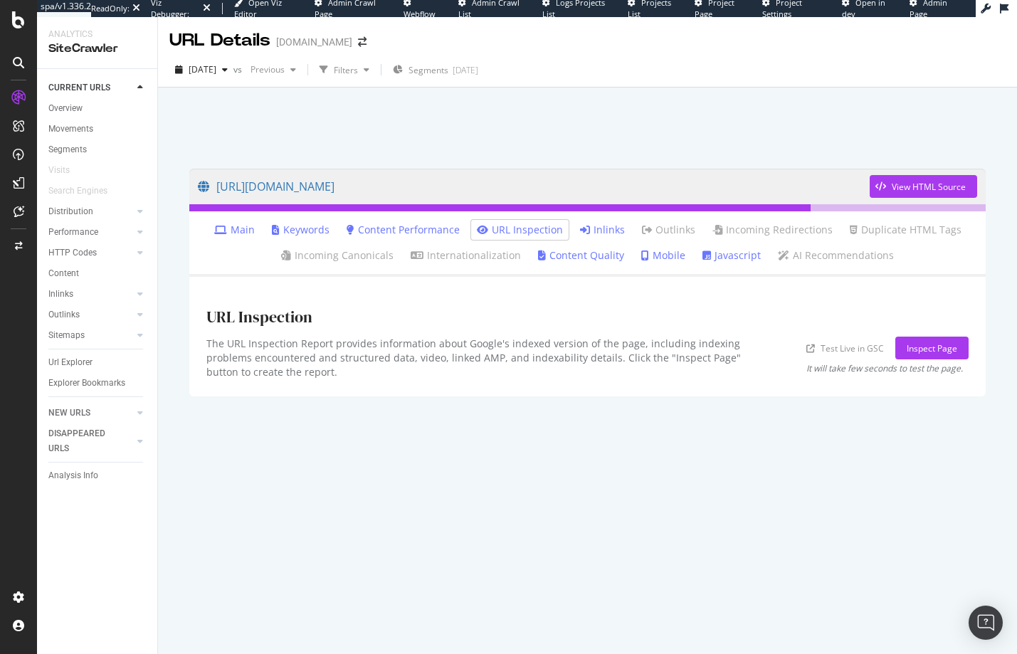
click at [243, 231] on link "Main" at bounding box center [234, 230] width 41 height 14
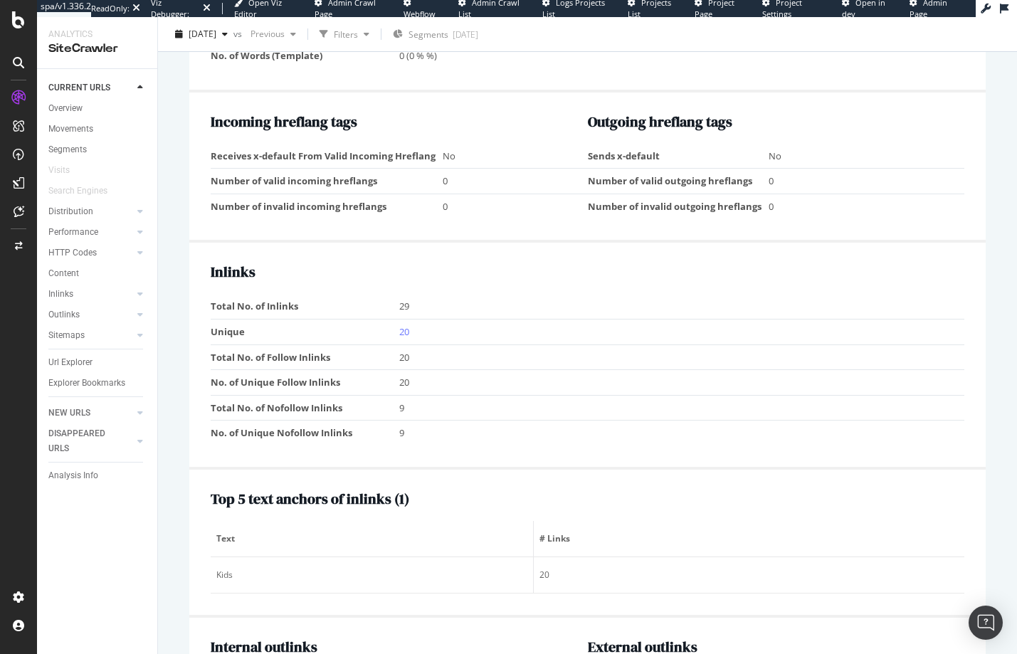
scroll to position [1288, 0]
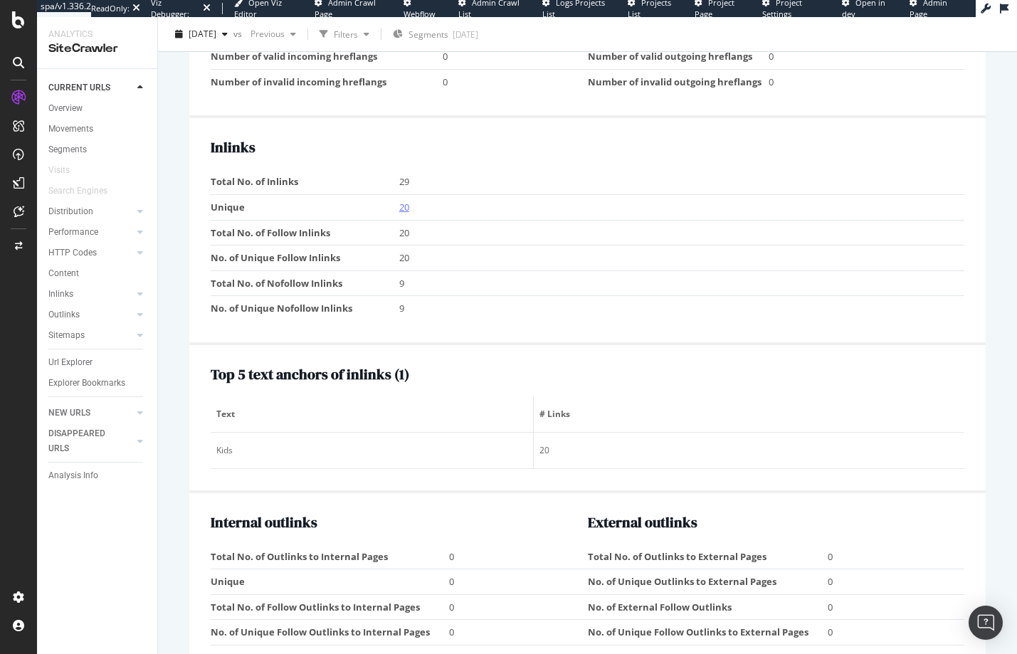
click at [403, 207] on link "20" at bounding box center [404, 207] width 10 height 13
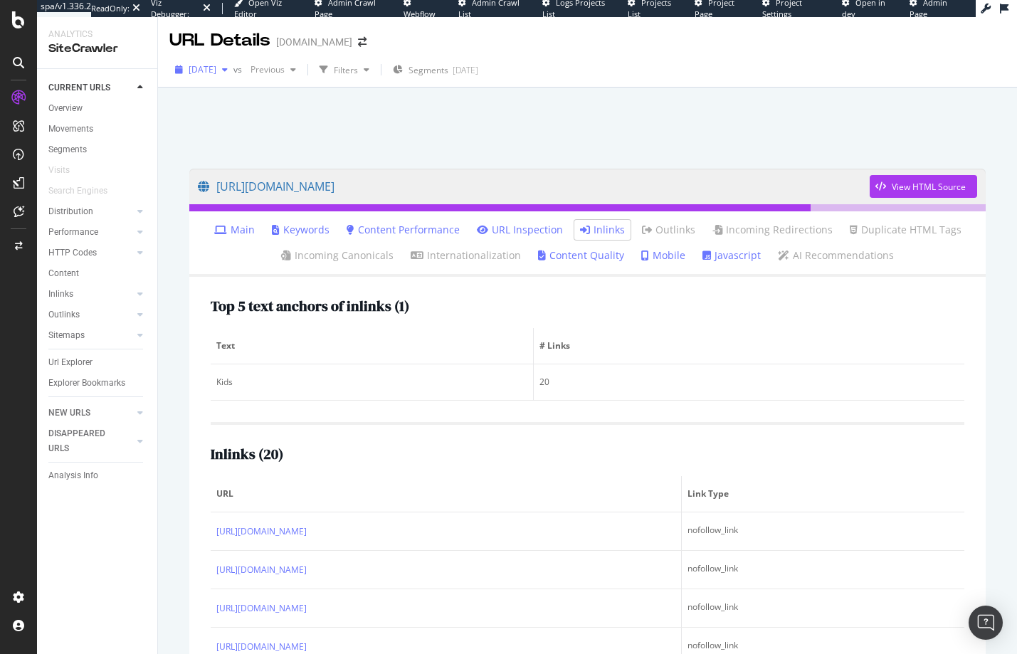
click at [216, 71] on span "[DATE]" at bounding box center [203, 69] width 28 height 12
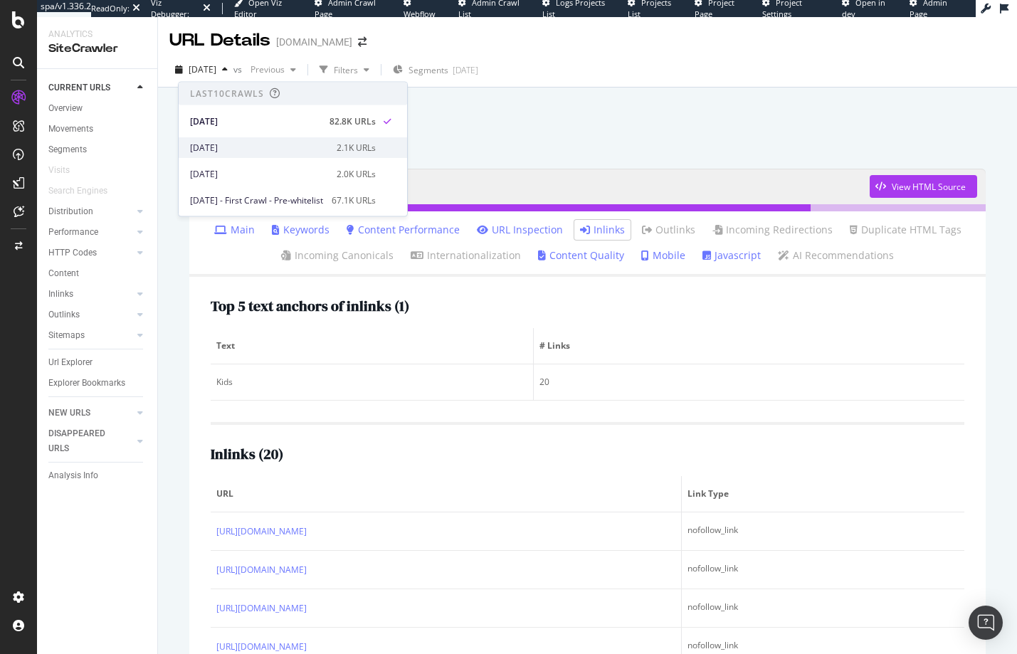
click at [222, 144] on div "[DATE]" at bounding box center [259, 147] width 138 height 13
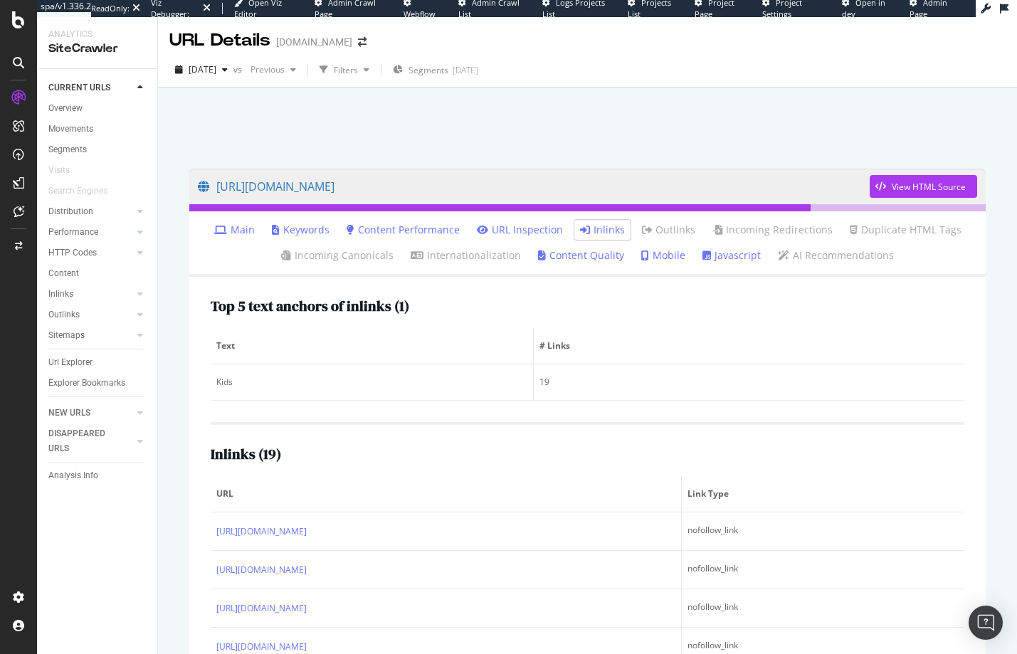
click at [245, 232] on link "Main" at bounding box center [234, 230] width 41 height 14
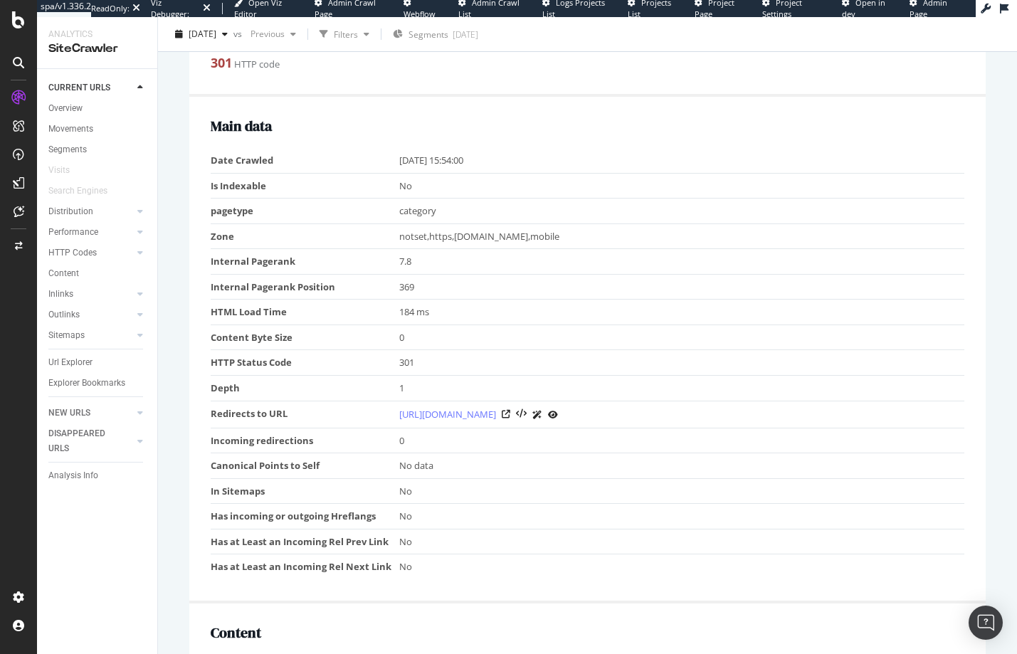
scroll to position [297, 0]
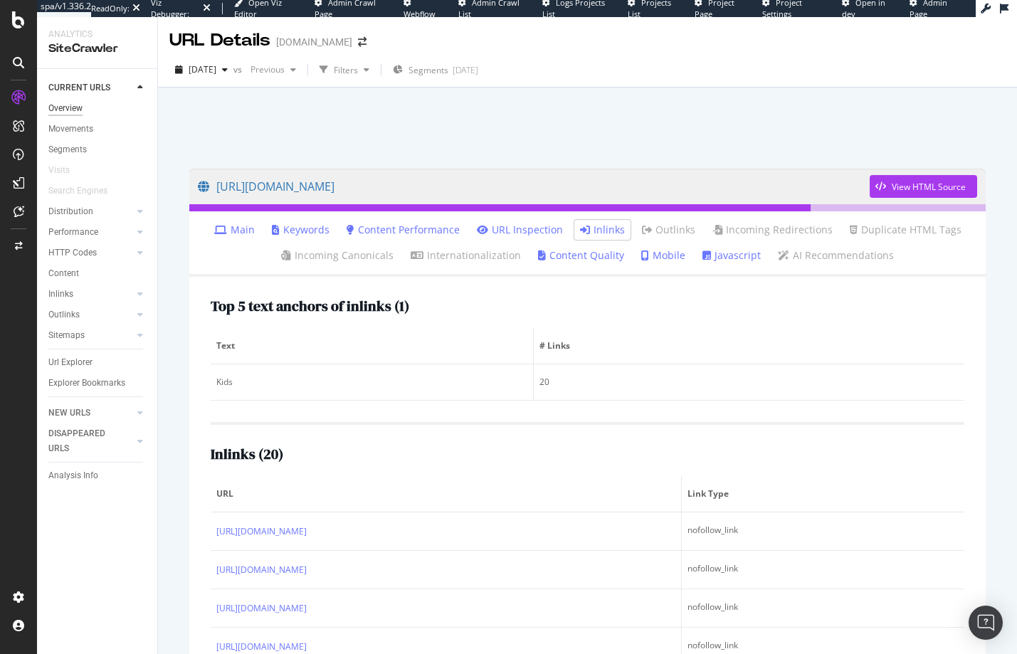
click at [73, 108] on div "Overview" at bounding box center [65, 108] width 34 height 15
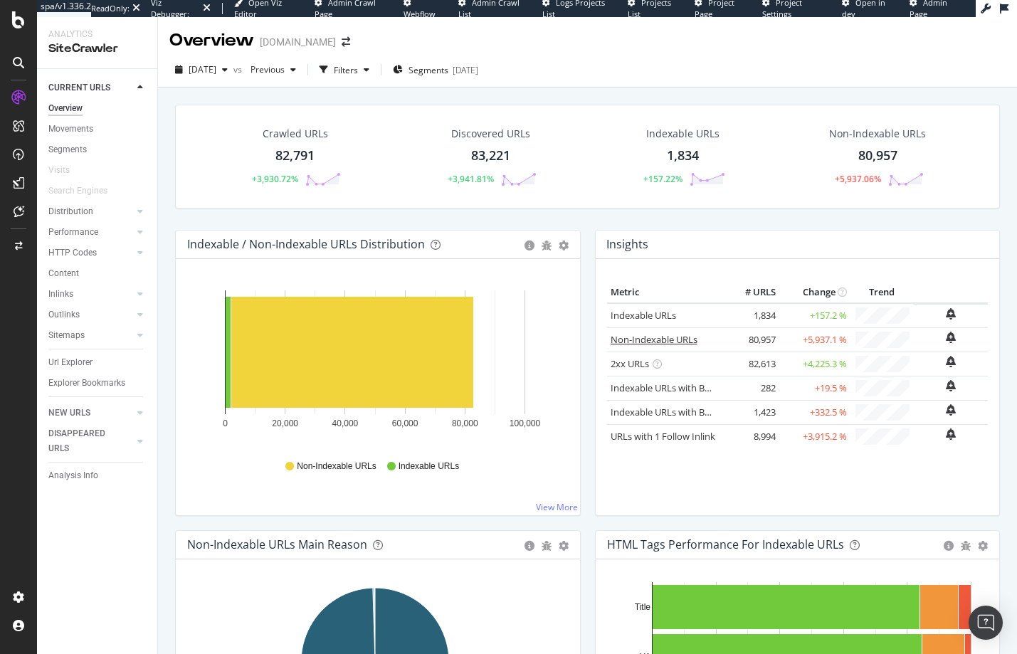
click at [663, 337] on link "Non-Indexable URLs" at bounding box center [653, 339] width 87 height 13
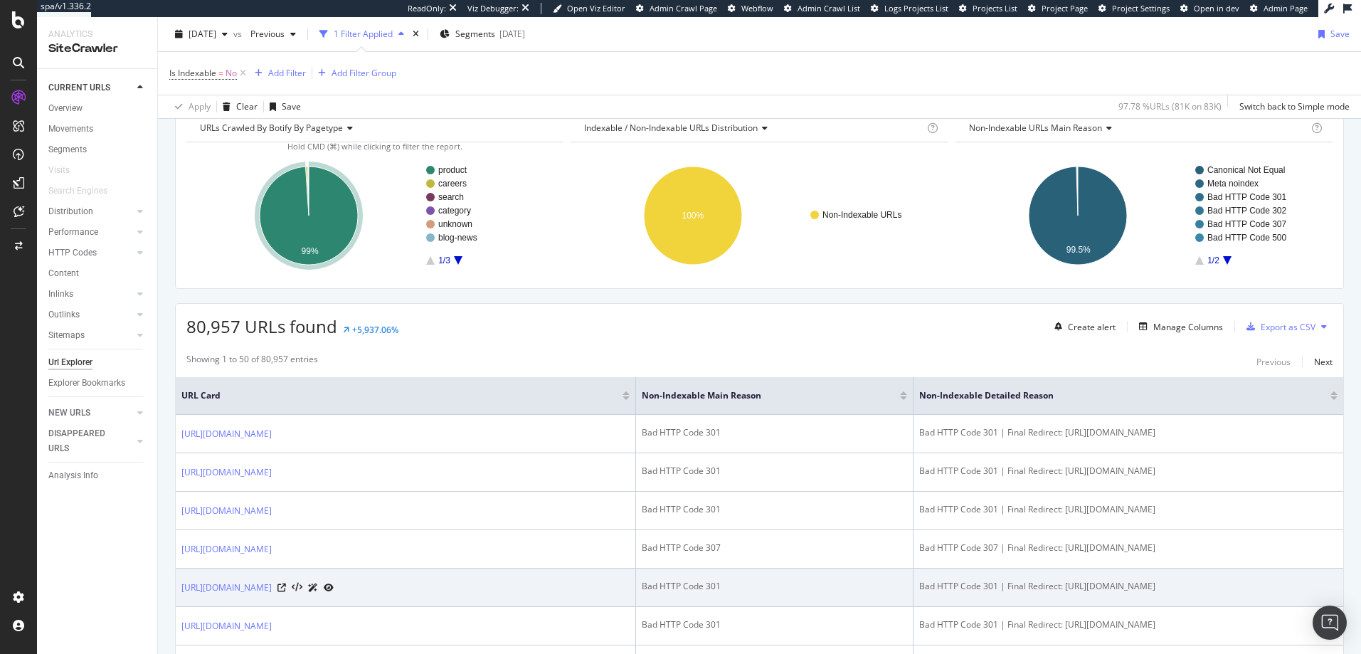
scroll to position [226, 0]
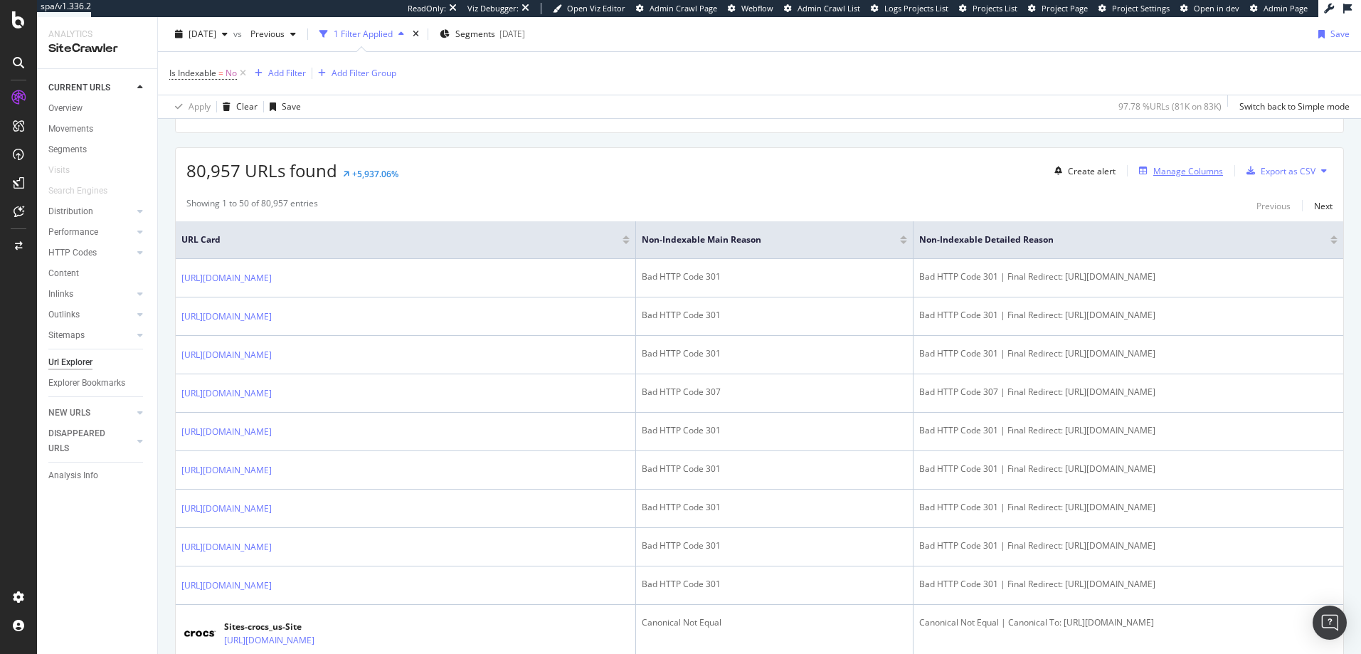
click at [1016, 169] on div "Manage Columns" at bounding box center [1188, 171] width 70 height 12
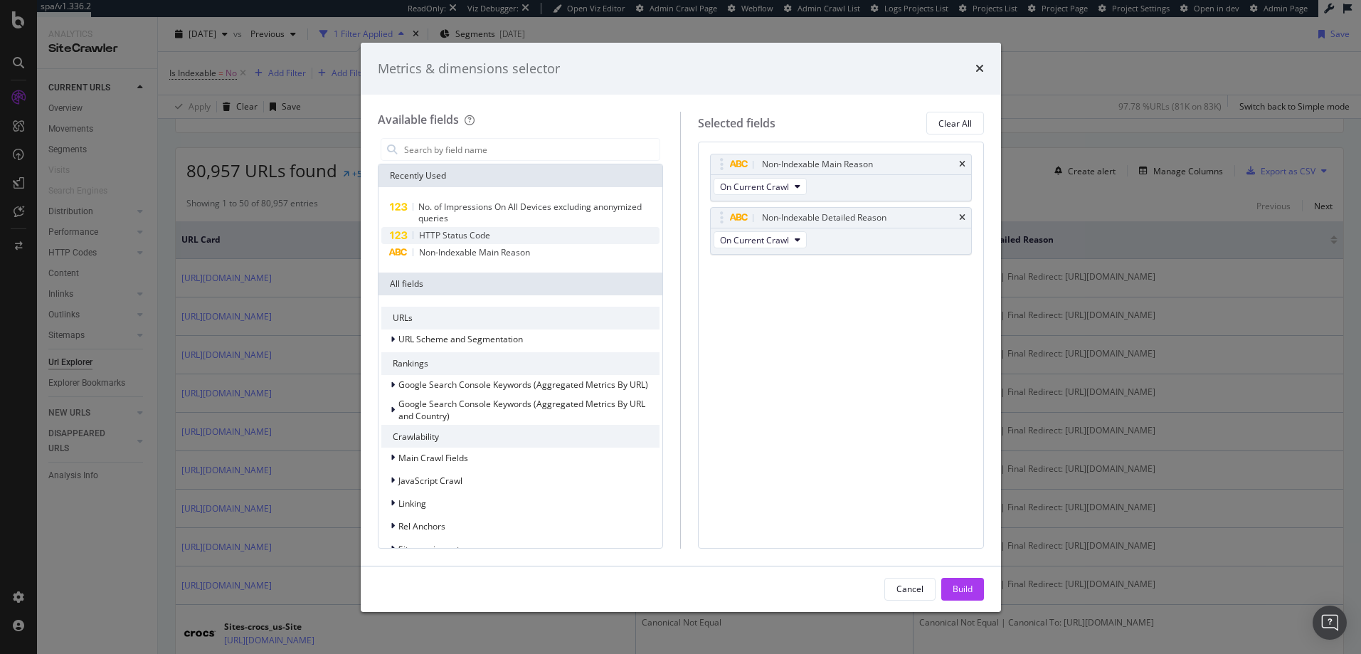
click at [484, 229] on span "HTTP Status Code" at bounding box center [454, 235] width 71 height 12
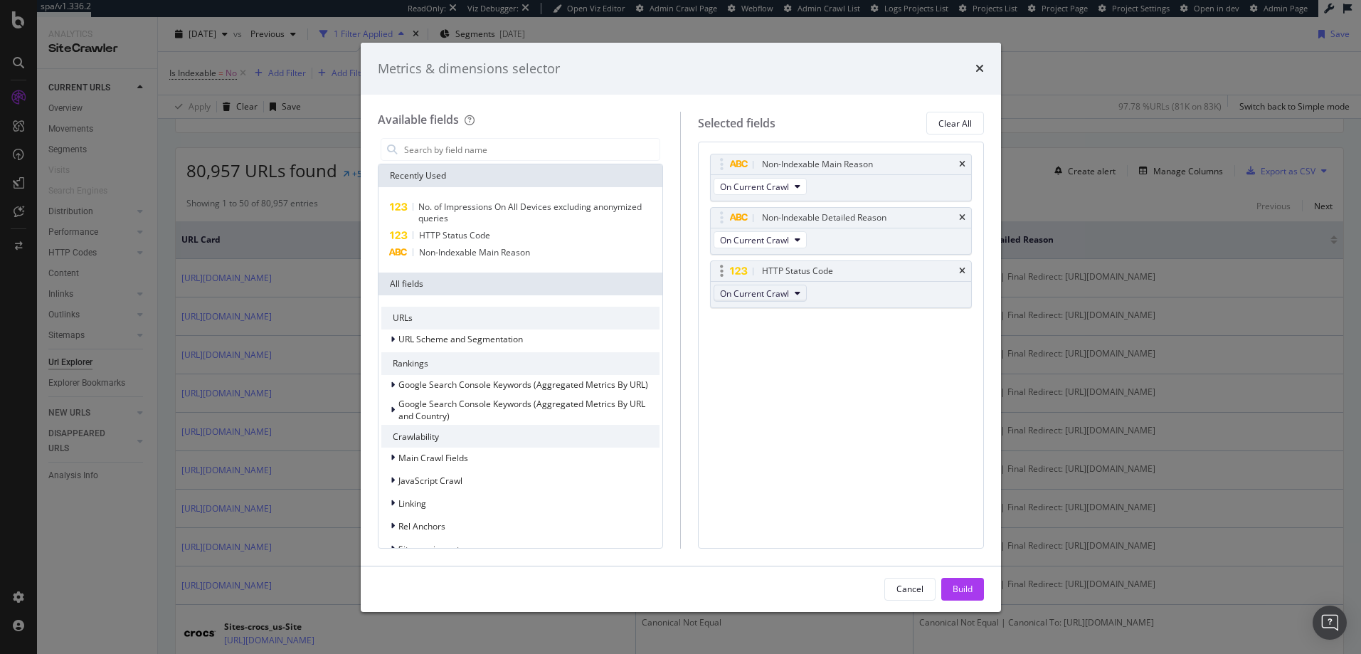
click at [787, 293] on span "On Current Crawl" at bounding box center [754, 293] width 69 height 12
click at [761, 346] on span "On Compared Crawl" at bounding box center [766, 345] width 80 height 13
click at [963, 584] on div "Build" at bounding box center [963, 589] width 20 height 12
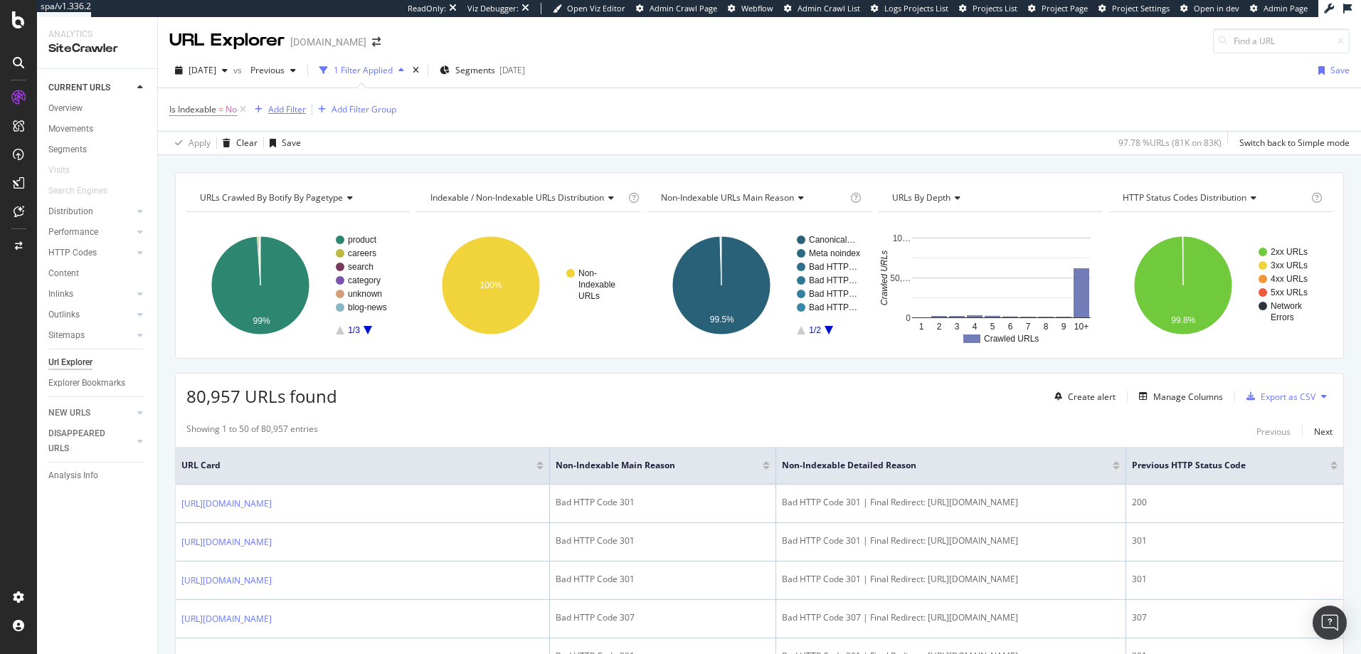
click at [280, 108] on div "Add Filter" at bounding box center [287, 109] width 38 height 12
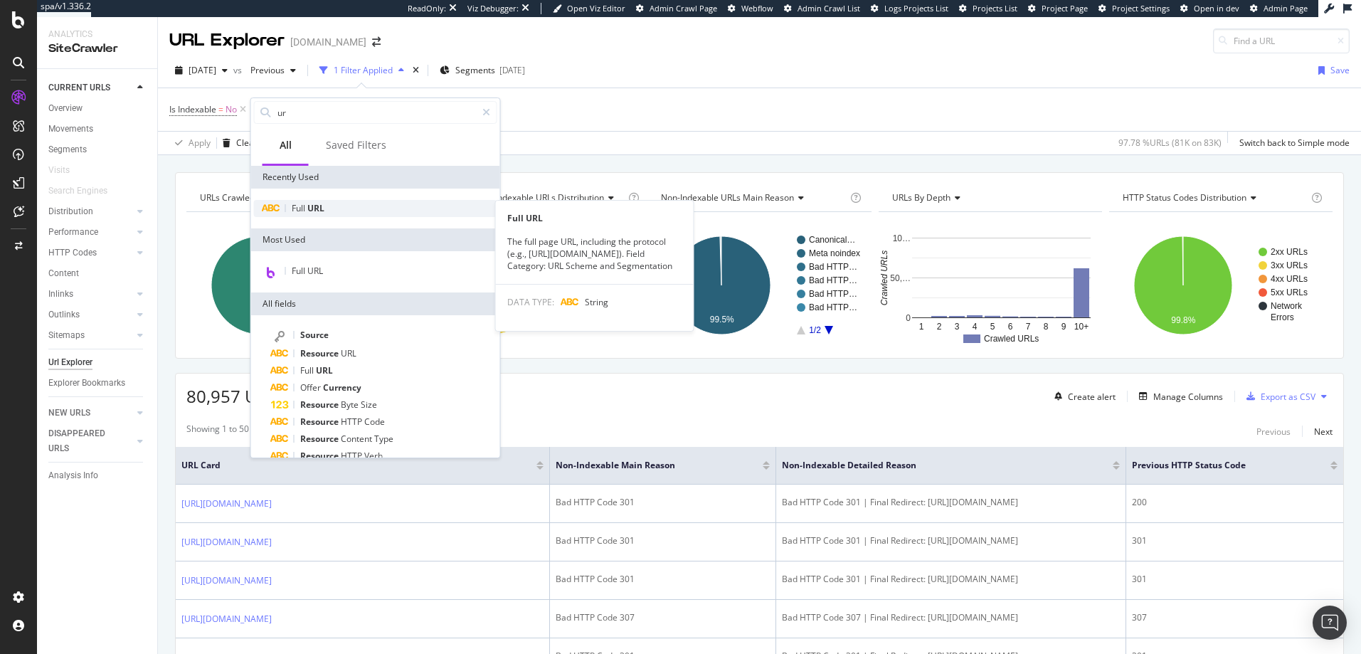
type input "ur"
click at [322, 205] on span "URL" at bounding box center [315, 208] width 17 height 12
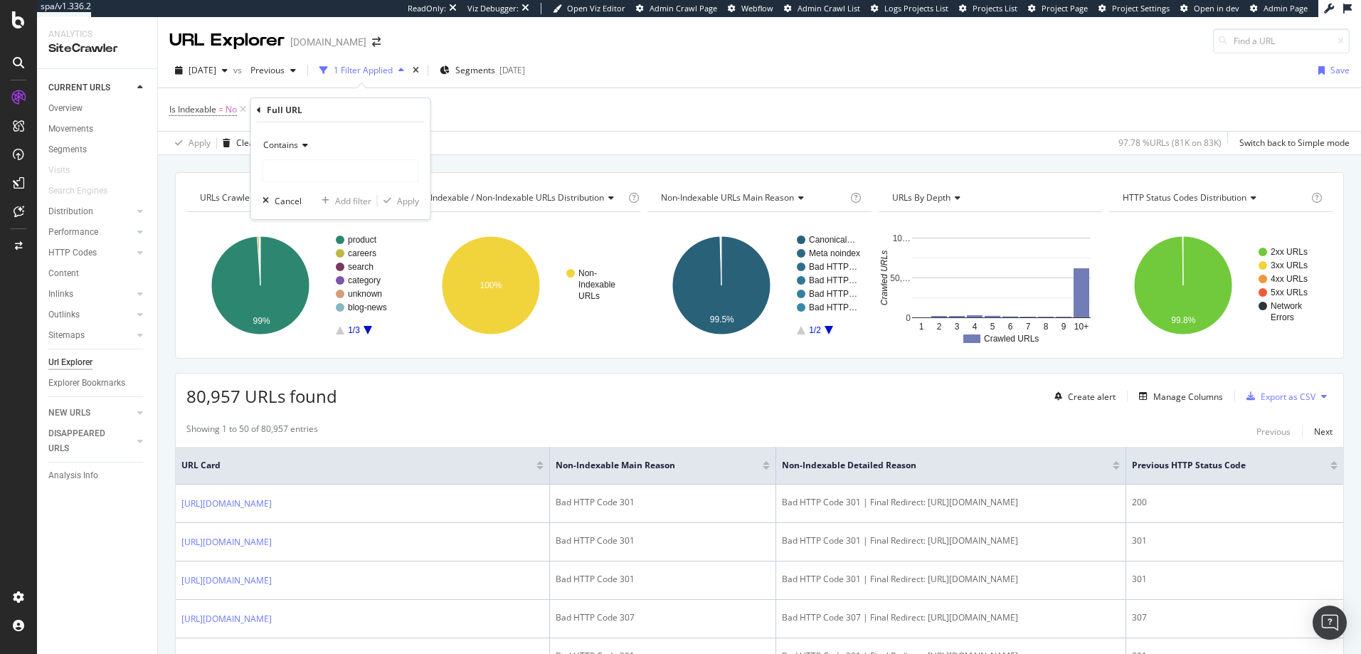
click at [280, 147] on span "Contains" at bounding box center [280, 145] width 35 height 12
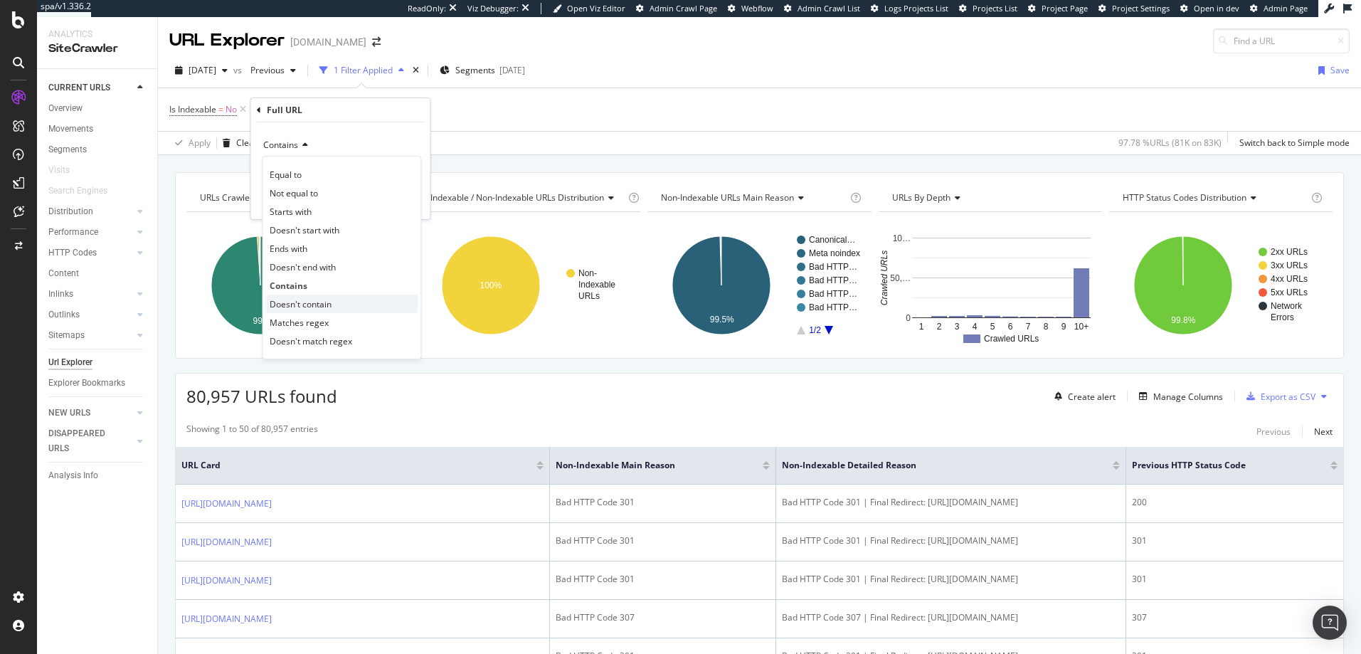
click at [295, 306] on span "Doesn't contain" at bounding box center [301, 304] width 62 height 12
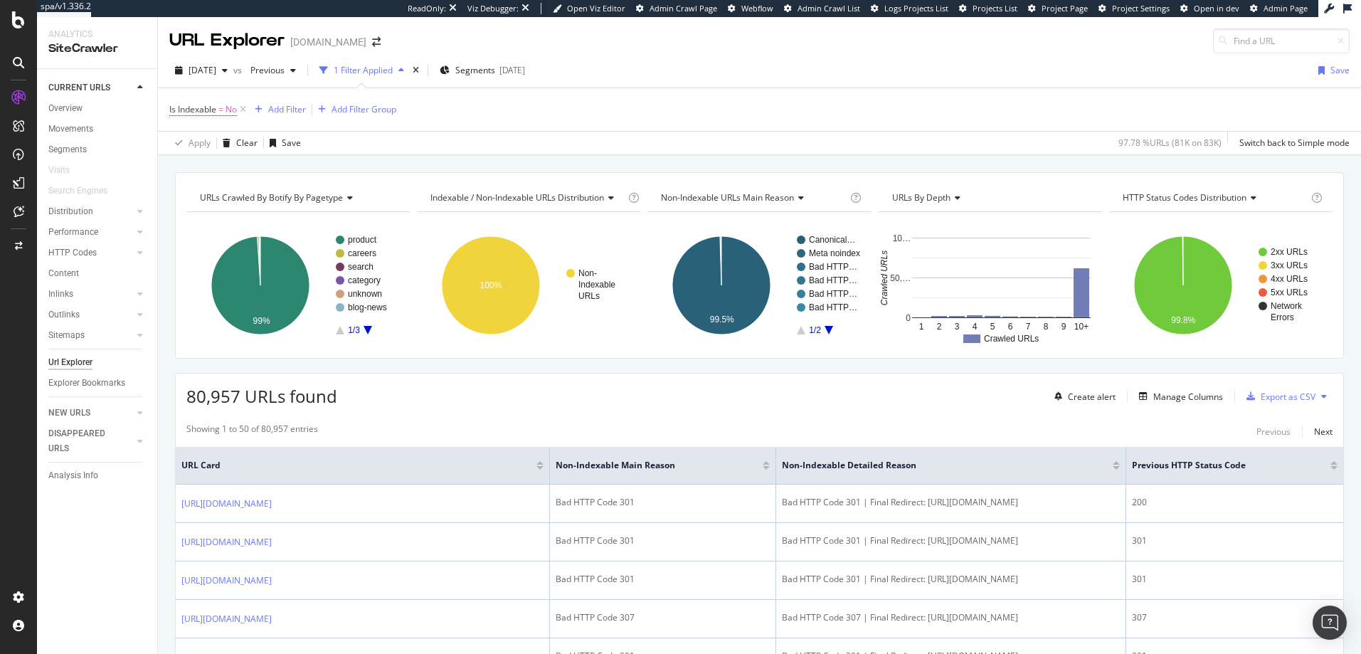
click at [275, 98] on div "Is Indexable = No Add Filter Add Filter Group" at bounding box center [759, 109] width 1180 height 43
click at [284, 110] on div "Add Filter" at bounding box center [287, 109] width 38 height 12
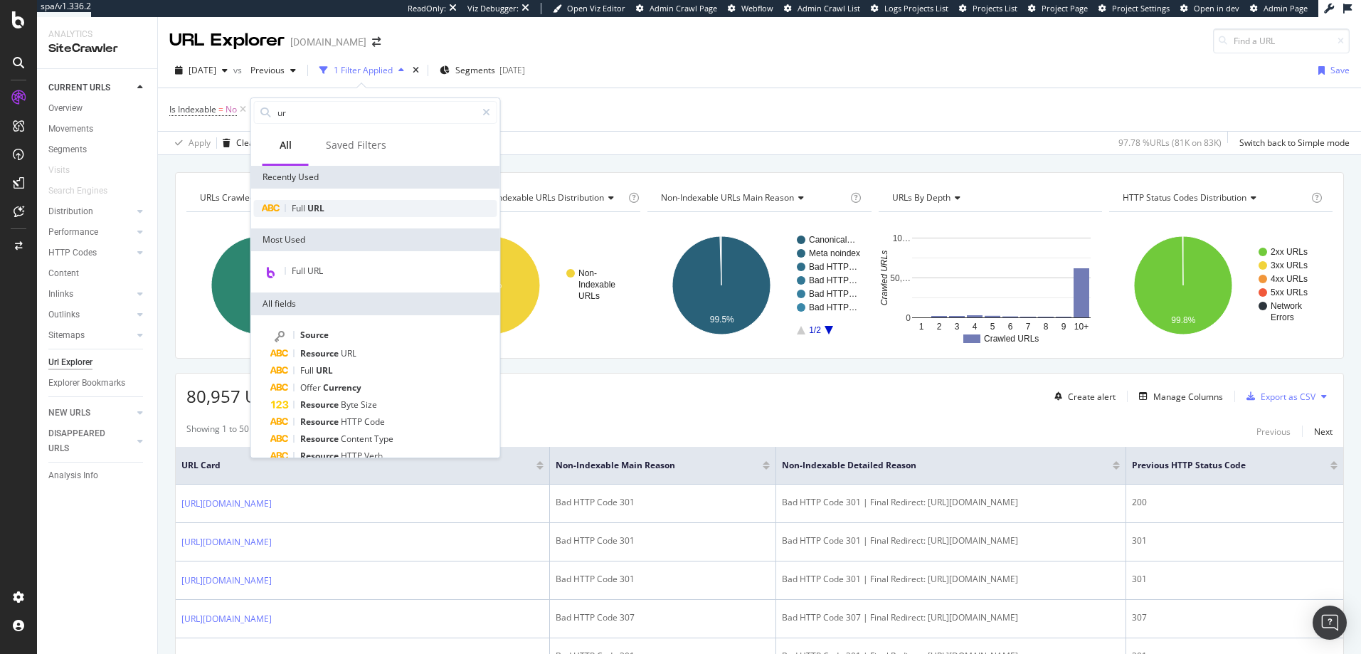
click at [304, 211] on span "Full" at bounding box center [300, 208] width 16 height 12
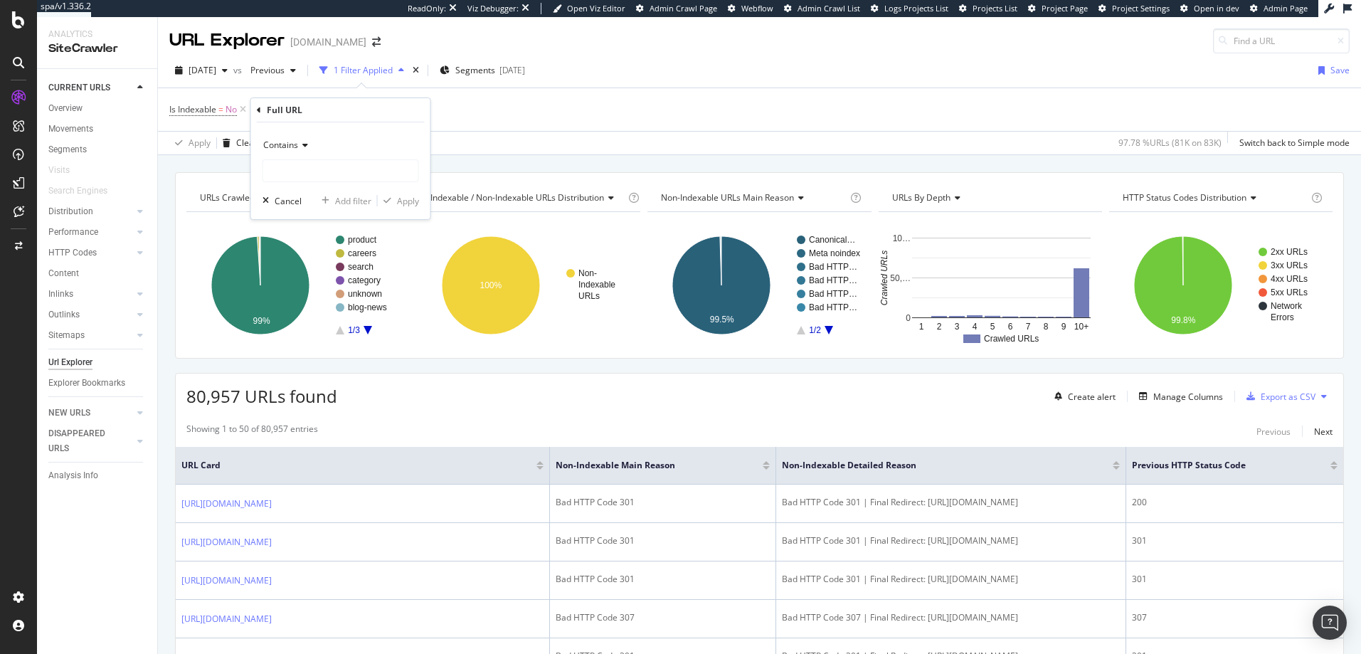
click at [301, 151] on div "Contains" at bounding box center [341, 145] width 157 height 23
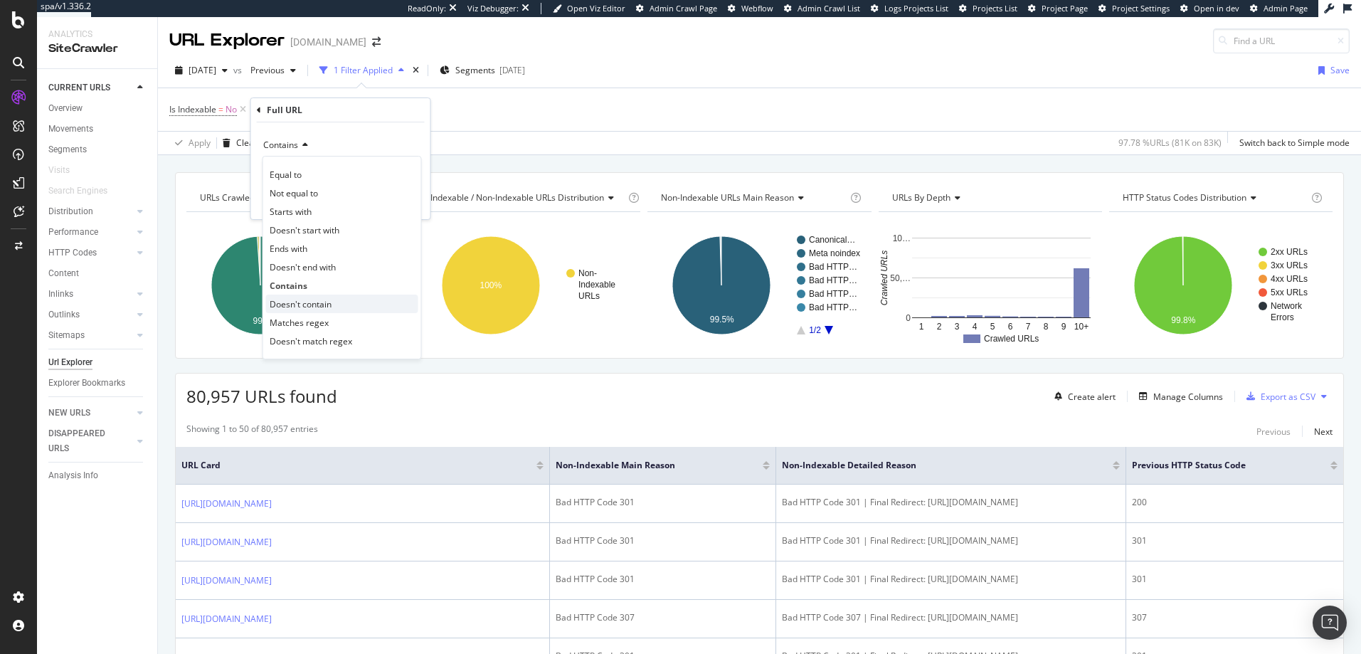
click at [296, 303] on span "Doesn't contain" at bounding box center [301, 304] width 62 height 12
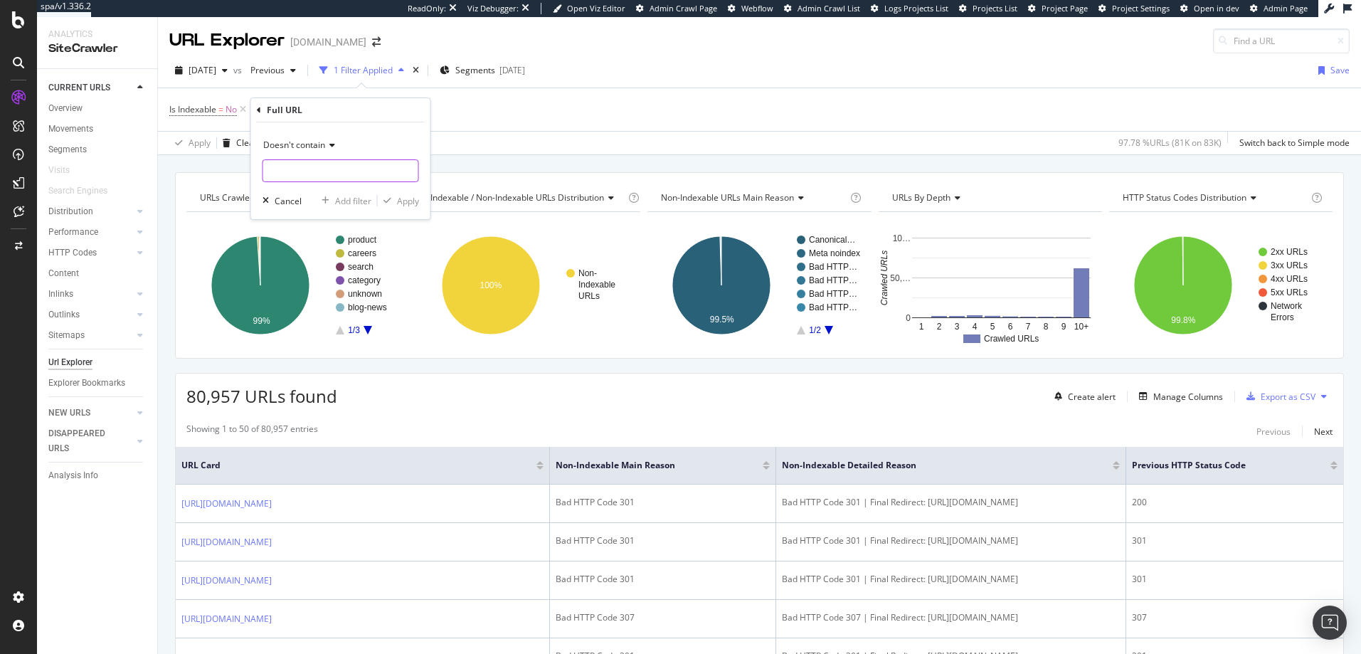
click at [304, 163] on input "text" at bounding box center [340, 170] width 155 height 23
type input "cgid"
click at [405, 201] on div "Apply" at bounding box center [408, 201] width 22 height 12
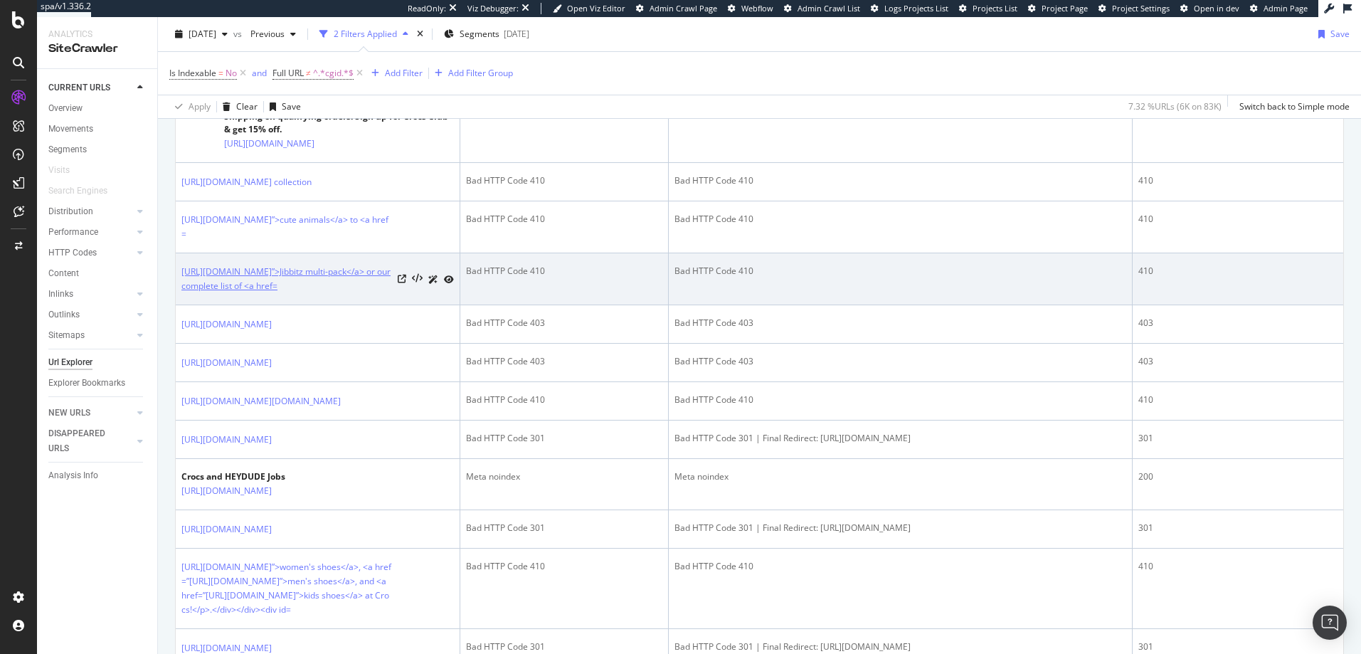
scroll to position [1897, 0]
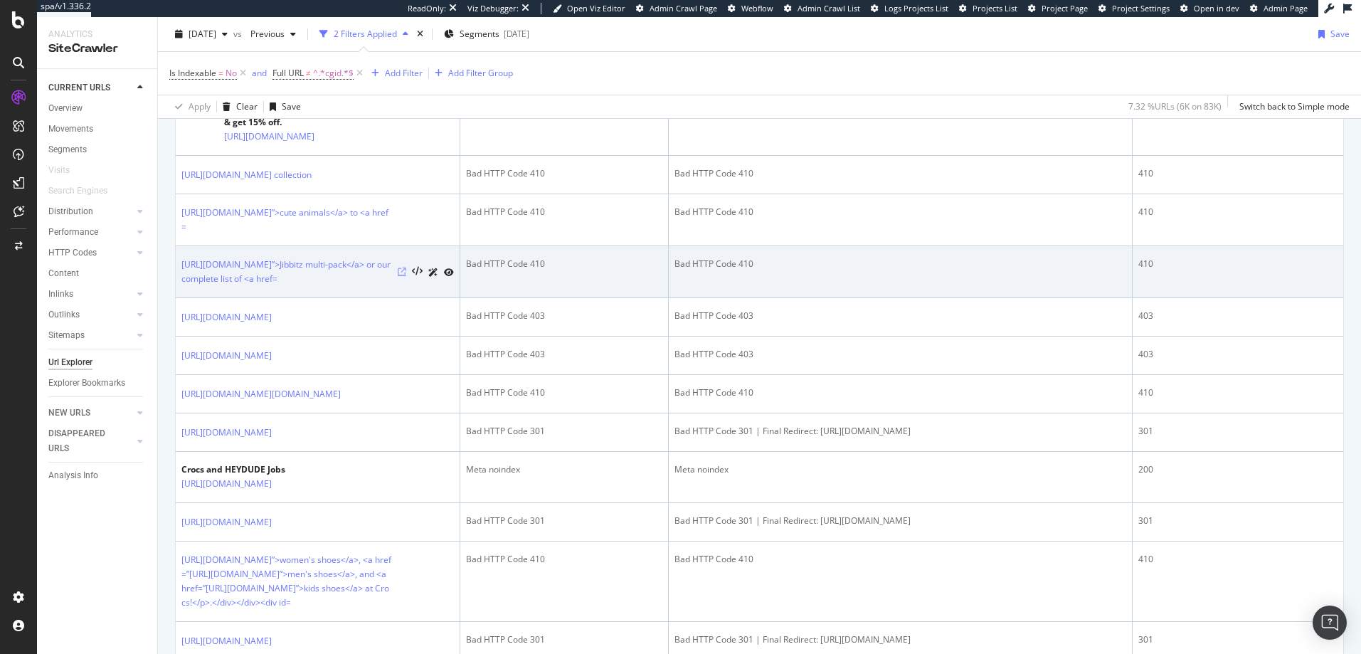
click at [402, 276] on icon at bounding box center [402, 272] width 9 height 9
